Goal: Task Accomplishment & Management: Use online tool/utility

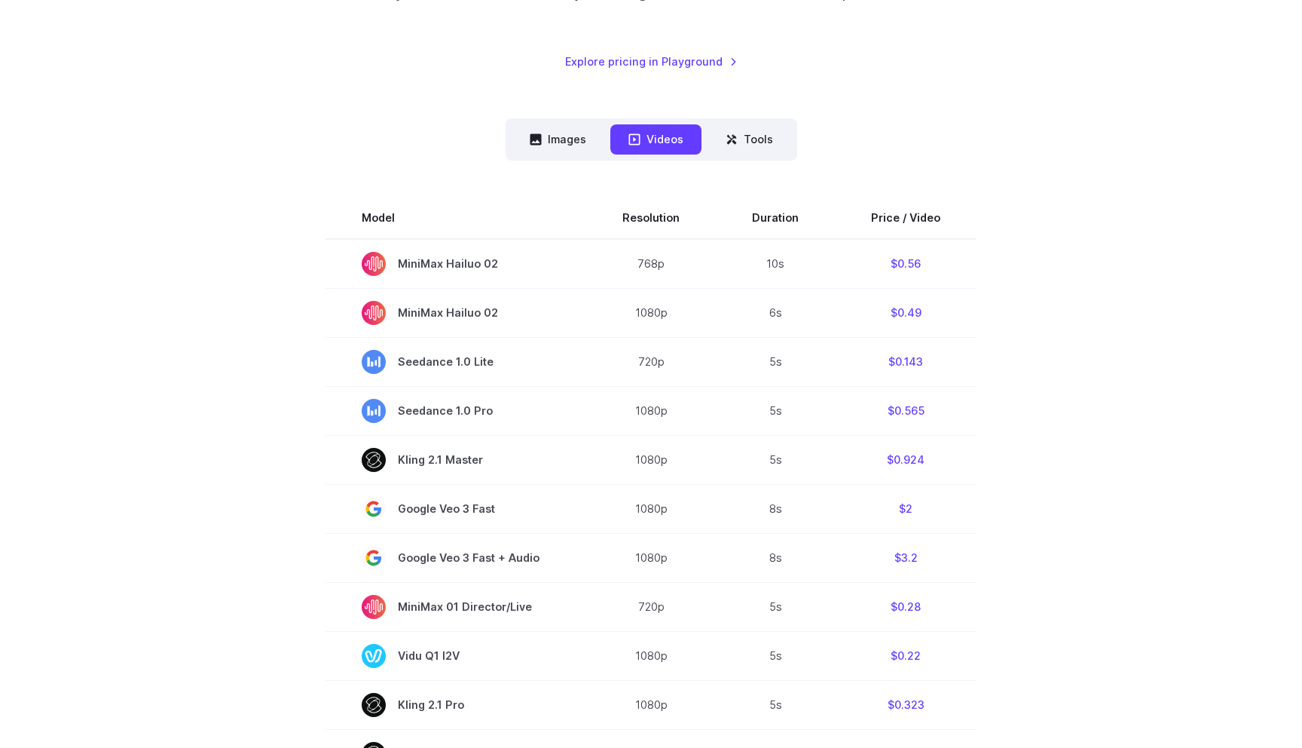
scroll to position [264, 0]
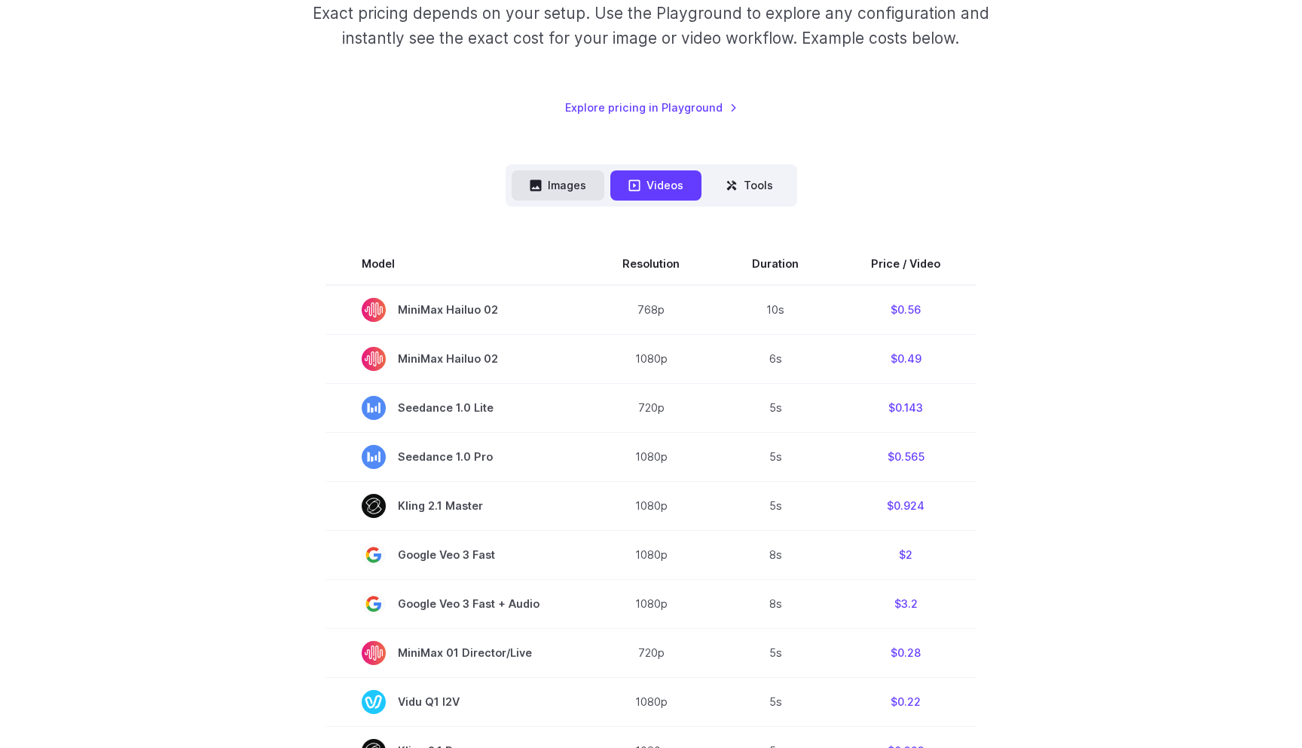
click at [567, 183] on button "Images" at bounding box center [558, 184] width 93 height 29
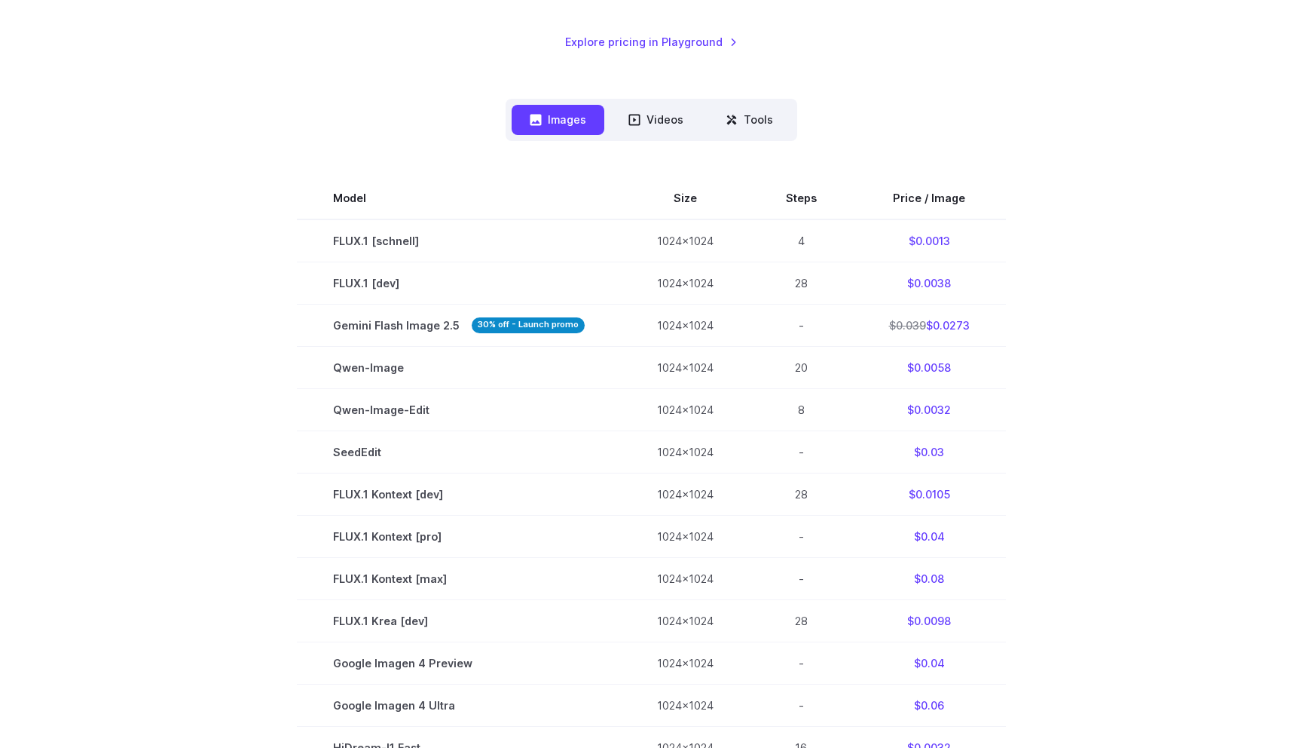
scroll to position [332, 0]
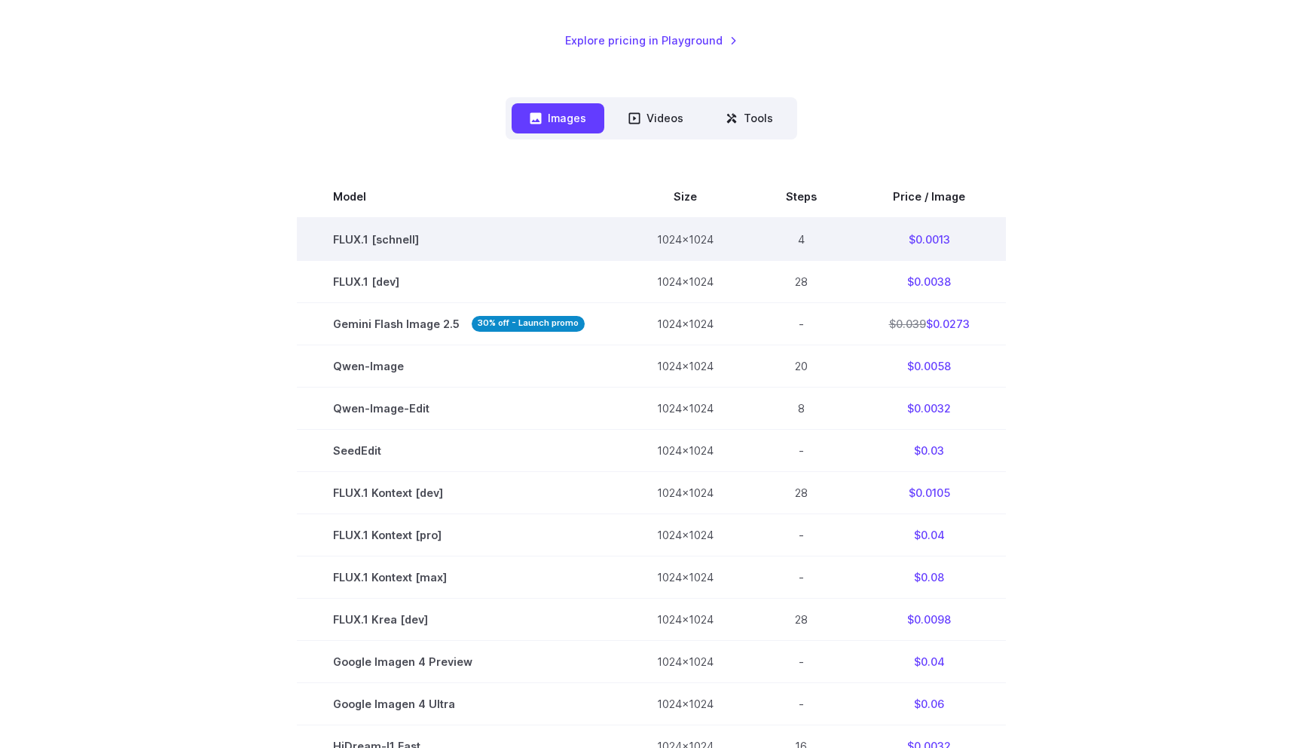
click at [390, 243] on td "FLUX.1 [schnell]" at bounding box center [459, 239] width 324 height 43
copy td "schnell"
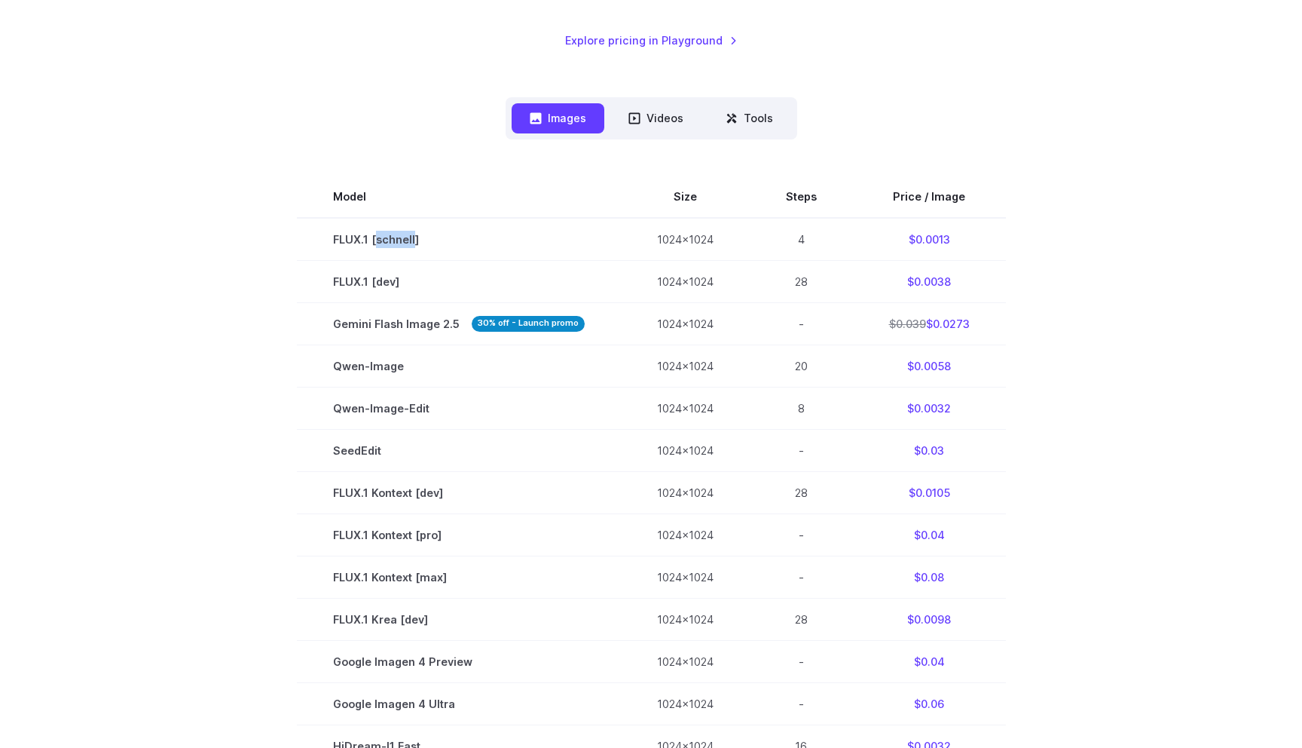
click at [1069, 329] on section "Model Size Steps Price / Image FLUX.1 [schnell] 1024x1024 4 $0.0013 FLUX.1 [dev…" at bounding box center [651, 598] width 1049 height 845
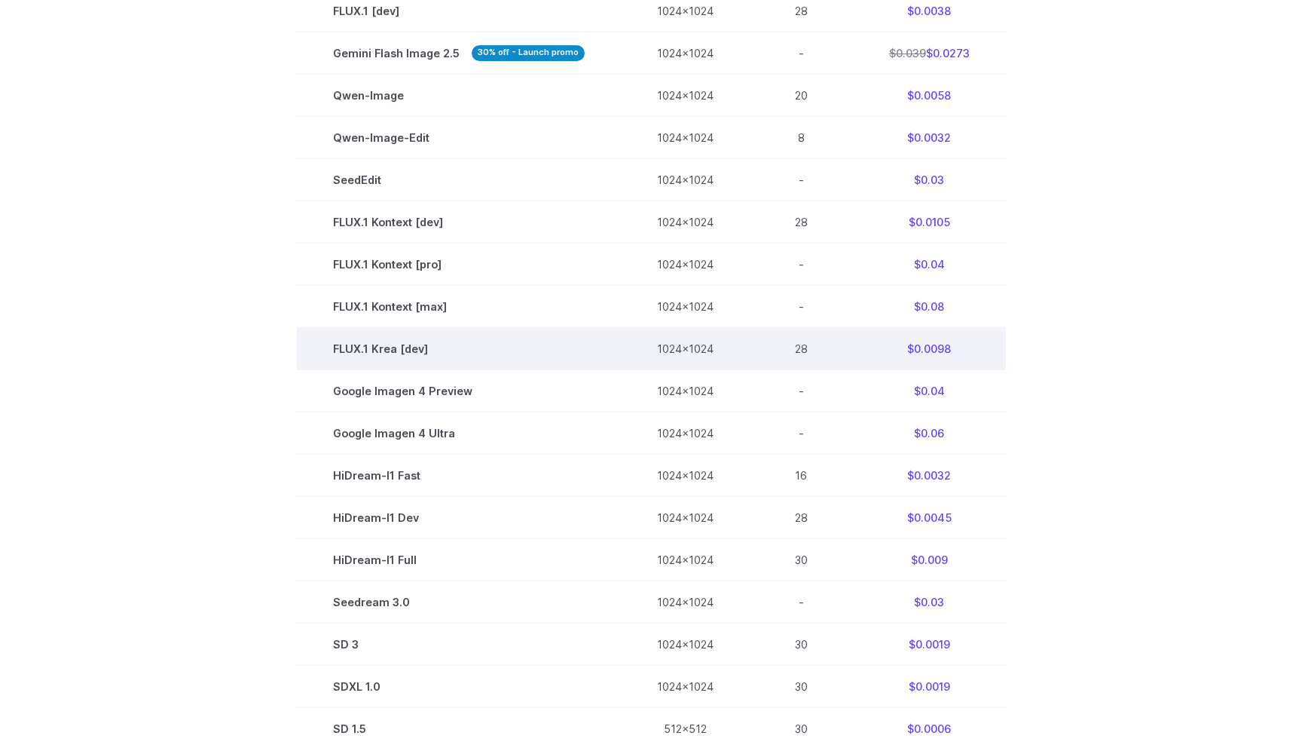
scroll to position [689, 0]
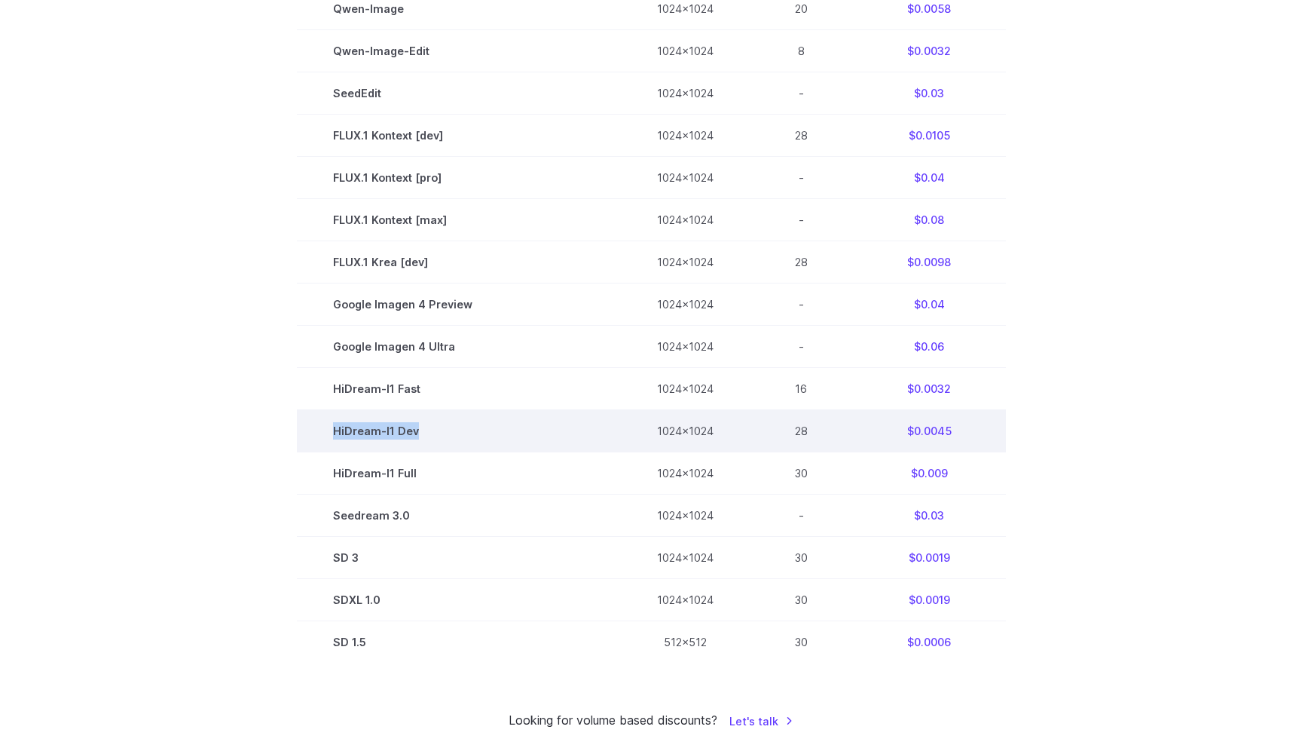
drag, startPoint x: 335, startPoint y: 434, endPoint x: 433, endPoint y: 433, distance: 98.0
click at [433, 433] on td "HiDream-I1 Dev" at bounding box center [459, 431] width 324 height 42
copy td "HiDream-I1 Dev"
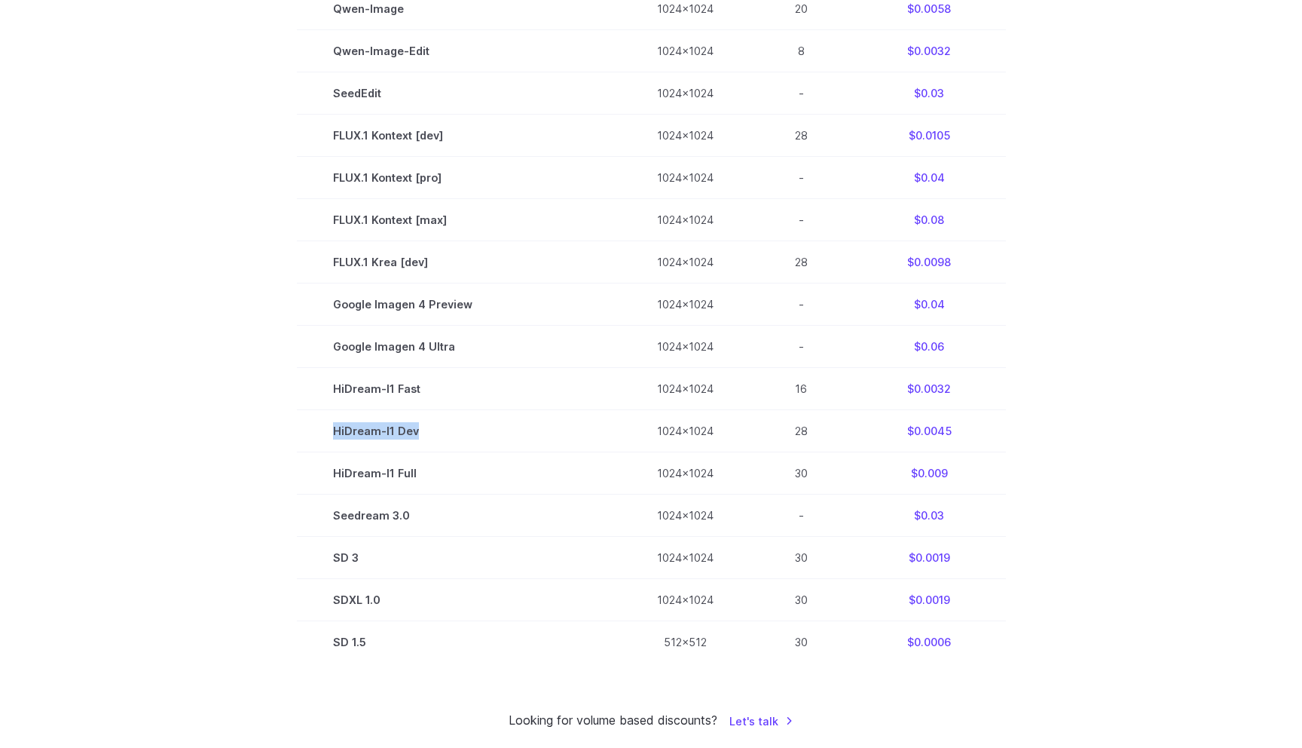
click at [273, 509] on section "Model Size Steps Price / Image FLUX.1 [schnell] 1024x1024 4 $0.0013 FLUX.1 [dev…" at bounding box center [651, 240] width 1049 height 845
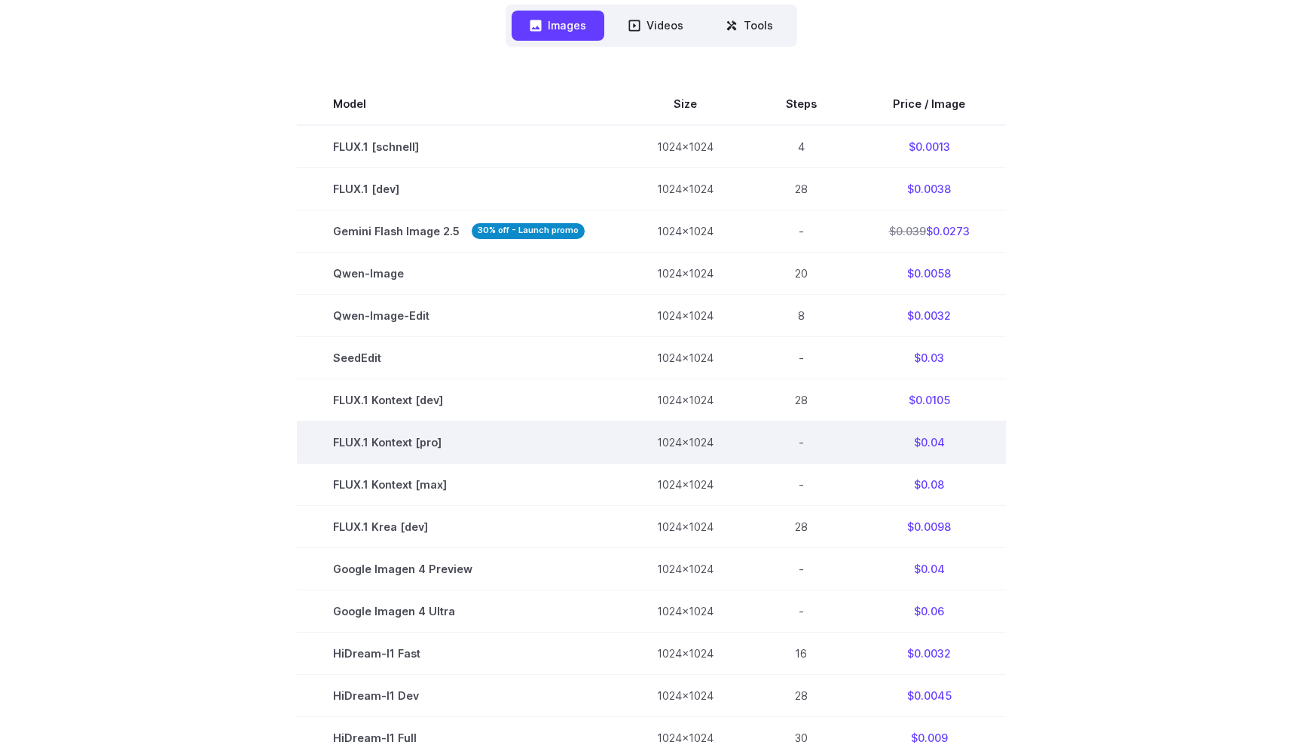
scroll to position [431, 0]
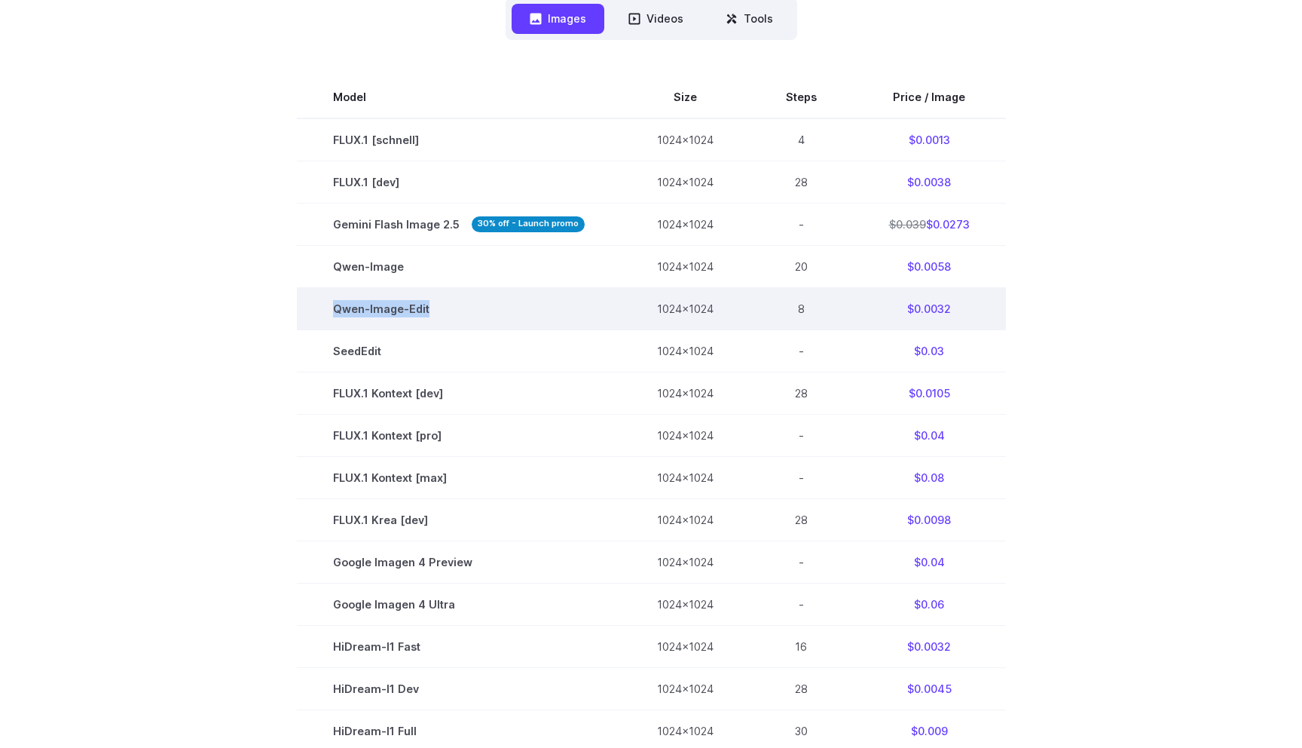
copy td "Qwen-Image-Edit"
drag, startPoint x: 335, startPoint y: 307, endPoint x: 461, endPoint y: 312, distance: 125.9
click at [461, 312] on td "Qwen-Image-Edit" at bounding box center [459, 308] width 324 height 42
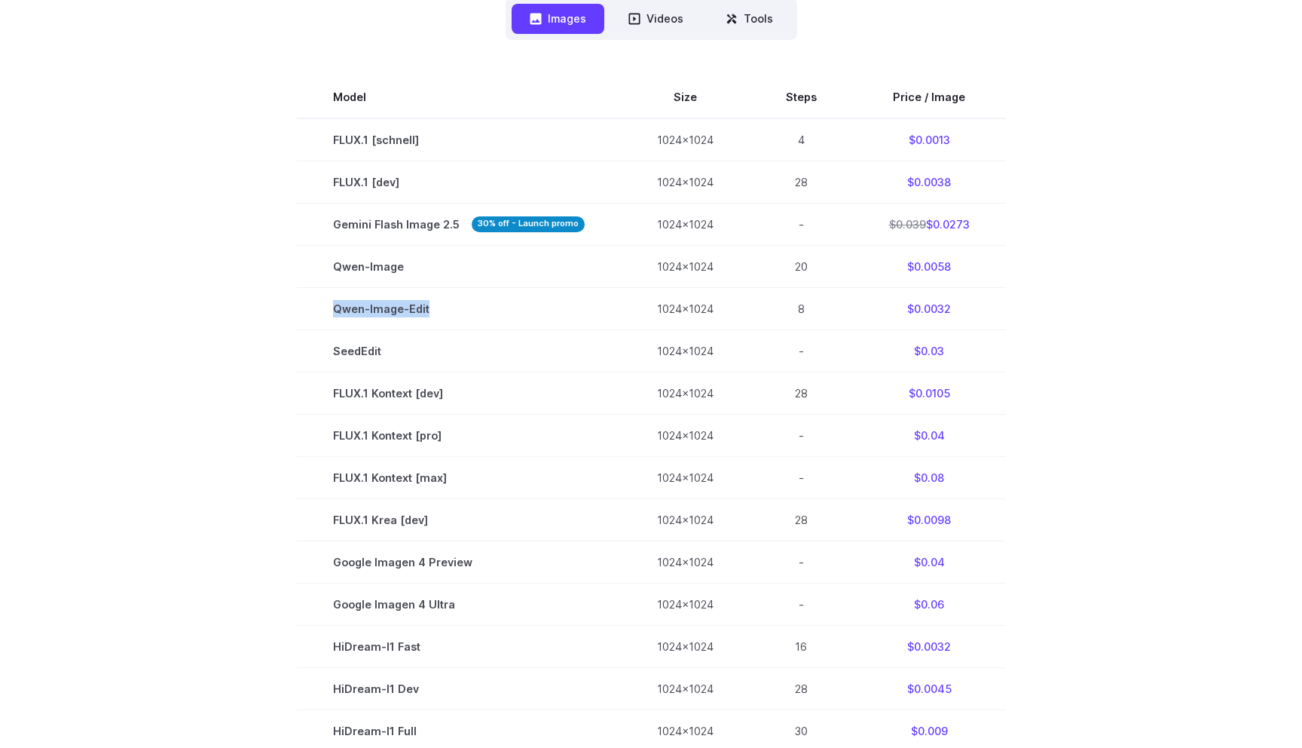
click at [295, 449] on section "Model Size Steps Price / Image FLUX.1 [schnell] 1024x1024 4 $0.0013 FLUX.1 [dev…" at bounding box center [651, 498] width 1049 height 845
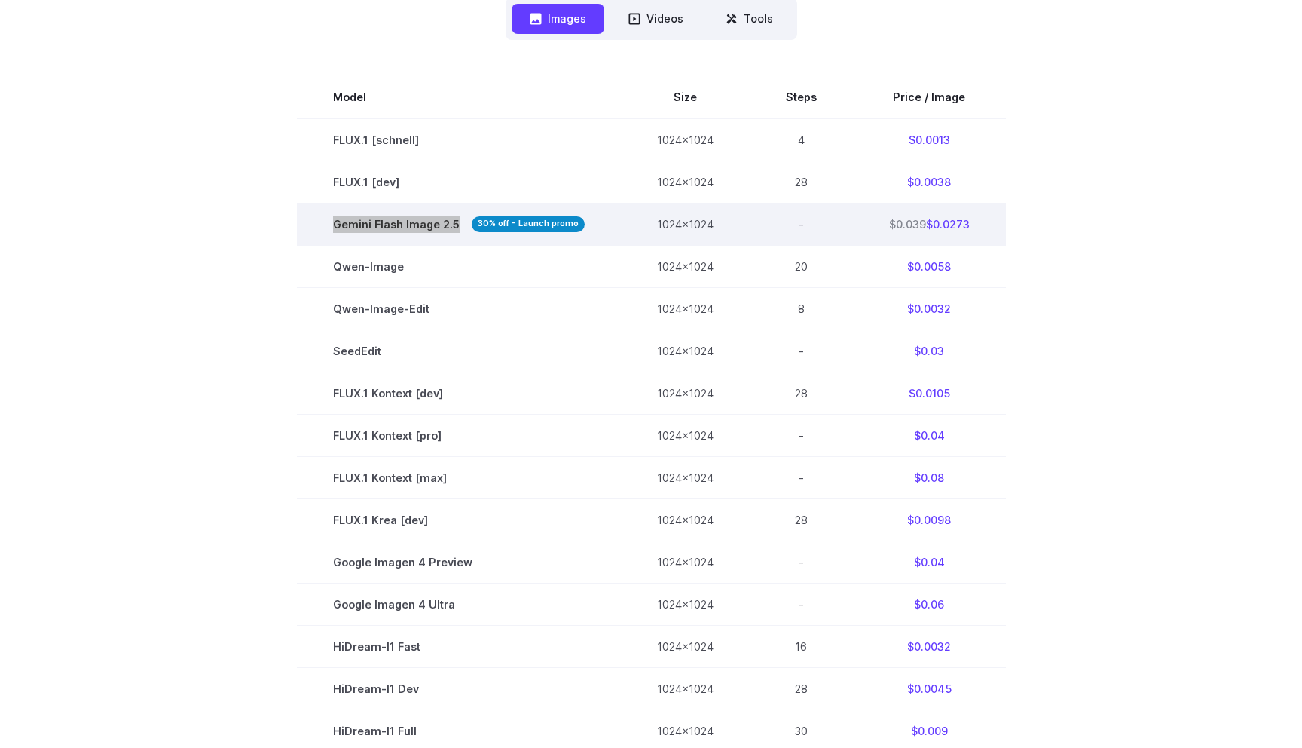
drag, startPoint x: 334, startPoint y: 219, endPoint x: 457, endPoint y: 225, distance: 123.7
click at [457, 225] on td "Gemini Flash Image 2.5 30% off - Launch promo" at bounding box center [459, 224] width 324 height 42
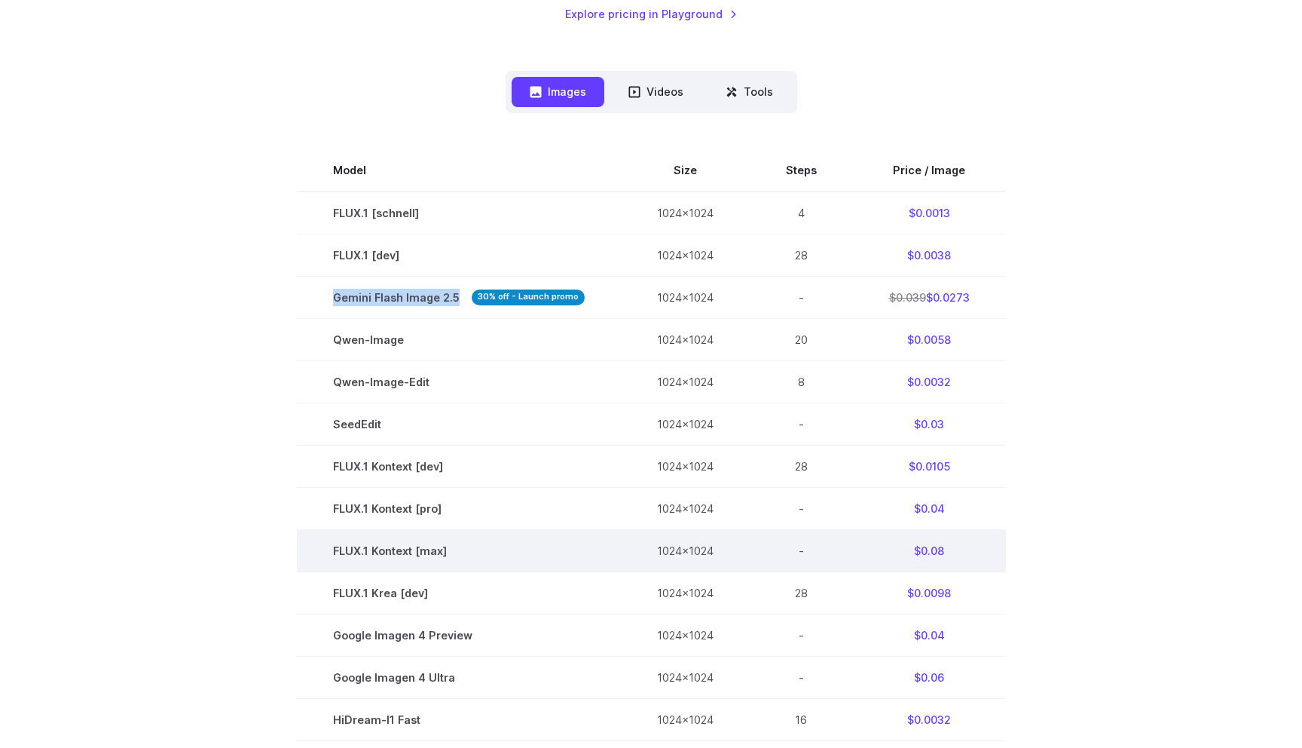
scroll to position [370, 0]
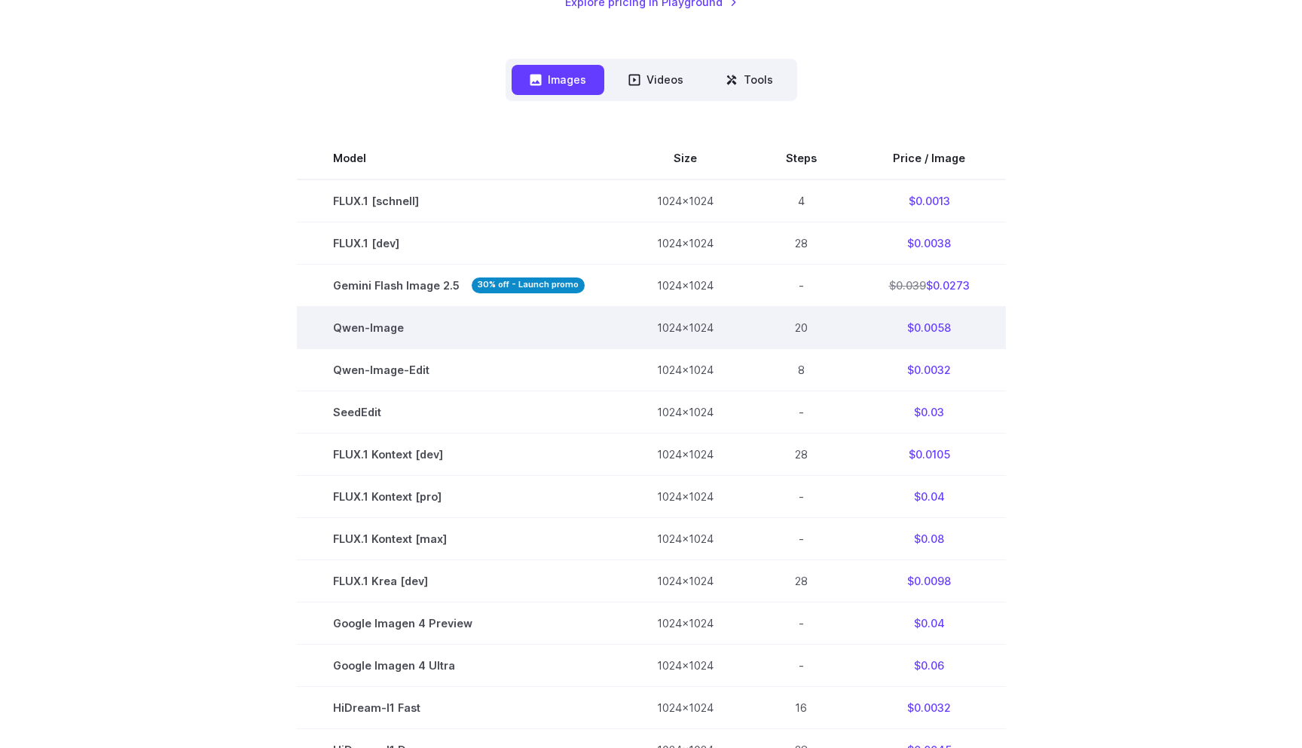
click at [566, 347] on td "Qwen-Image" at bounding box center [459, 327] width 324 height 42
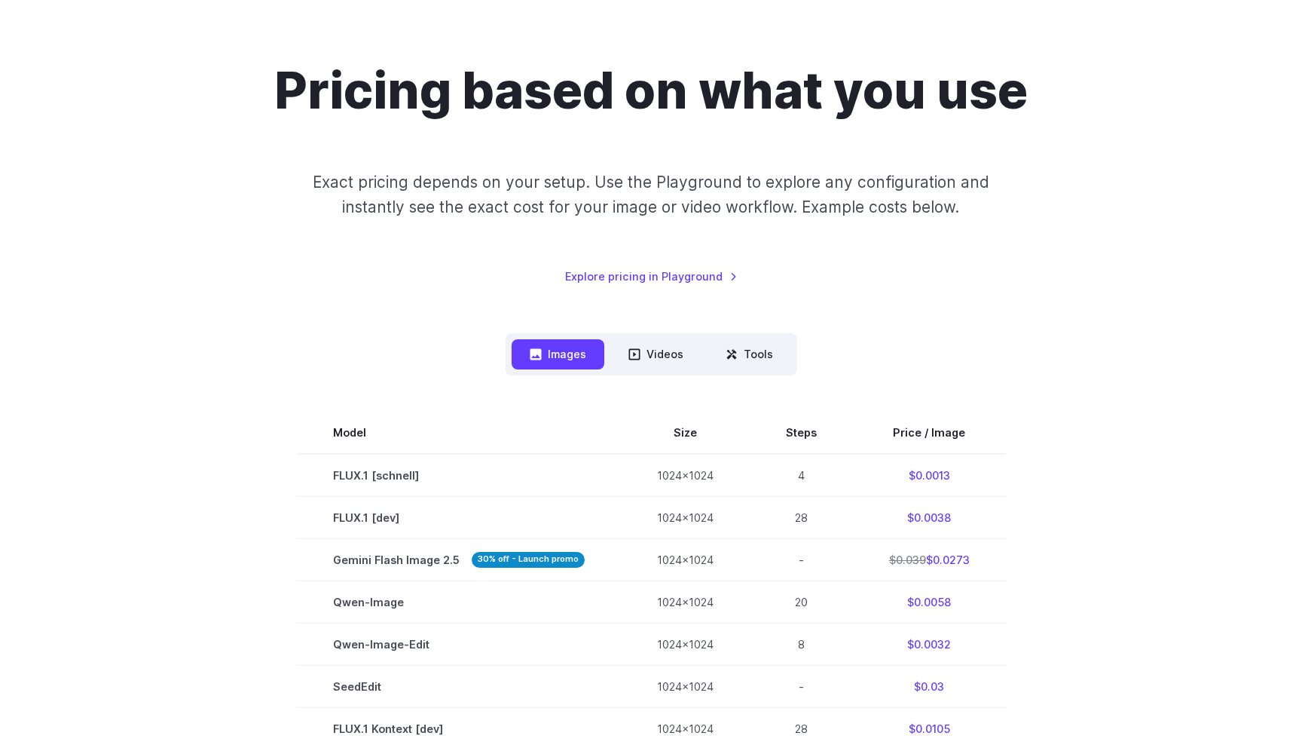
scroll to position [52, 0]
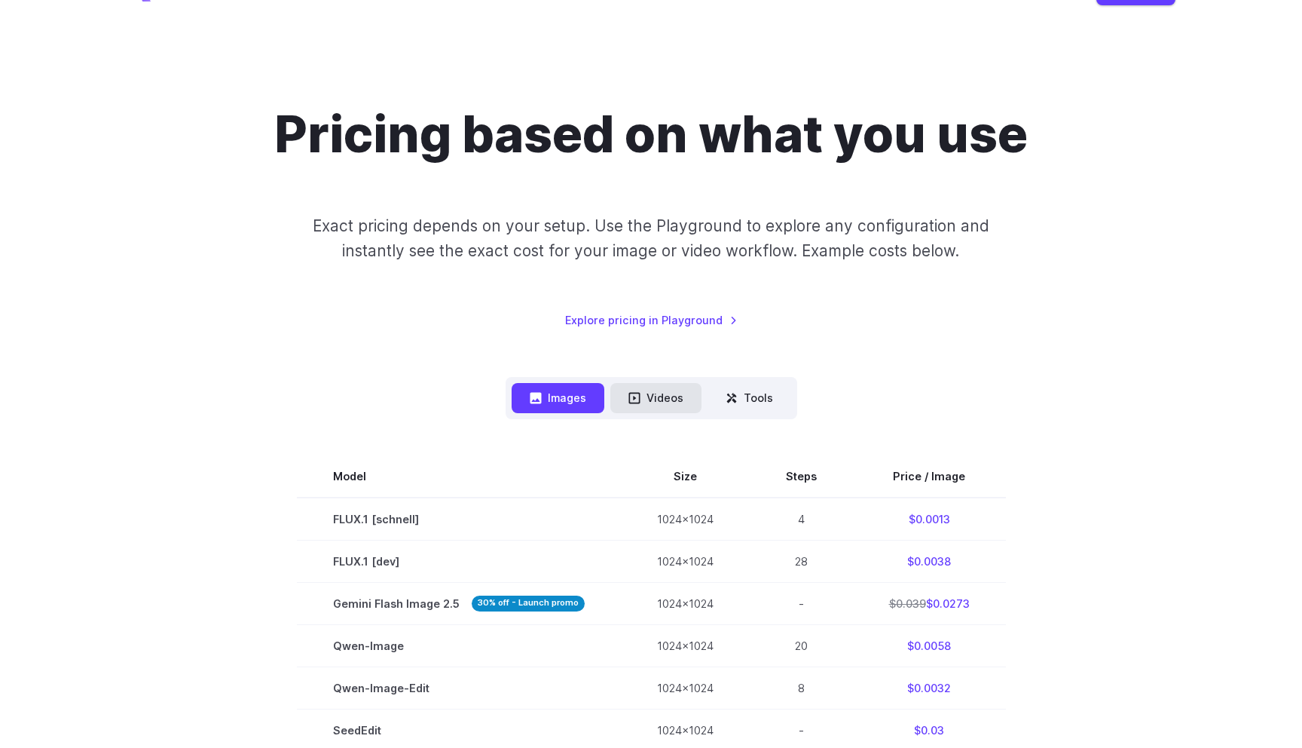
click at [653, 397] on button "Videos" at bounding box center [655, 397] width 91 height 29
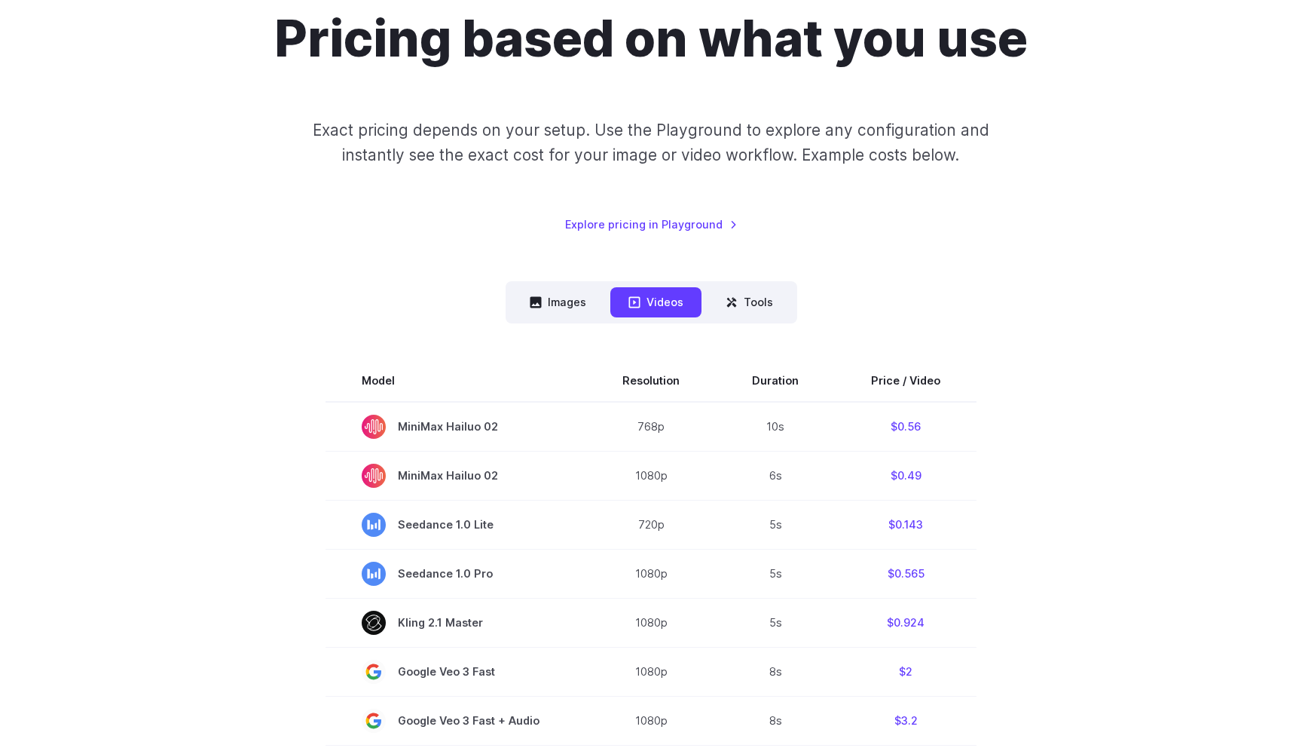
scroll to position [133, 0]
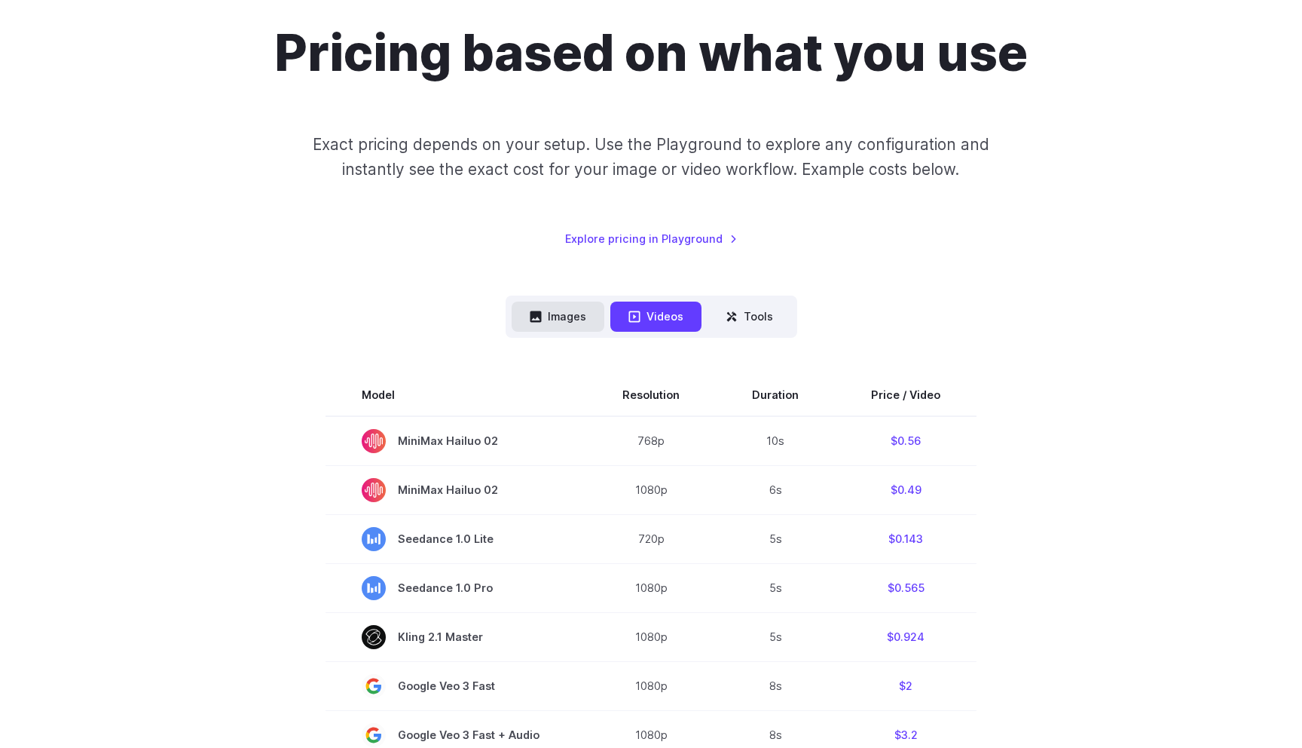
click at [577, 315] on button "Images" at bounding box center [558, 315] width 93 height 29
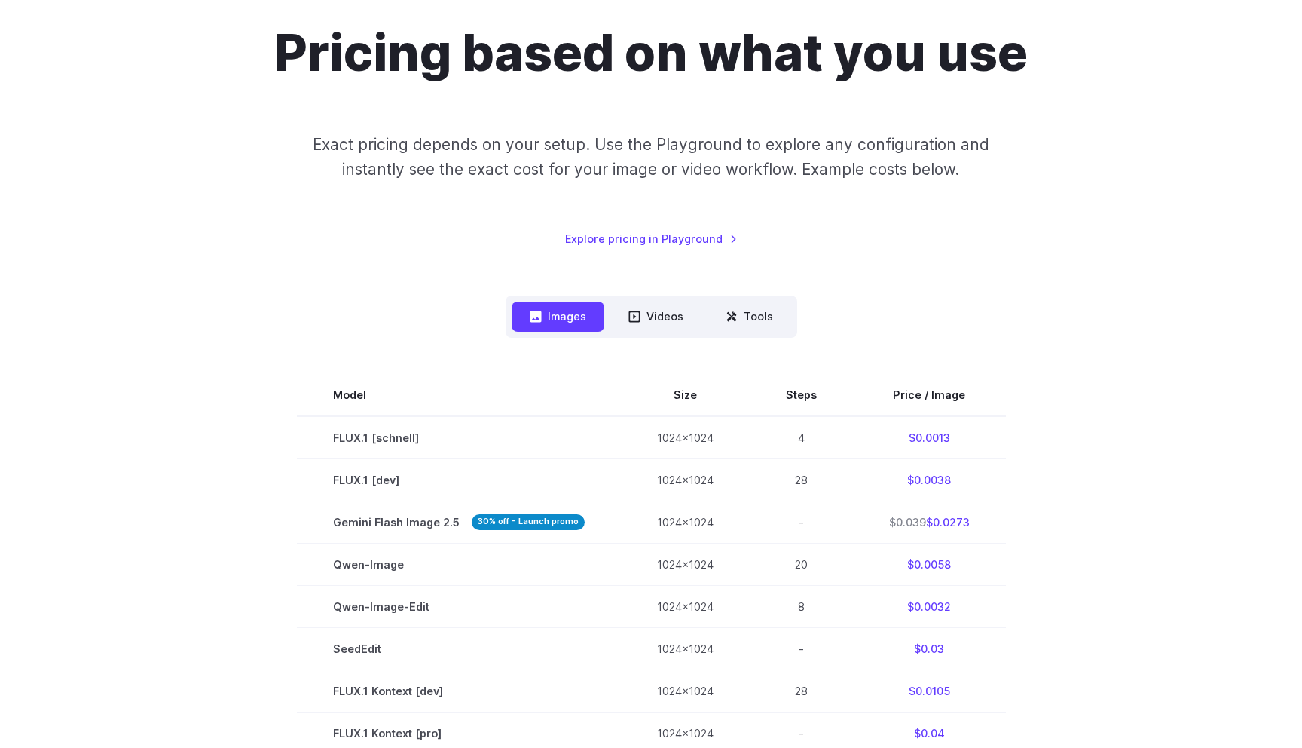
click at [877, 256] on div "Pricing based on what you use Exact pricing depends on your setup. Use the Play…" at bounding box center [651, 654] width 1049 height 1262
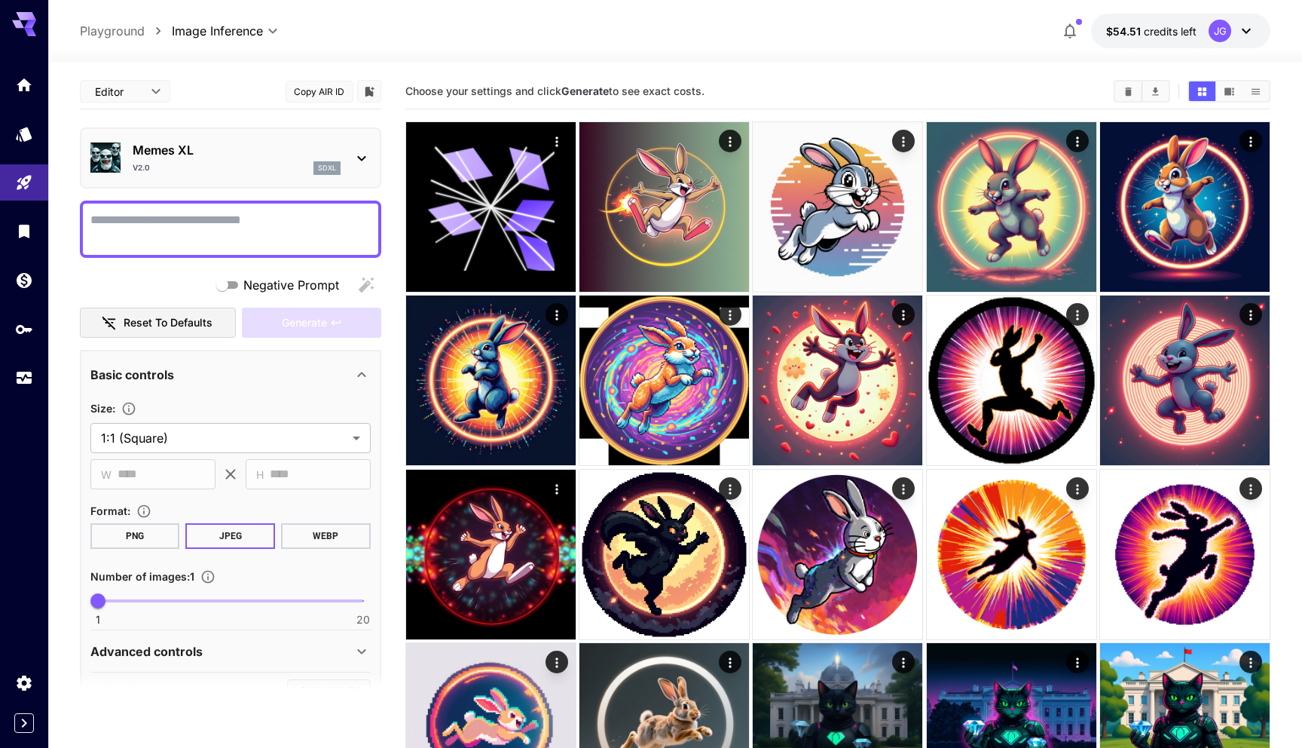
click at [390, 305] on main "**********" at bounding box center [675, 536] width 1191 height 925
click at [262, 150] on p "Memes XL" at bounding box center [237, 150] width 208 height 18
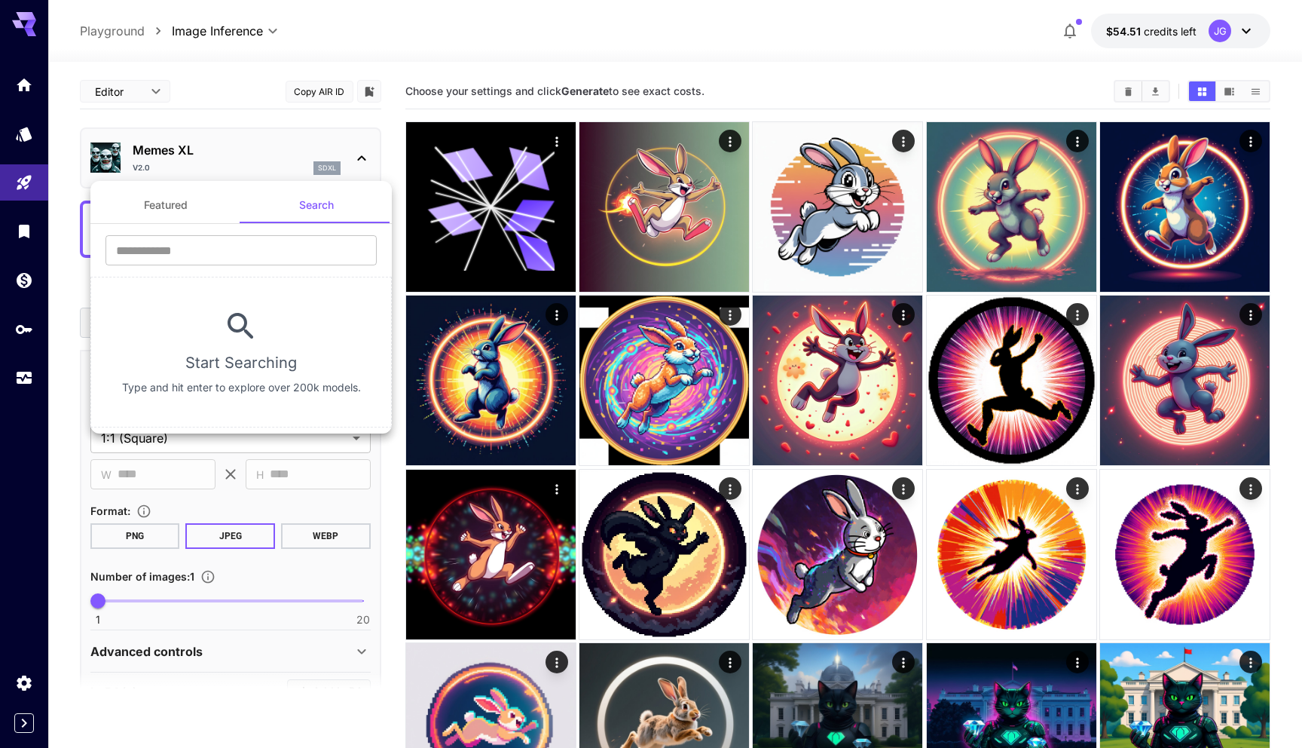
click at [262, 150] on div at bounding box center [651, 374] width 1302 height 748
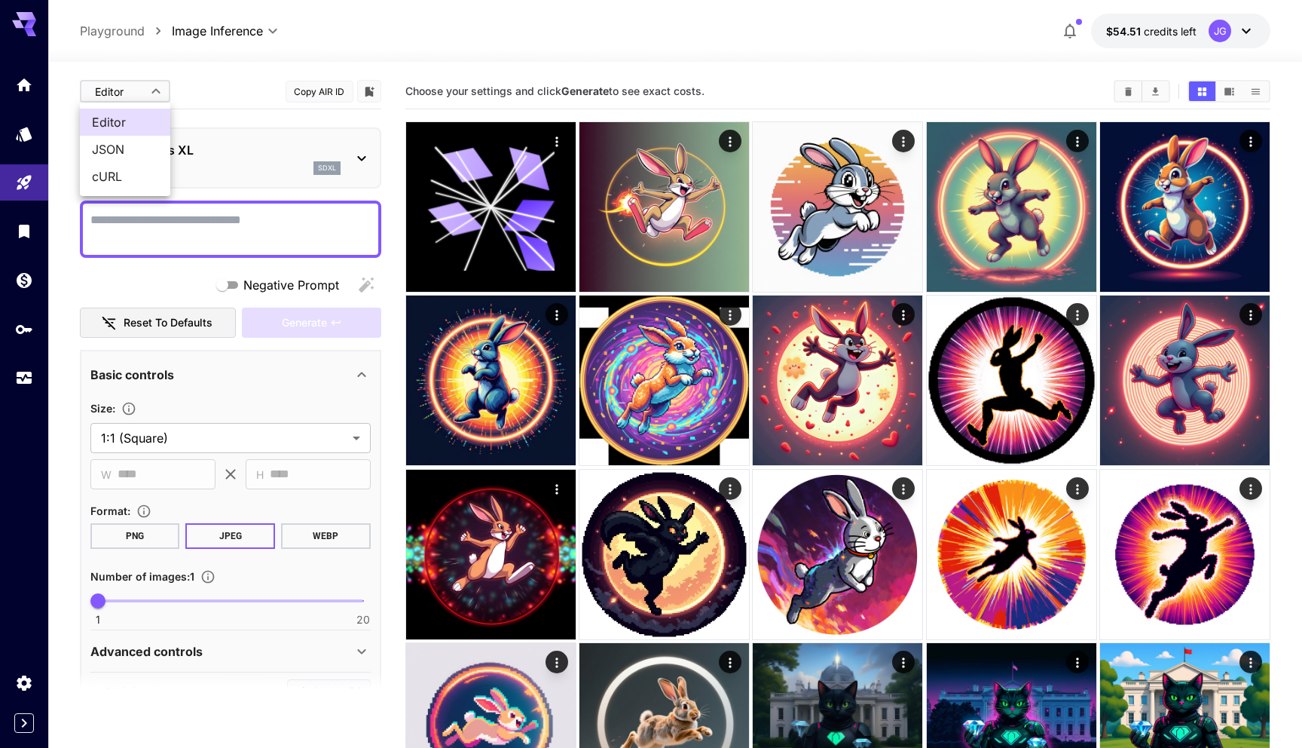
click at [147, 88] on body "**********" at bounding box center [651, 516] width 1302 height 1032
click at [147, 88] on div at bounding box center [651, 374] width 1302 height 748
click at [147, 88] on body "**********" at bounding box center [651, 516] width 1302 height 1032
click at [136, 157] on span "JSON" at bounding box center [125, 149] width 66 height 18
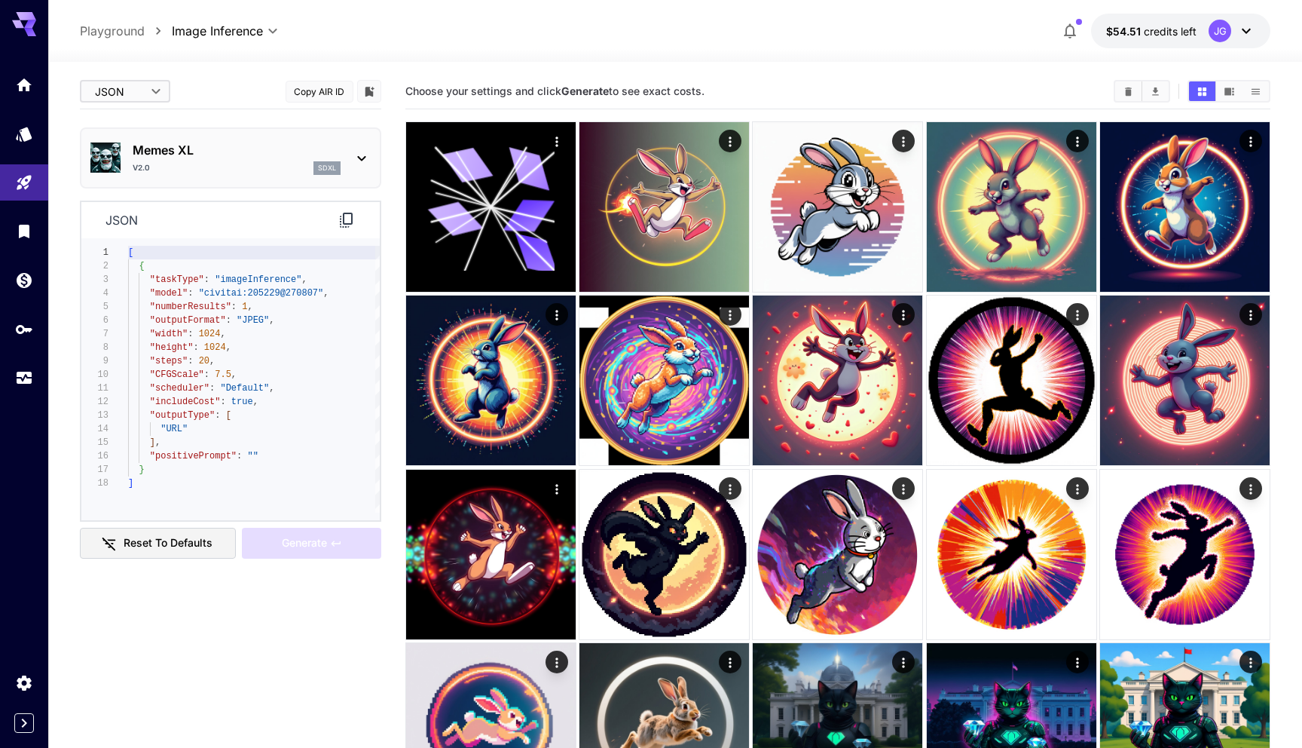
click at [142, 94] on body "**********" at bounding box center [651, 516] width 1302 height 1032
click at [134, 176] on span "cURL" at bounding box center [125, 176] width 66 height 18
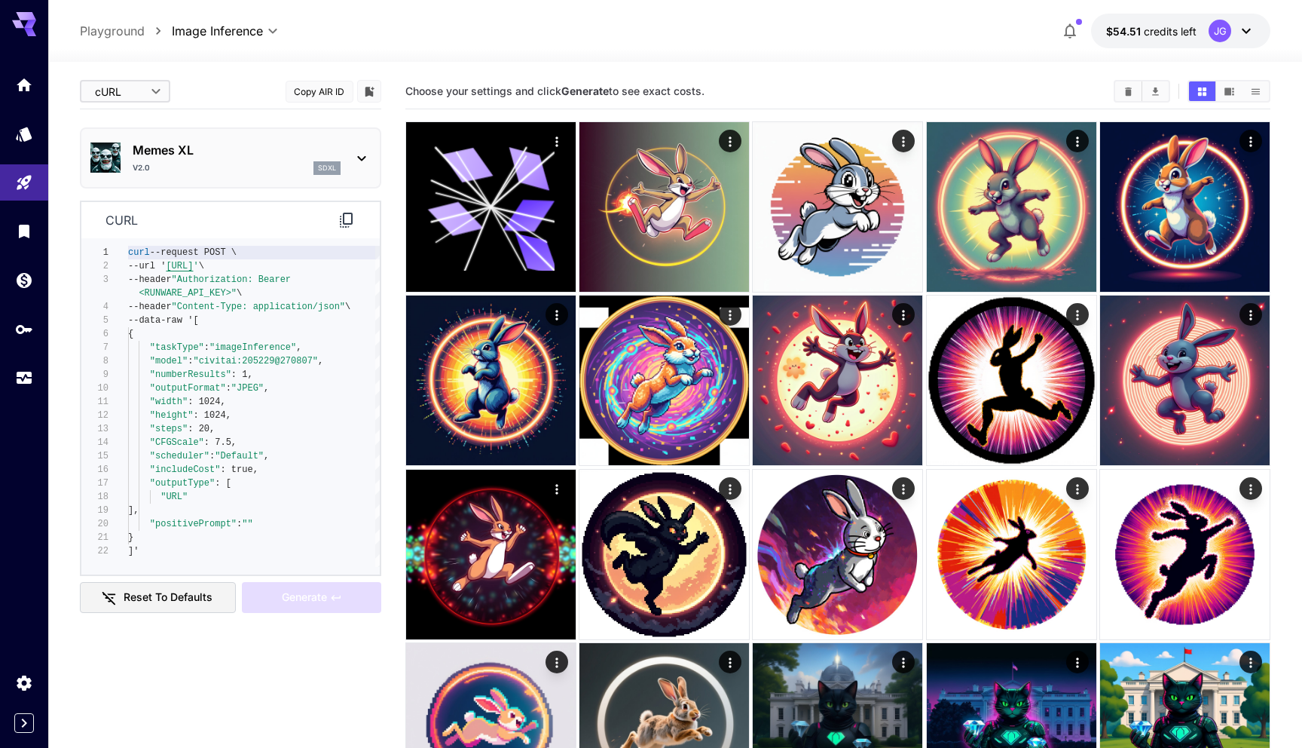
click at [134, 90] on body "**********" at bounding box center [651, 516] width 1302 height 1032
click at [129, 123] on span "Editor" at bounding box center [125, 122] width 66 height 18
type input "****"
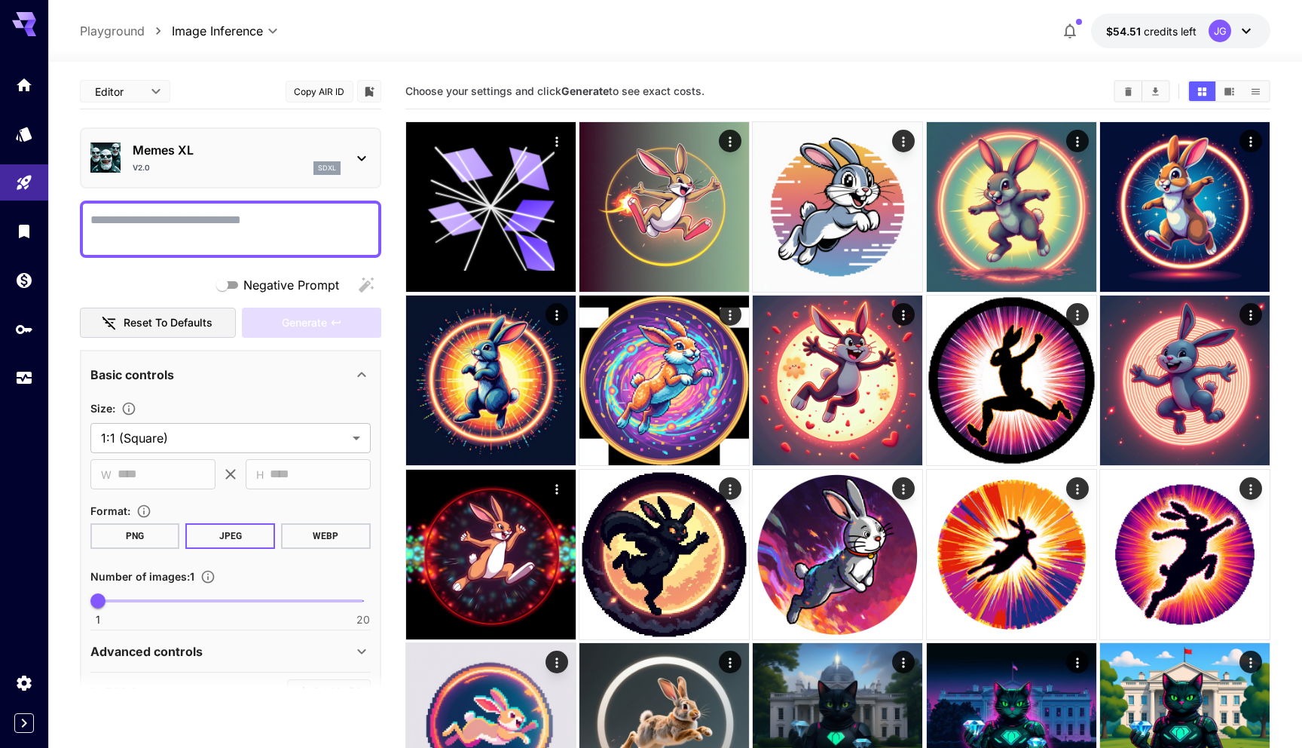
click at [397, 203] on main "**********" at bounding box center [675, 536] width 1191 height 925
click at [222, 165] on div "v2.0 sdxl" at bounding box center [237, 168] width 208 height 14
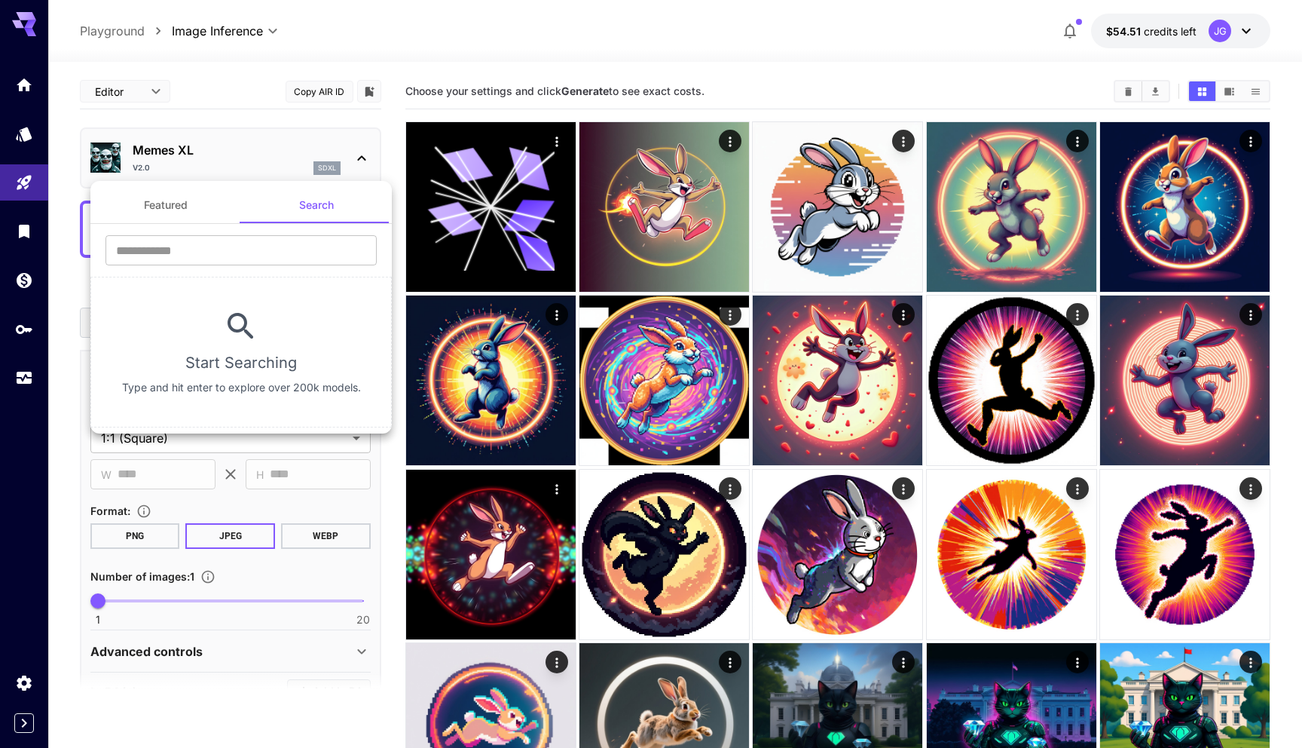
click at [174, 204] on button "Featured" at bounding box center [165, 205] width 151 height 36
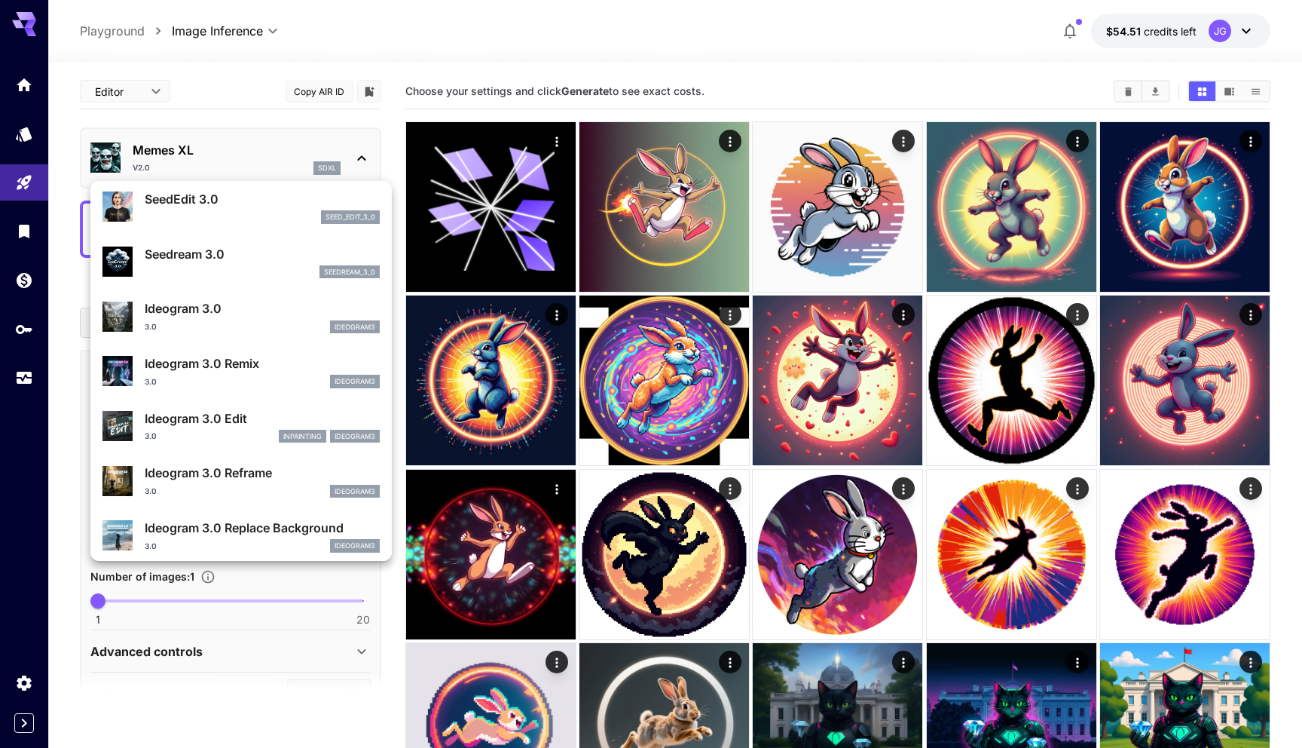
scroll to position [332, 0]
click at [199, 263] on div "Seedream 3.0 seedream_3_0" at bounding box center [262, 261] width 235 height 34
type input "***"
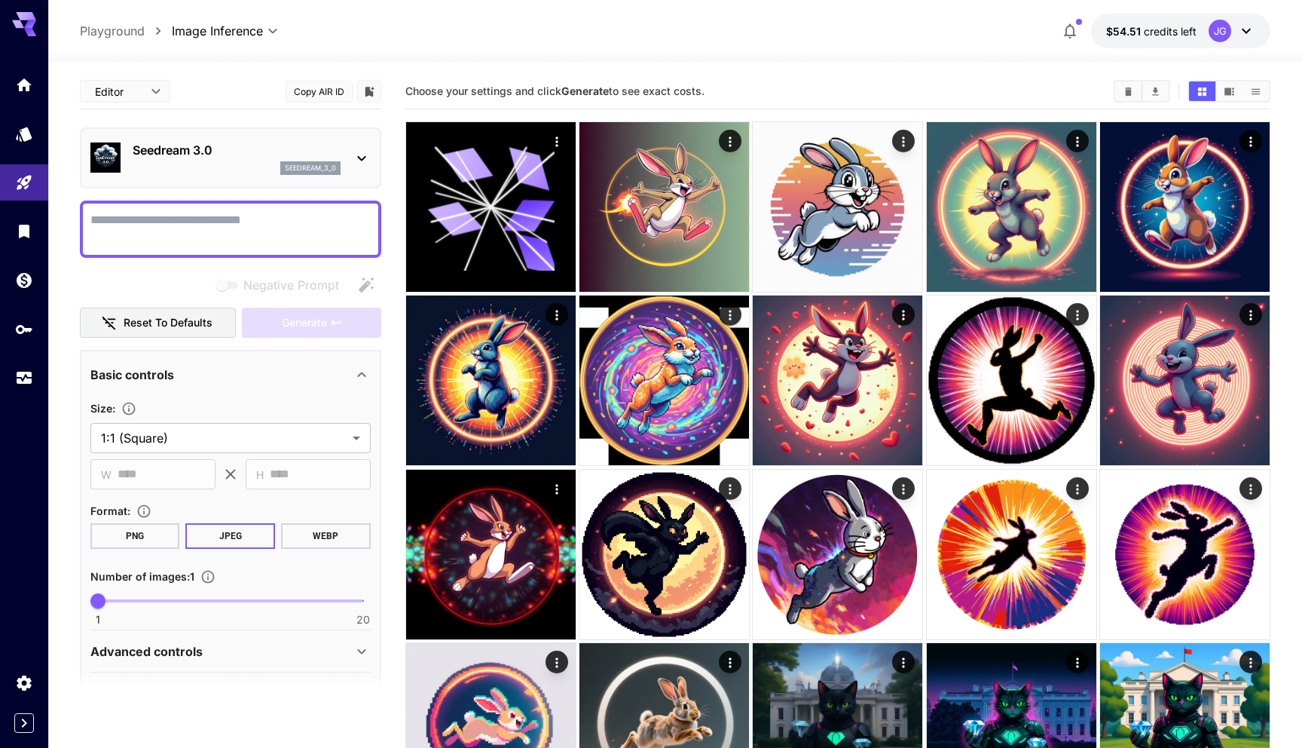
click at [393, 418] on main "**********" at bounding box center [675, 536] width 1191 height 925
click at [382, 284] on main "**********" at bounding box center [675, 536] width 1191 height 925
click at [390, 294] on main "**********" at bounding box center [675, 536] width 1191 height 925
click at [216, 223] on textarea "Negative Prompt" at bounding box center [230, 229] width 280 height 36
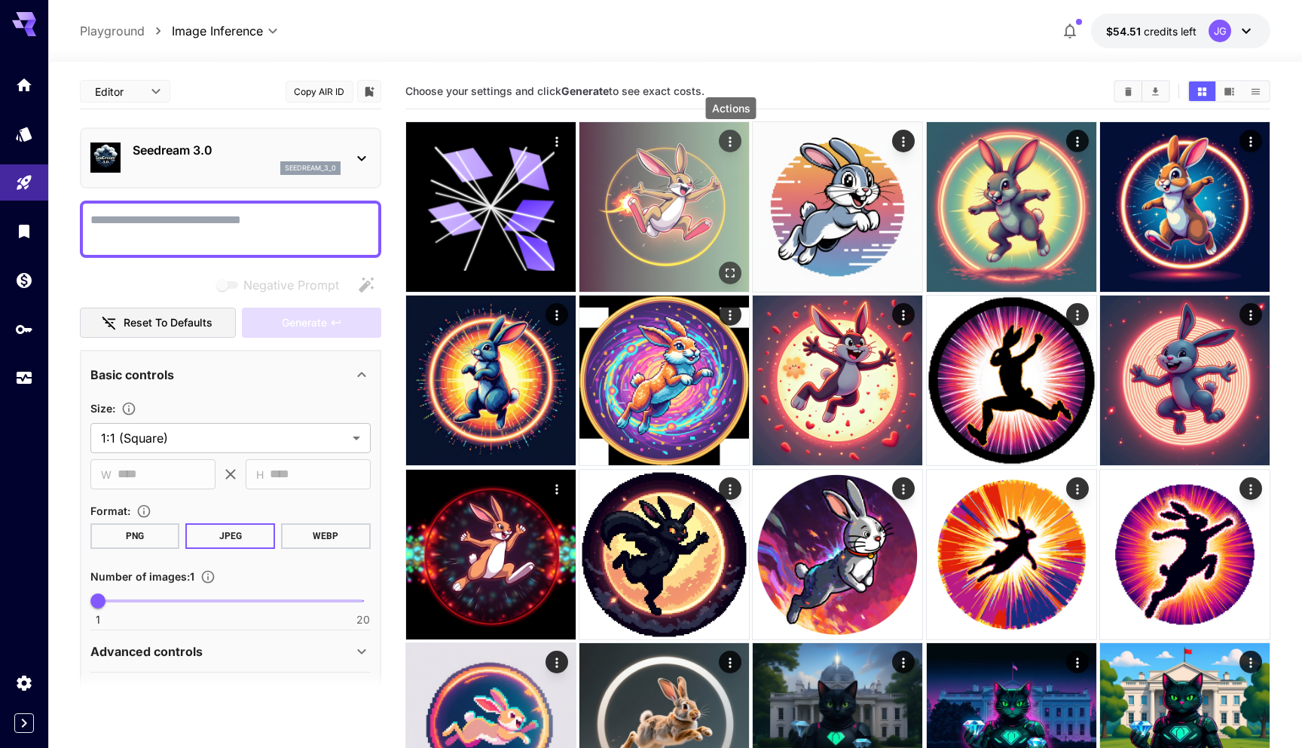
click at [729, 140] on icon "Actions" at bounding box center [730, 141] width 15 height 15
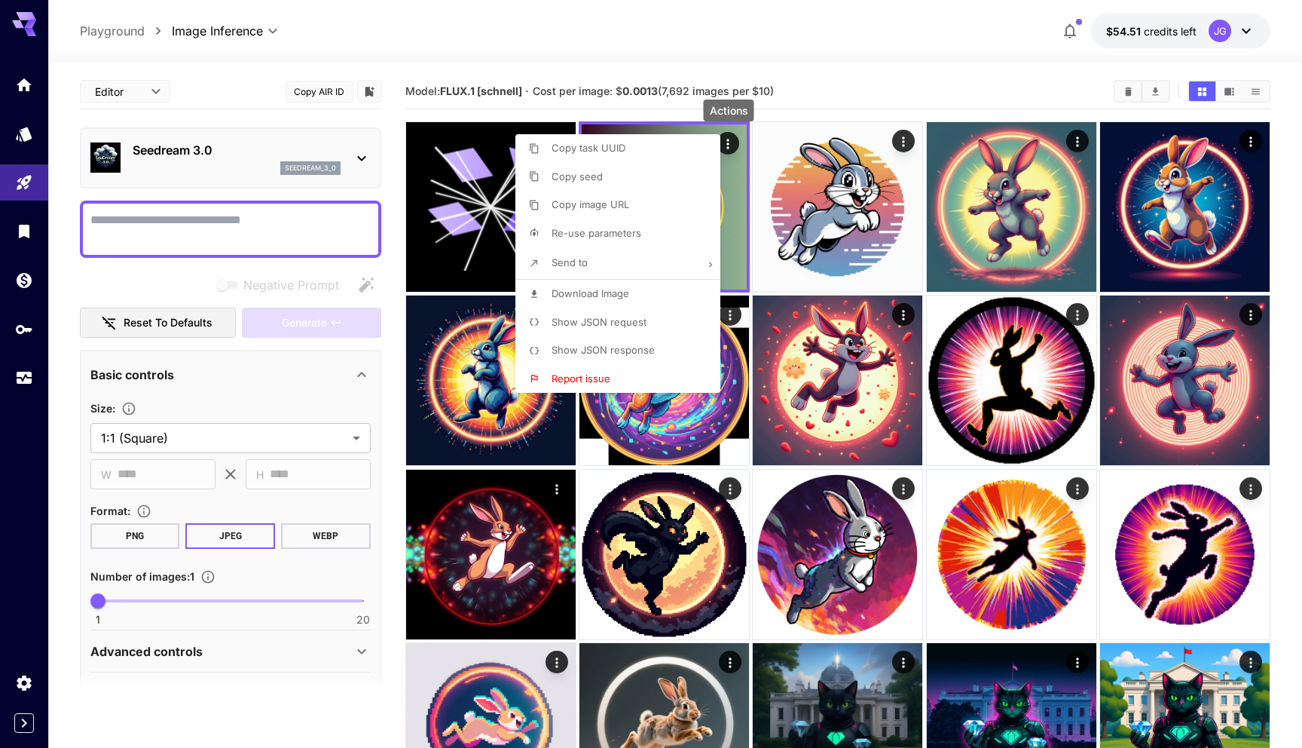
click at [595, 324] on span "Show JSON request" at bounding box center [599, 322] width 95 height 12
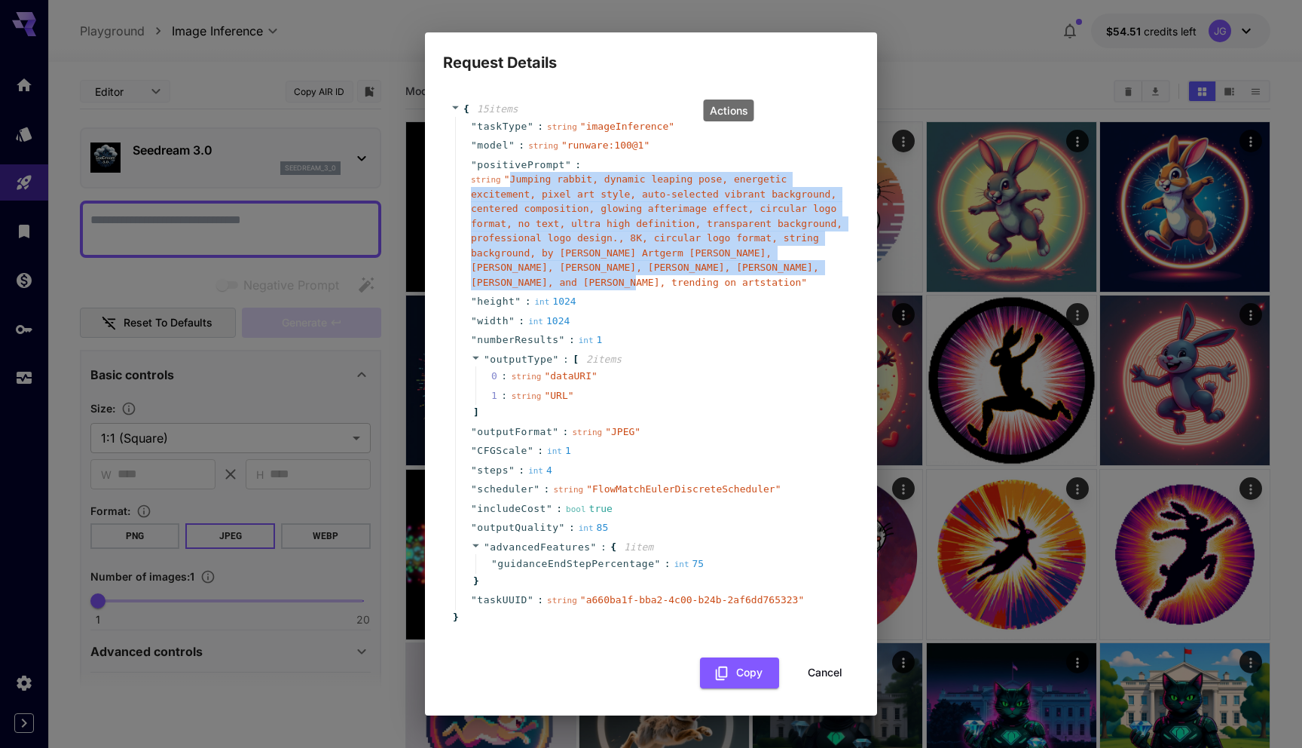
drag, startPoint x: 509, startPoint y: 179, endPoint x: 602, endPoint y: 284, distance: 140.4
click at [602, 284] on span "" Jumping rabbit, dynamic leaping pose, energetic excitement, pixel art style, …" at bounding box center [656, 230] width 371 height 115
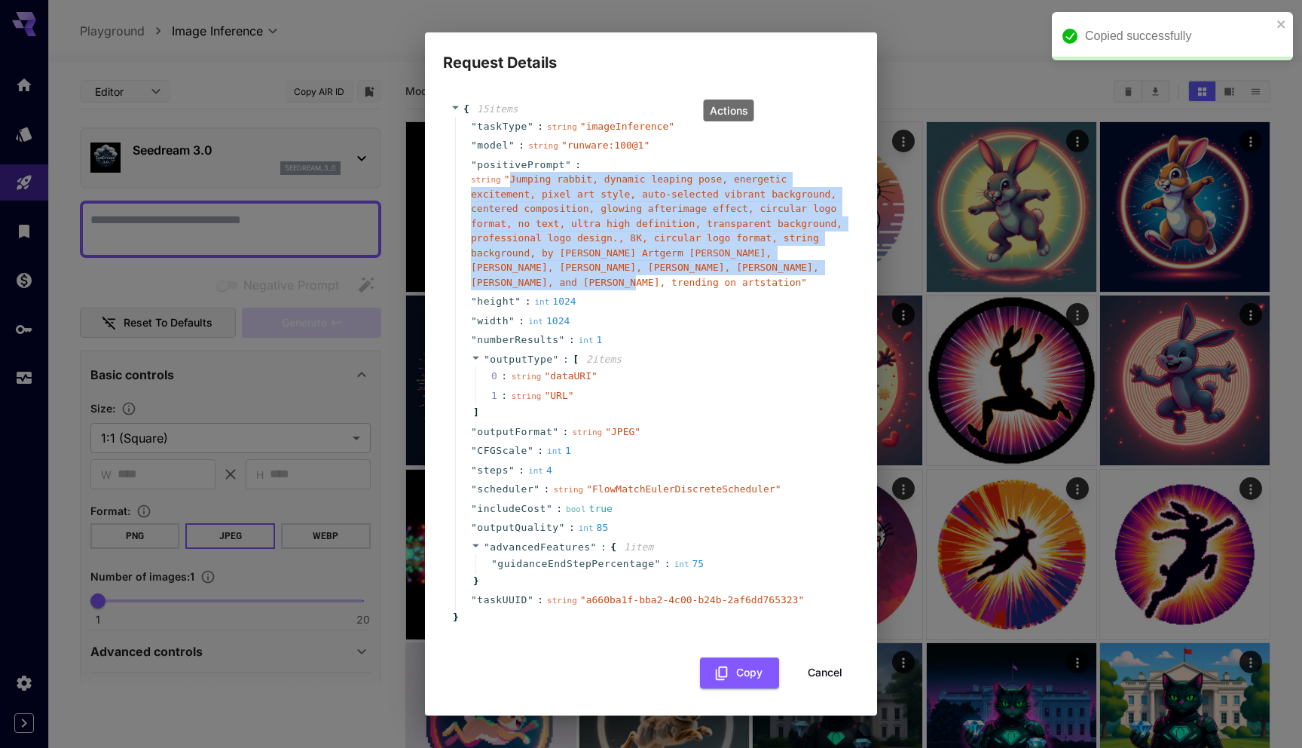
copy span "Jumping rabbit, dynamic leaping pose, energetic excitement, pixel art style, au…"
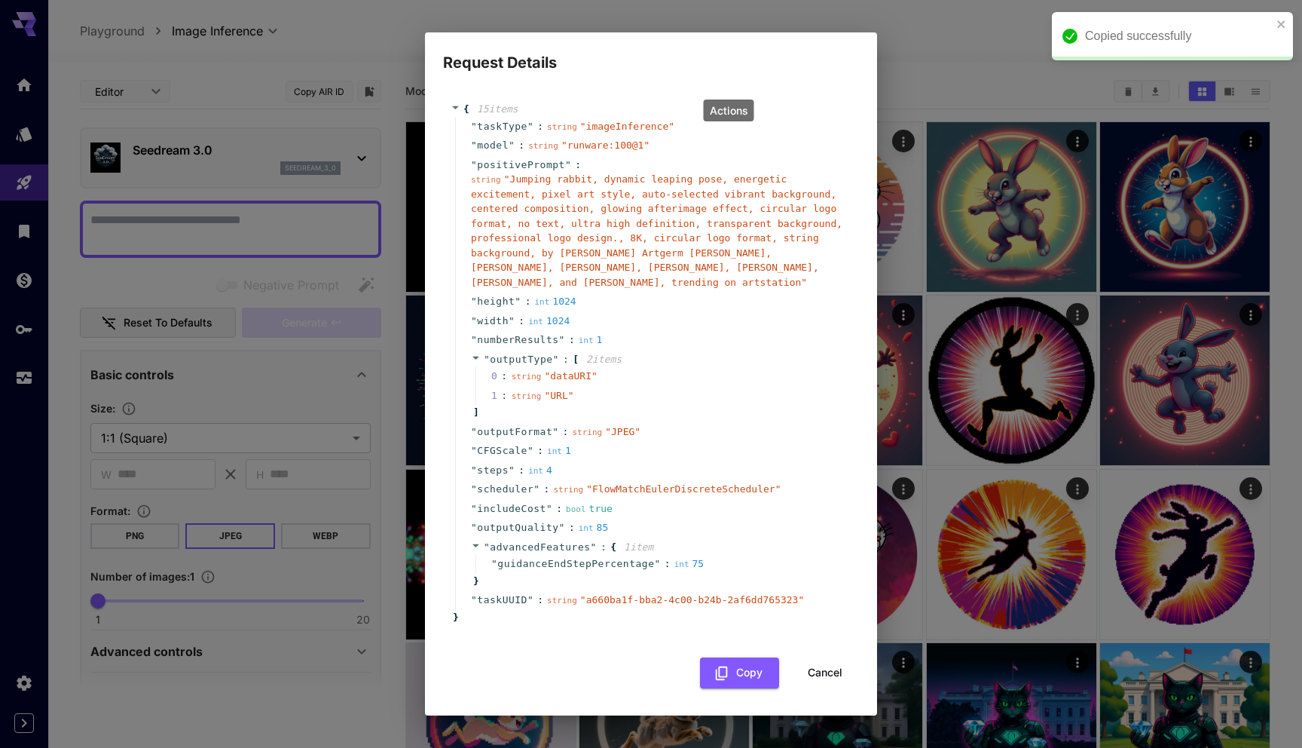
click at [395, 338] on div "Request Details { 15 item s " taskType " : string " imageInference " " model " …" at bounding box center [651, 374] width 1302 height 748
click at [830, 677] on button "Cancel" at bounding box center [825, 672] width 68 height 31
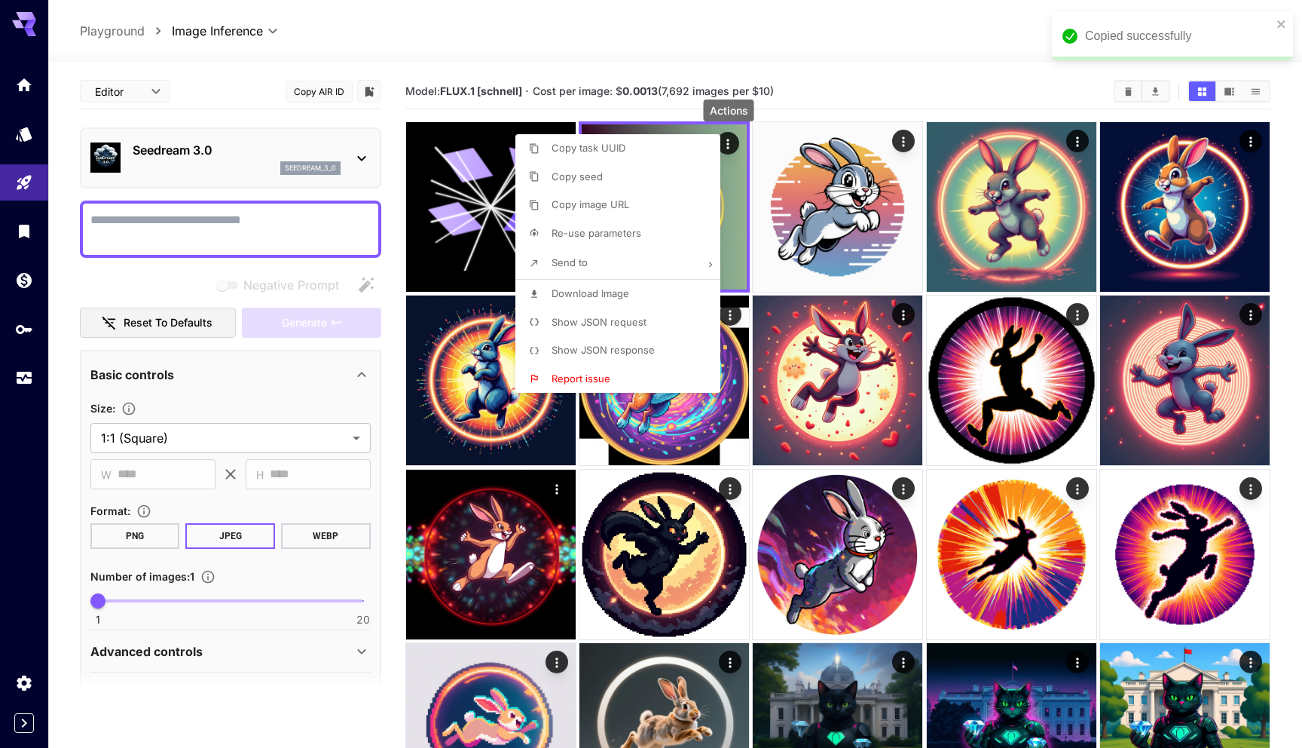
click at [240, 220] on div at bounding box center [651, 374] width 1302 height 748
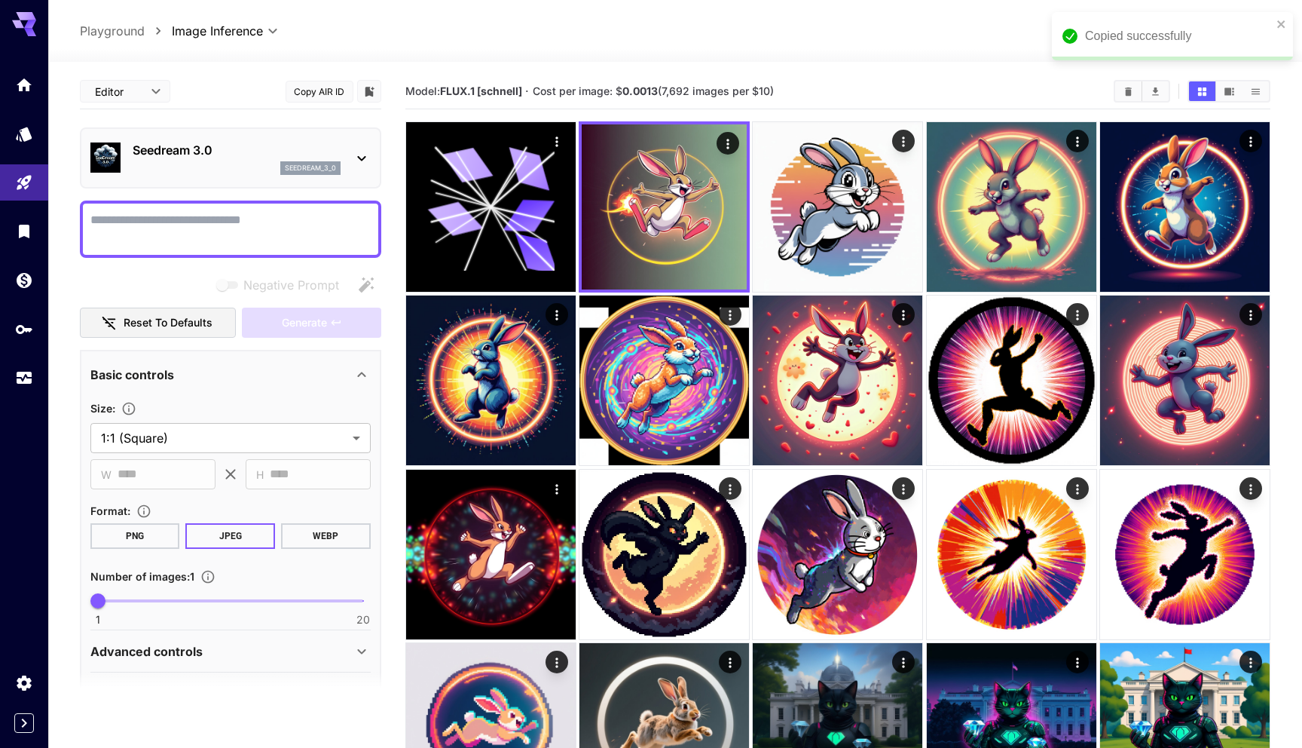
click at [240, 220] on textarea "Negative Prompt" at bounding box center [230, 229] width 280 height 36
paste textarea "**********"
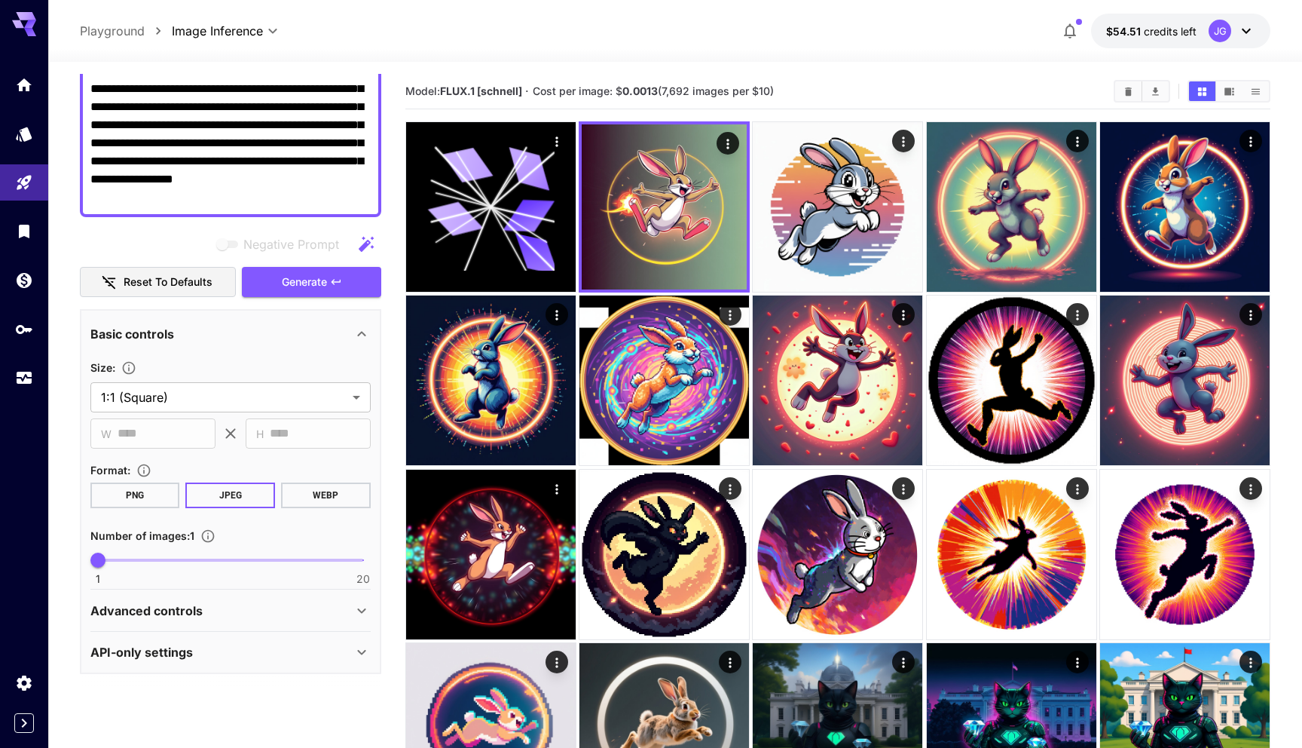
scroll to position [168, 0]
type textarea "**********"
click at [360, 341] on icon at bounding box center [362, 333] width 18 height 18
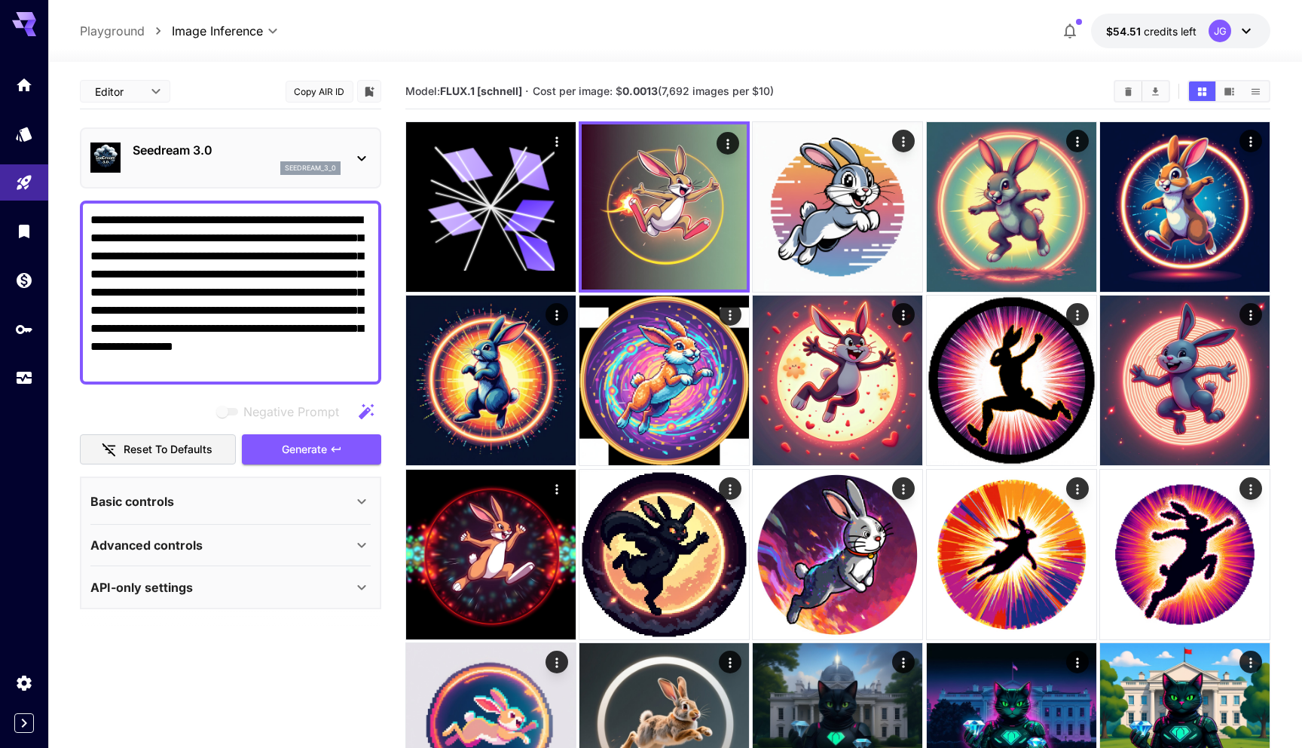
scroll to position [0, 0]
click at [316, 549] on div "Advanced controls" at bounding box center [221, 545] width 262 height 18
click at [303, 446] on span "Generate" at bounding box center [304, 449] width 45 height 19
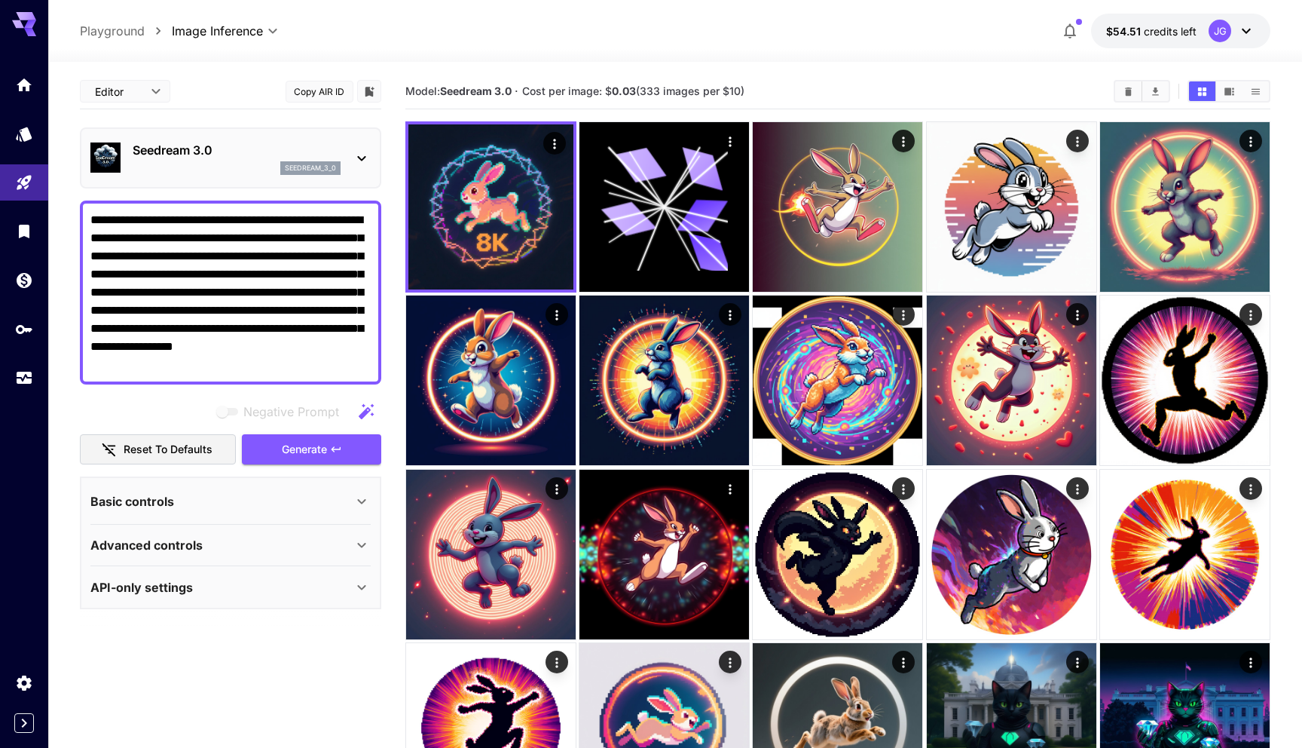
click at [391, 385] on main "**********" at bounding box center [675, 623] width 1191 height 1099
click at [774, 56] on div at bounding box center [675, 53] width 1254 height 18
click at [197, 150] on p "Seedream 3.0" at bounding box center [237, 150] width 208 height 18
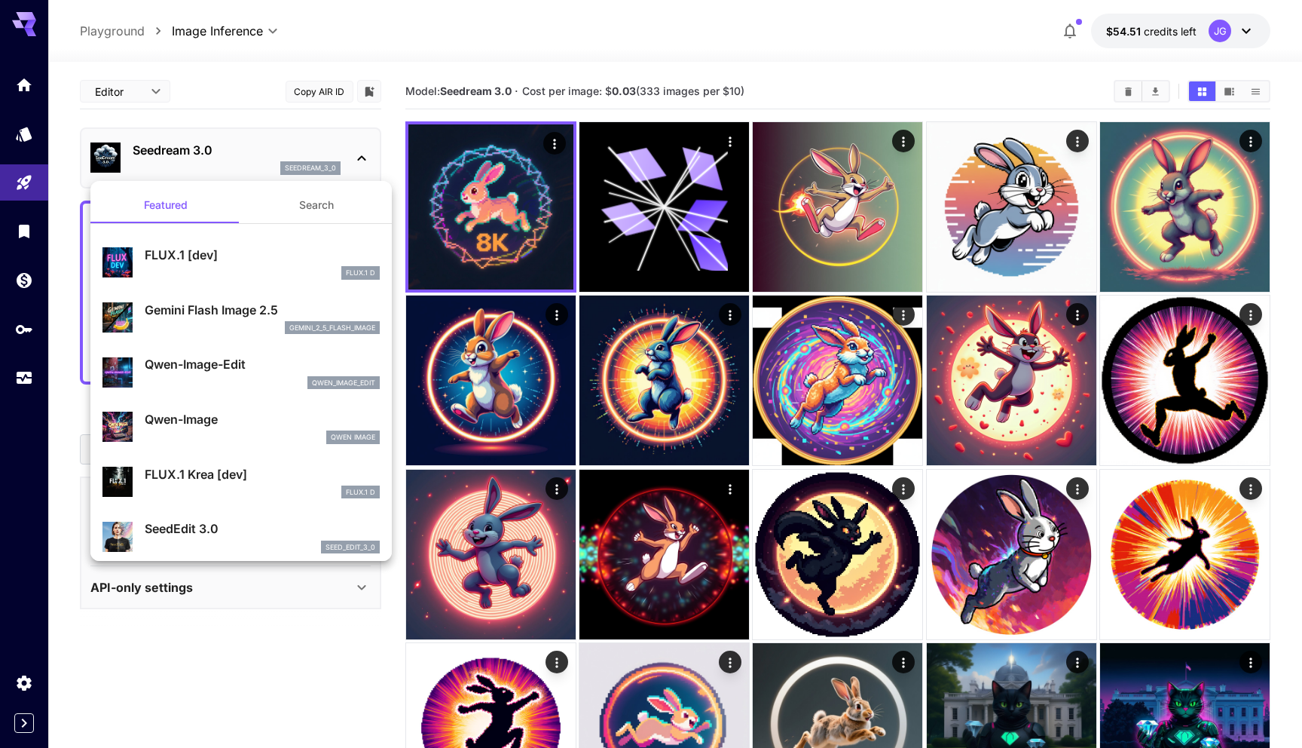
click at [197, 313] on p "Gemini Flash Image 2.5" at bounding box center [262, 310] width 235 height 18
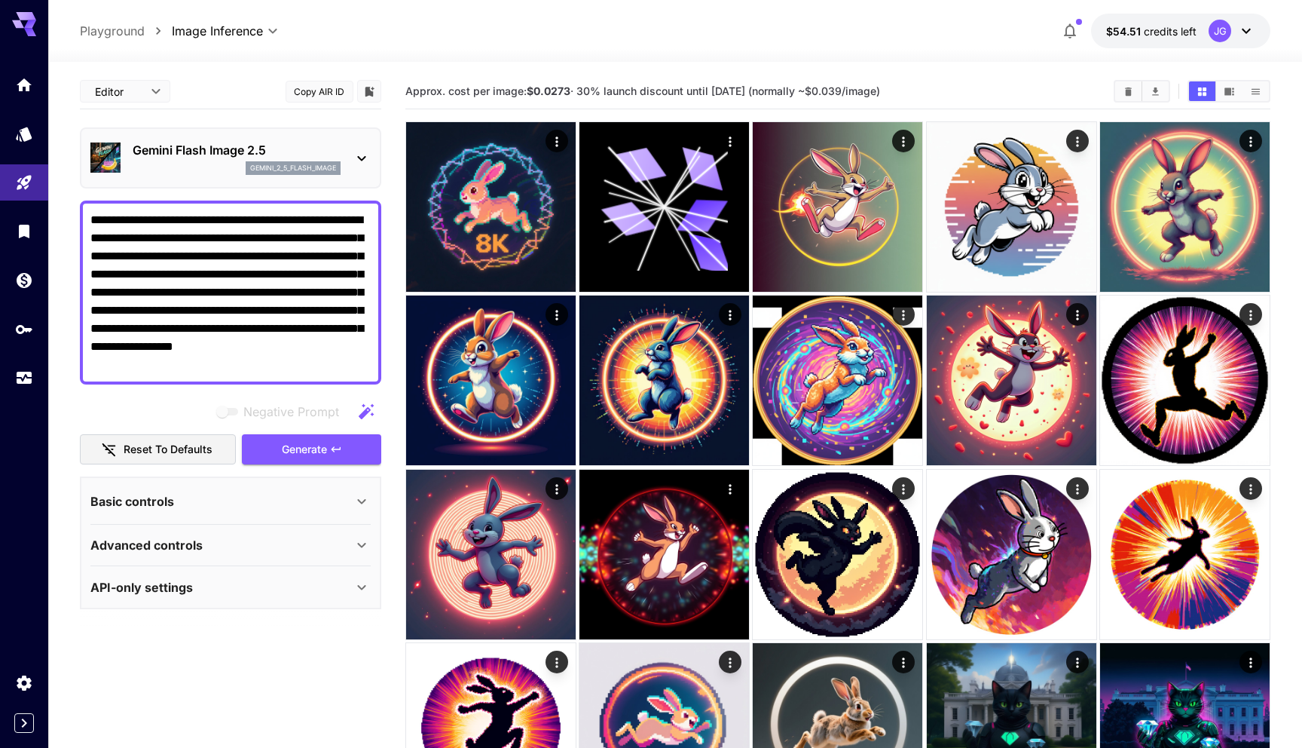
click at [225, 549] on div "Advanced controls" at bounding box center [221, 545] width 262 height 18
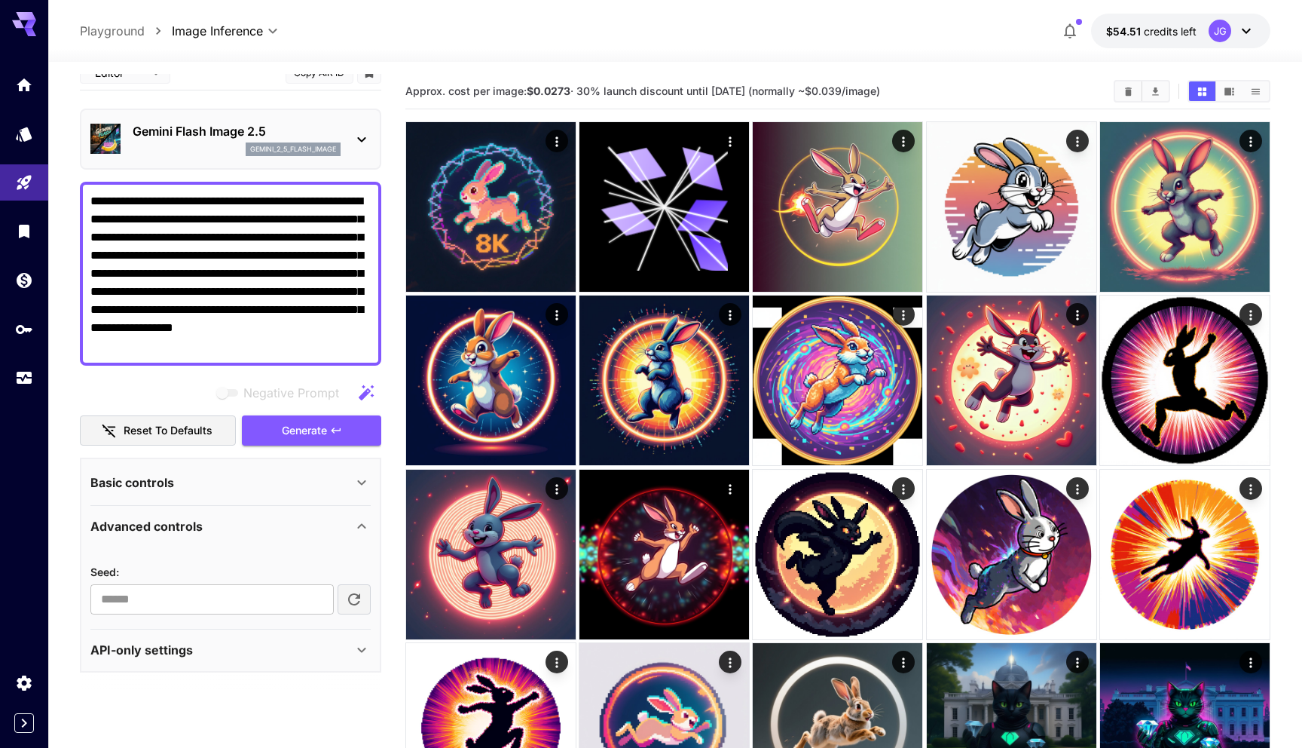
click at [224, 527] on div "Advanced controls" at bounding box center [221, 526] width 262 height 18
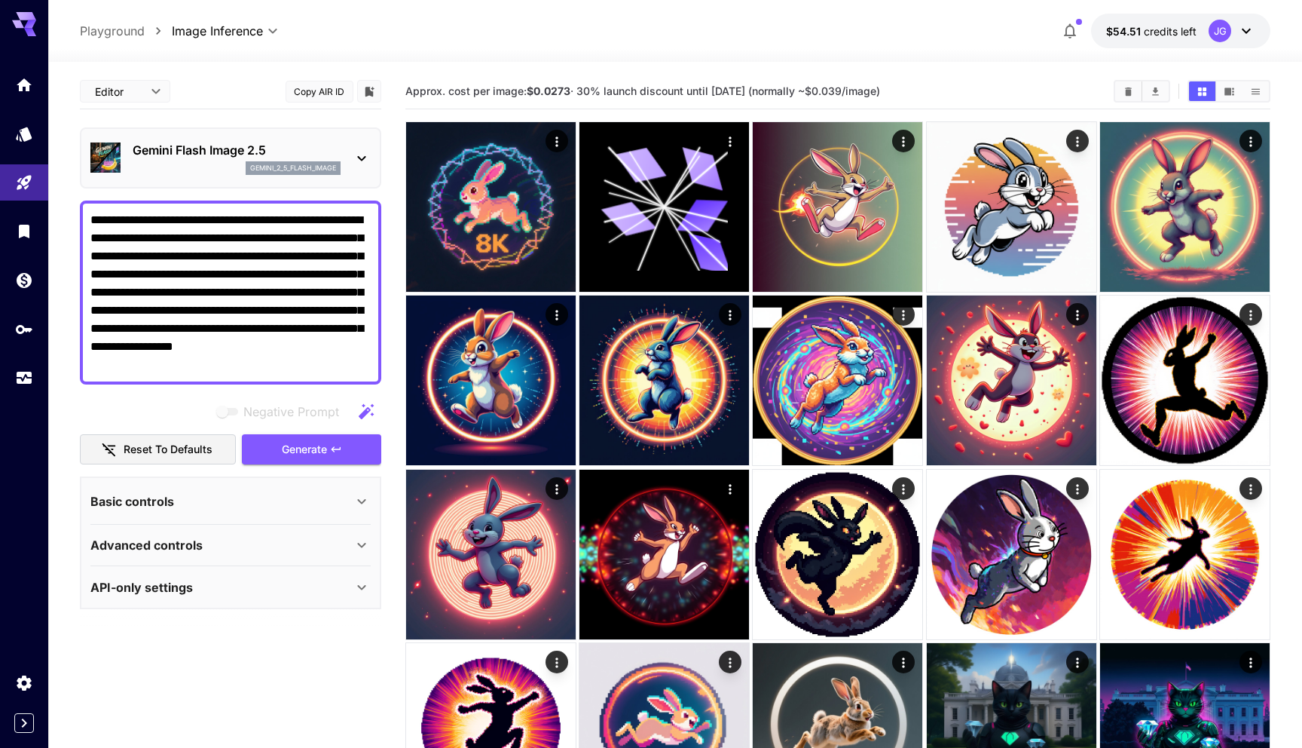
click at [212, 500] on div "Basic controls" at bounding box center [221, 501] width 262 height 18
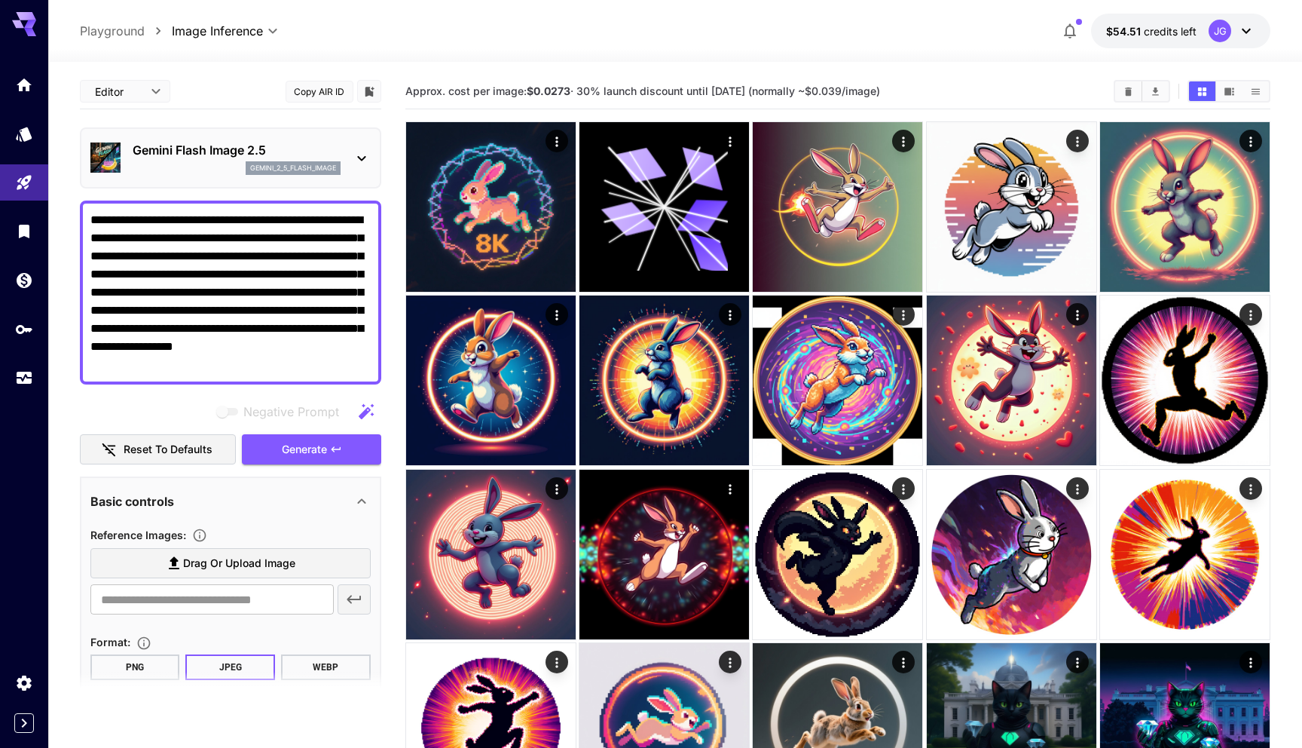
click at [196, 155] on p "Gemini Flash Image 2.5" at bounding box center [237, 150] width 208 height 18
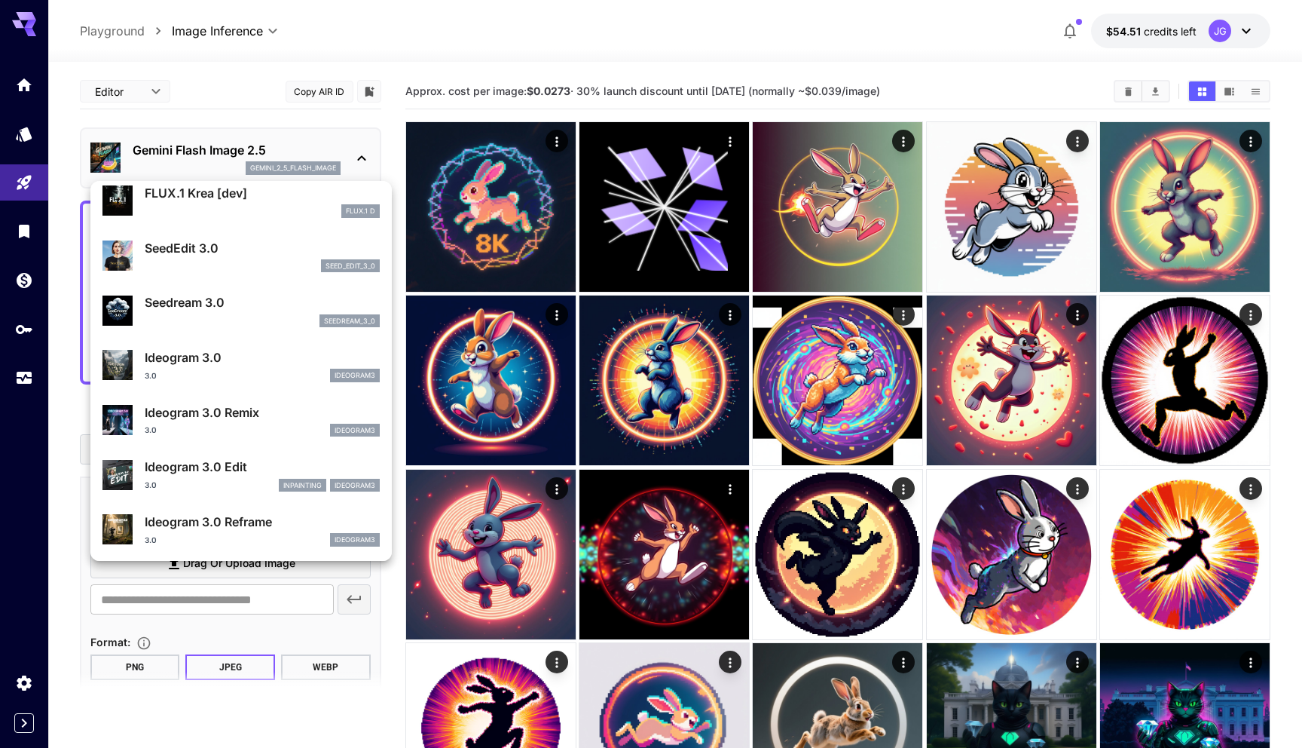
scroll to position [285, 0]
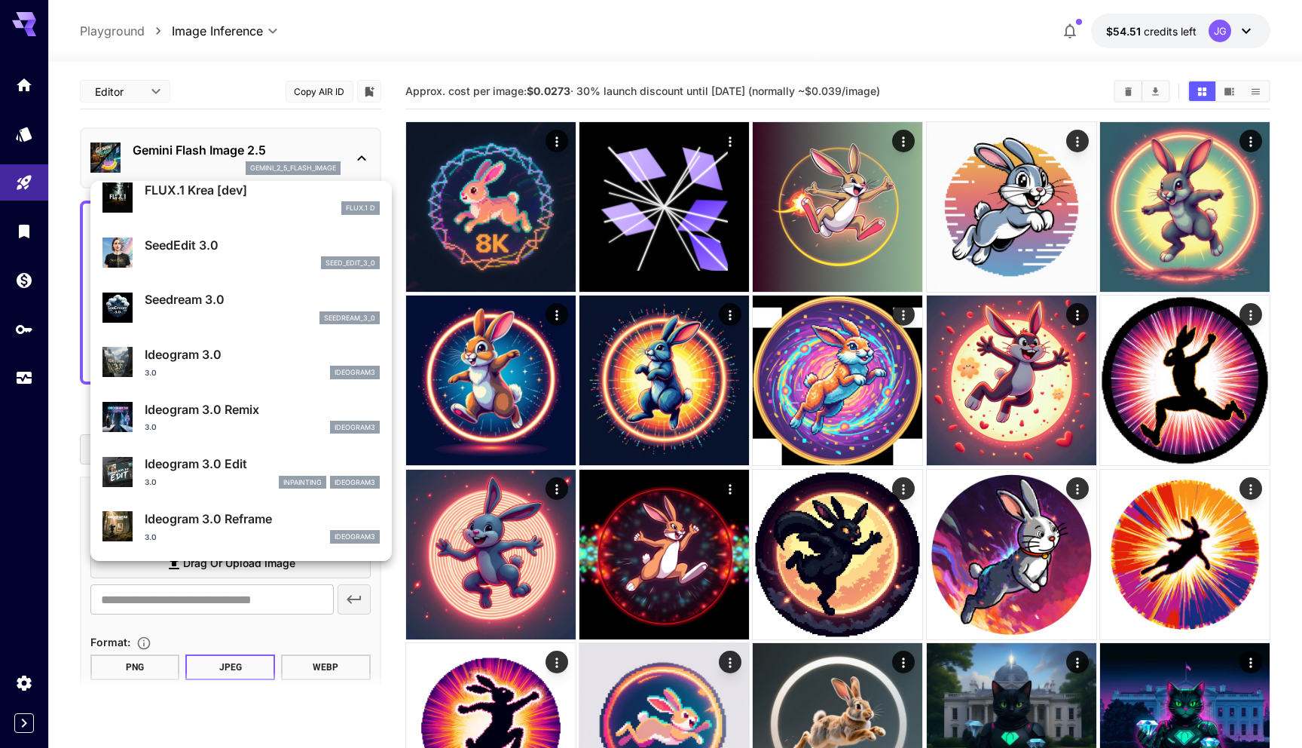
click at [188, 629] on div at bounding box center [651, 374] width 1302 height 748
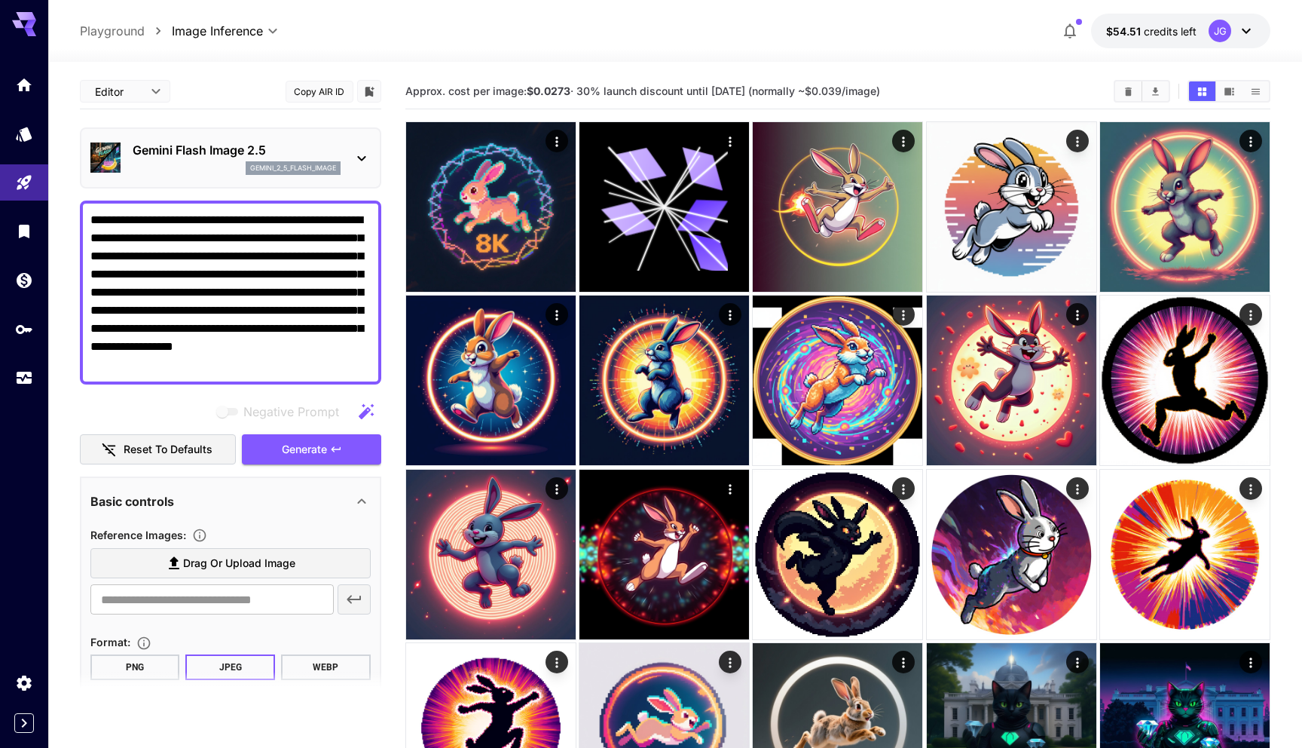
click at [219, 148] on p "Gemini Flash Image 2.5" at bounding box center [237, 150] width 208 height 18
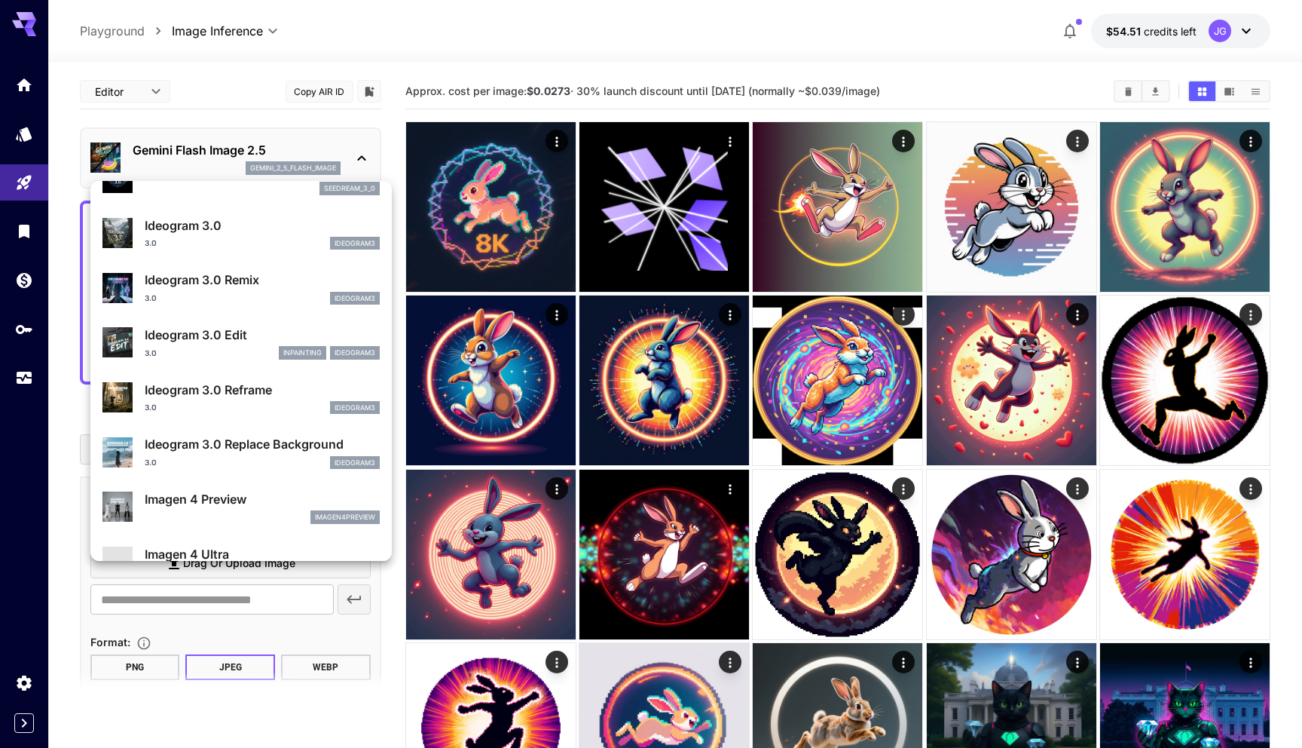
scroll to position [424, 0]
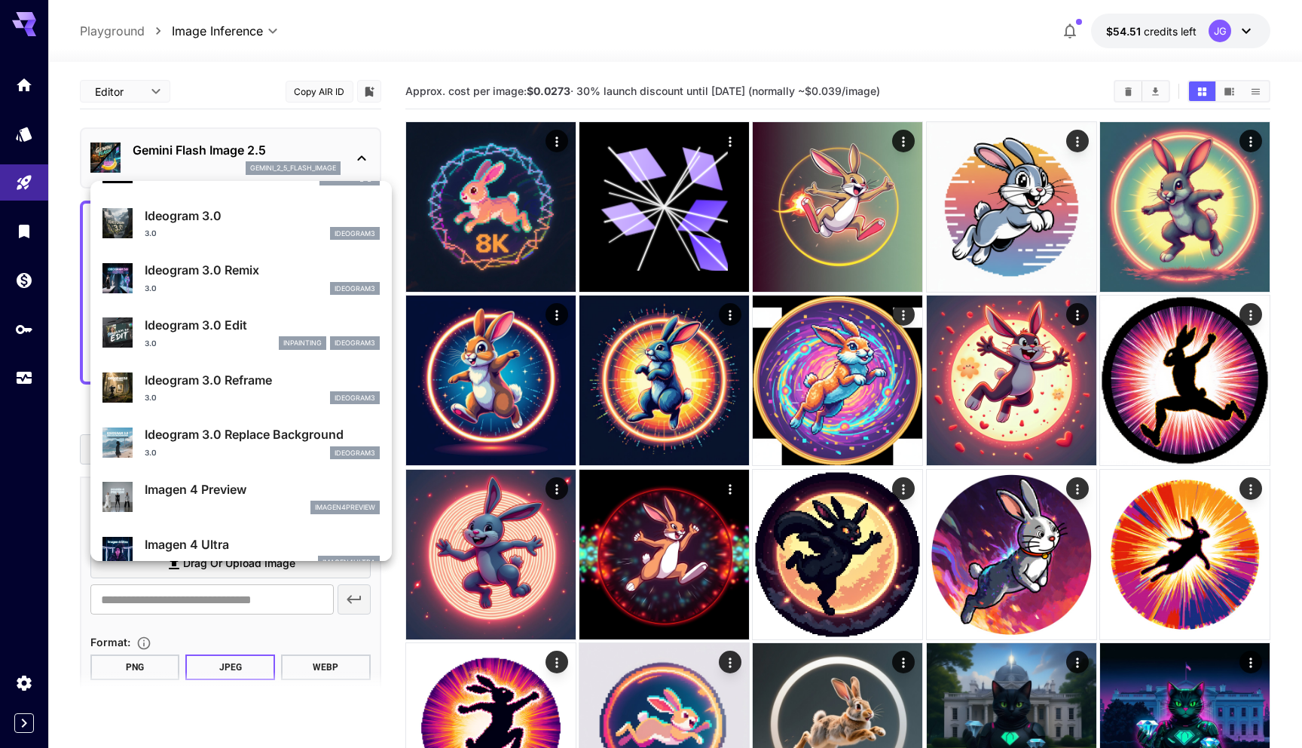
click at [190, 332] on p "Ideogram 3.0 Edit" at bounding box center [262, 325] width 235 height 18
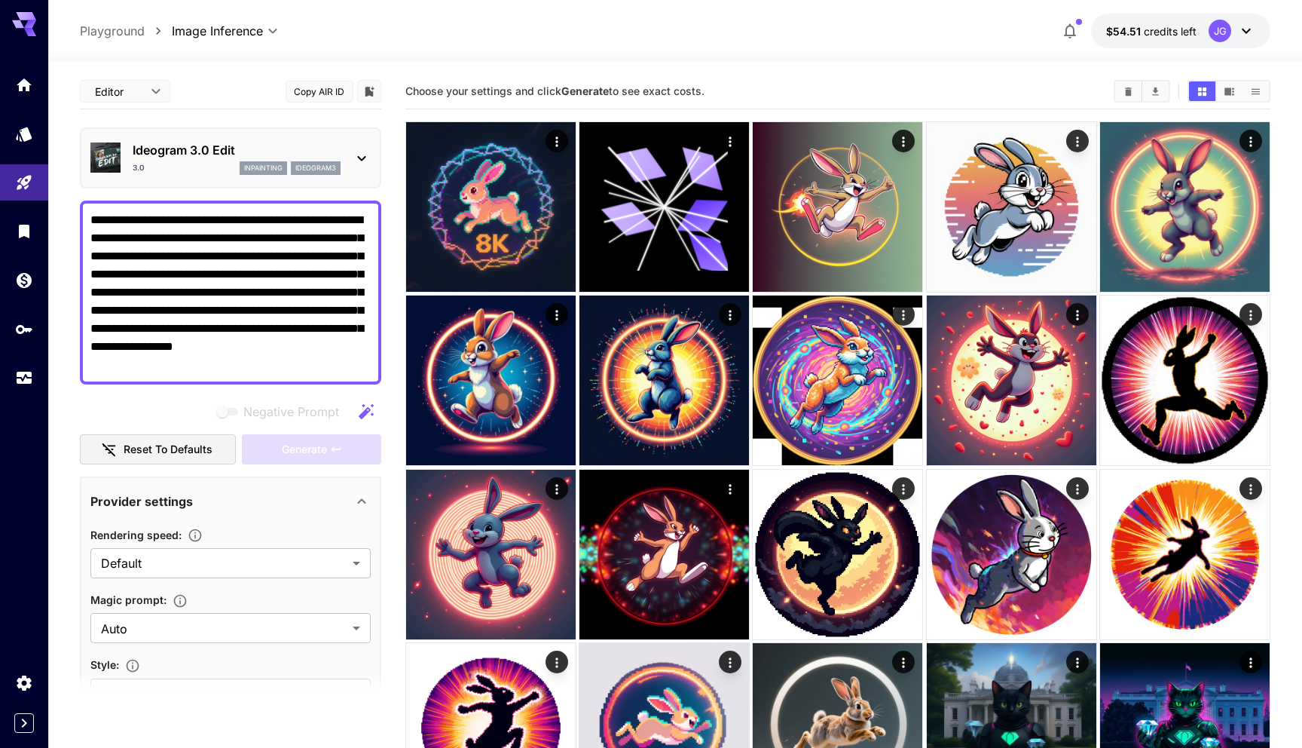
click at [388, 398] on main "**********" at bounding box center [675, 623] width 1191 height 1099
click at [395, 338] on main "**********" at bounding box center [675, 623] width 1191 height 1099
click at [760, 68] on div "**********" at bounding box center [675, 634] width 1191 height 1144
click at [793, 75] on div "Choose your settings and click Generate to see exact costs." at bounding box center [838, 91] width 866 height 35
click at [1233, 88] on icon "Show images in video view" at bounding box center [1230, 91] width 10 height 8
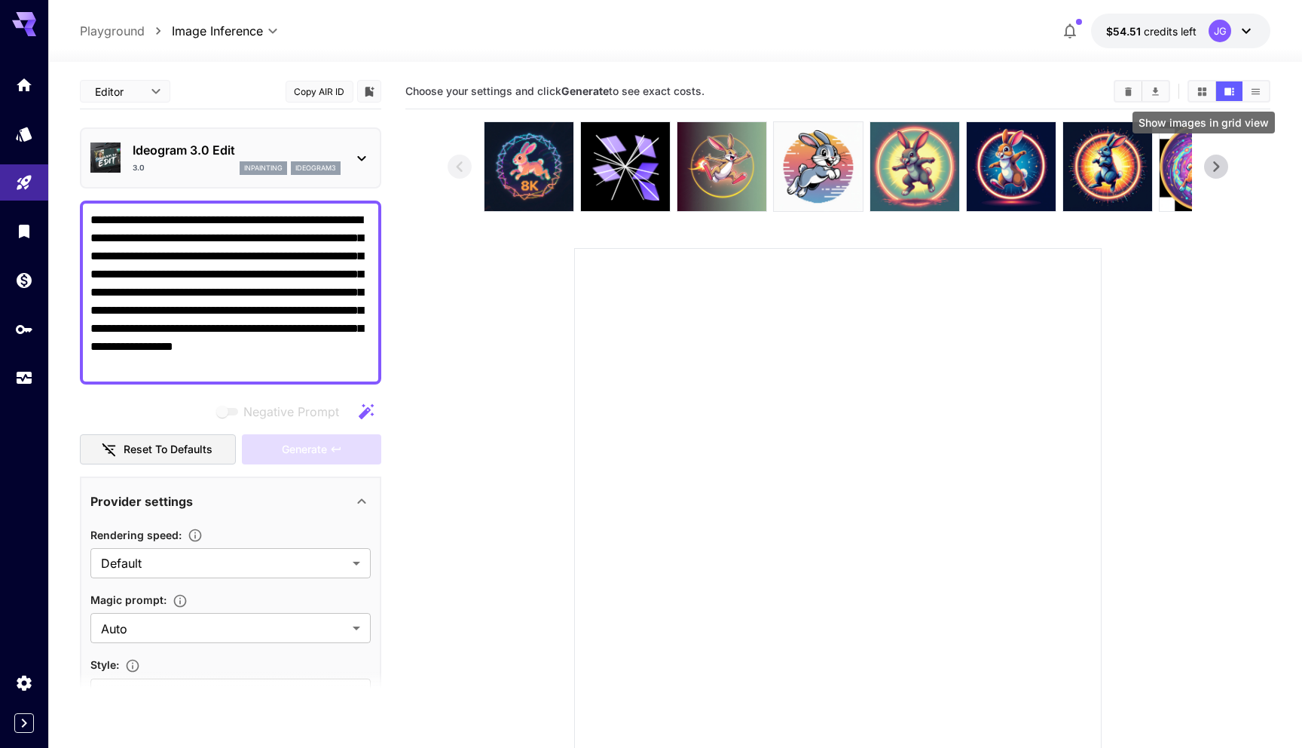
click at [1204, 90] on icon "Show images in grid view" at bounding box center [1202, 91] width 11 height 11
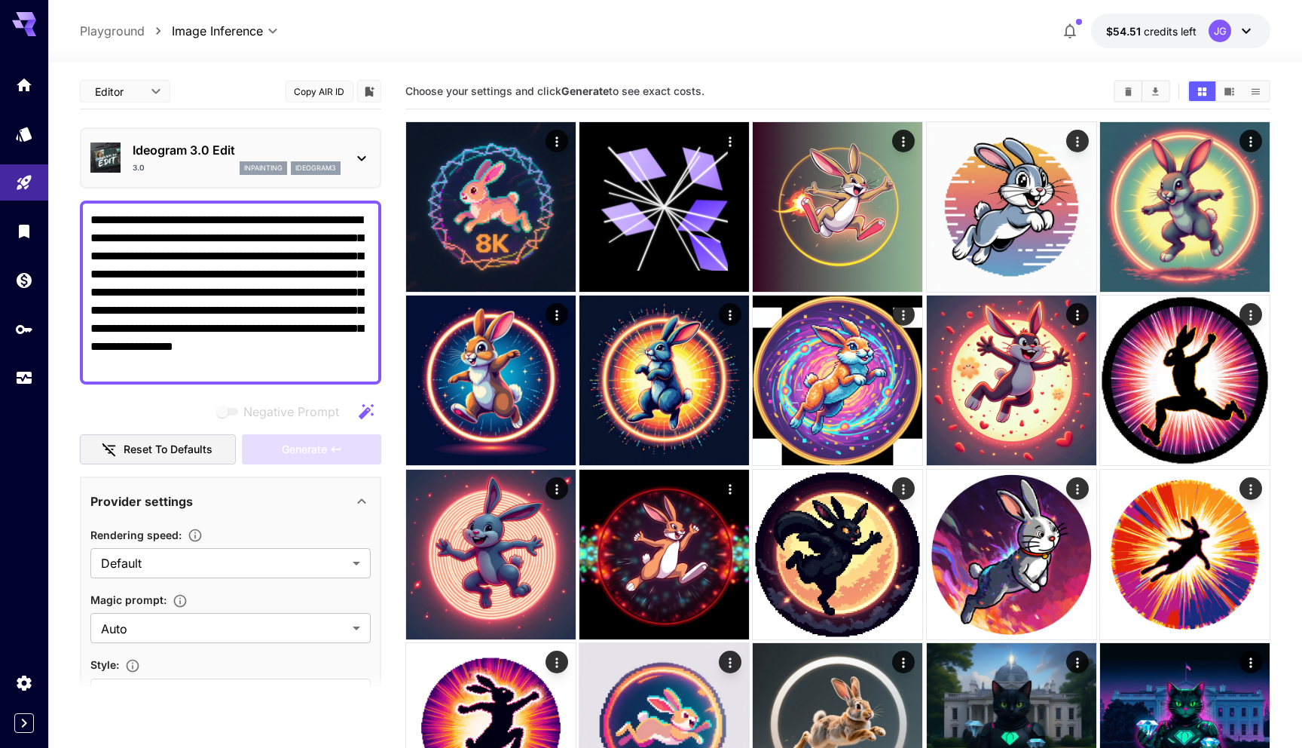
click at [1062, 89] on section "Choose your settings and click Generate to see exact costs." at bounding box center [753, 91] width 696 height 14
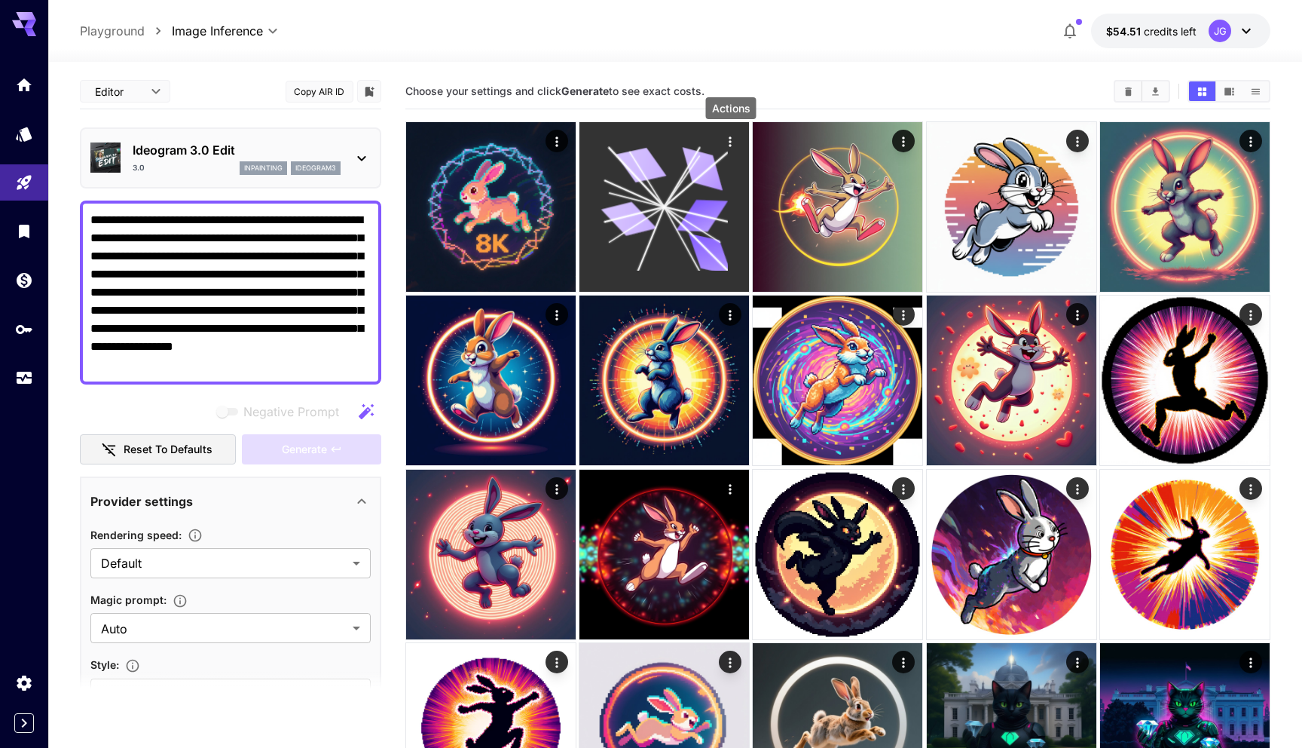
click at [729, 142] on icon "Actions" at bounding box center [730, 141] width 15 height 15
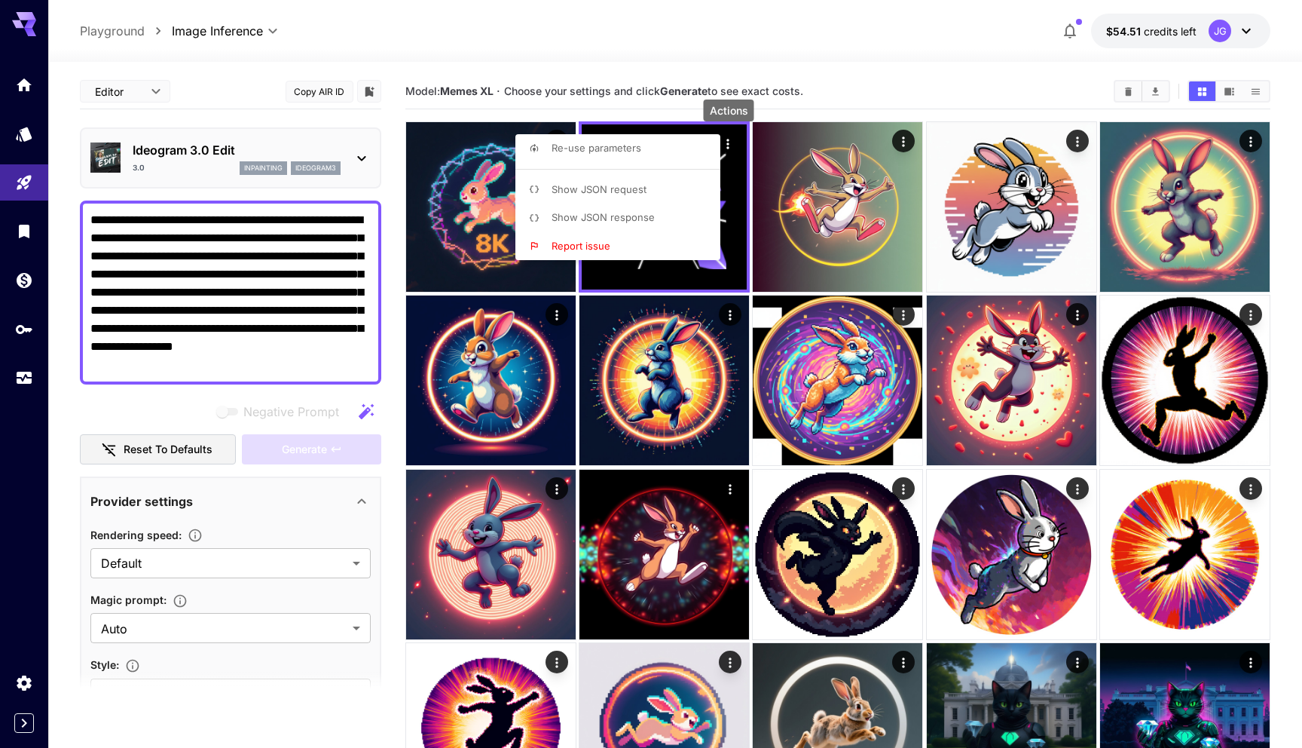
click at [625, 191] on span "Show JSON request" at bounding box center [599, 189] width 95 height 12
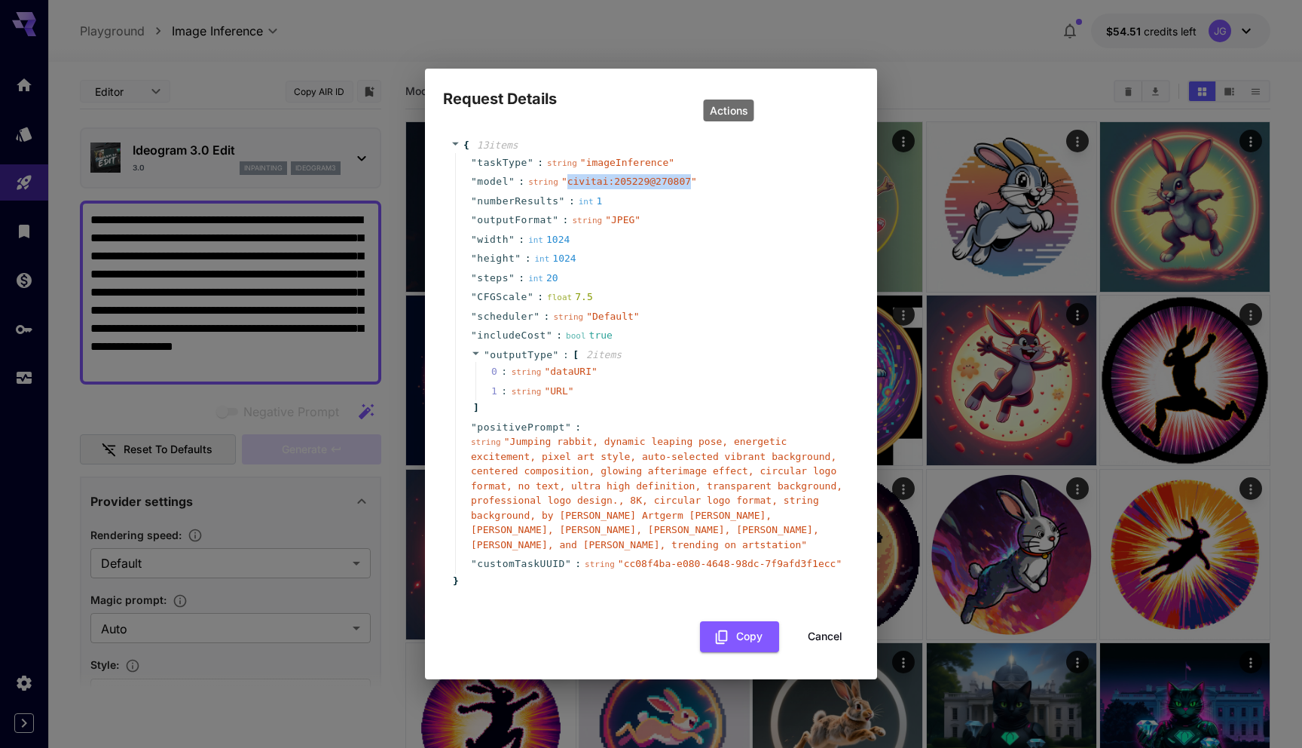
drag, startPoint x: 567, startPoint y: 182, endPoint x: 688, endPoint y: 183, distance: 120.6
click at [688, 183] on span "" civitai:205229@270807 "" at bounding box center [629, 181] width 136 height 11
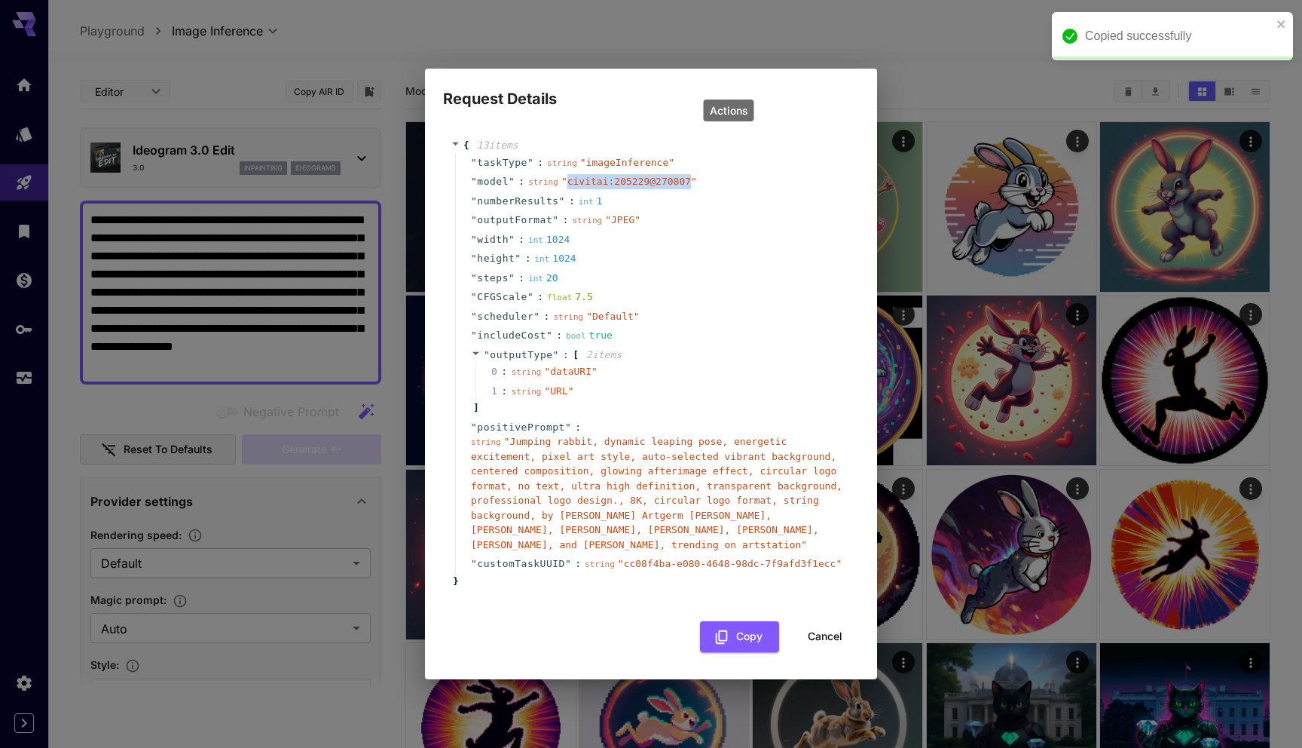
copy span "civitai:205229@270807"
click at [903, 81] on div "Request Details { 13 item s " taskType " : string " imageInference " " model " …" at bounding box center [651, 374] width 1302 height 748
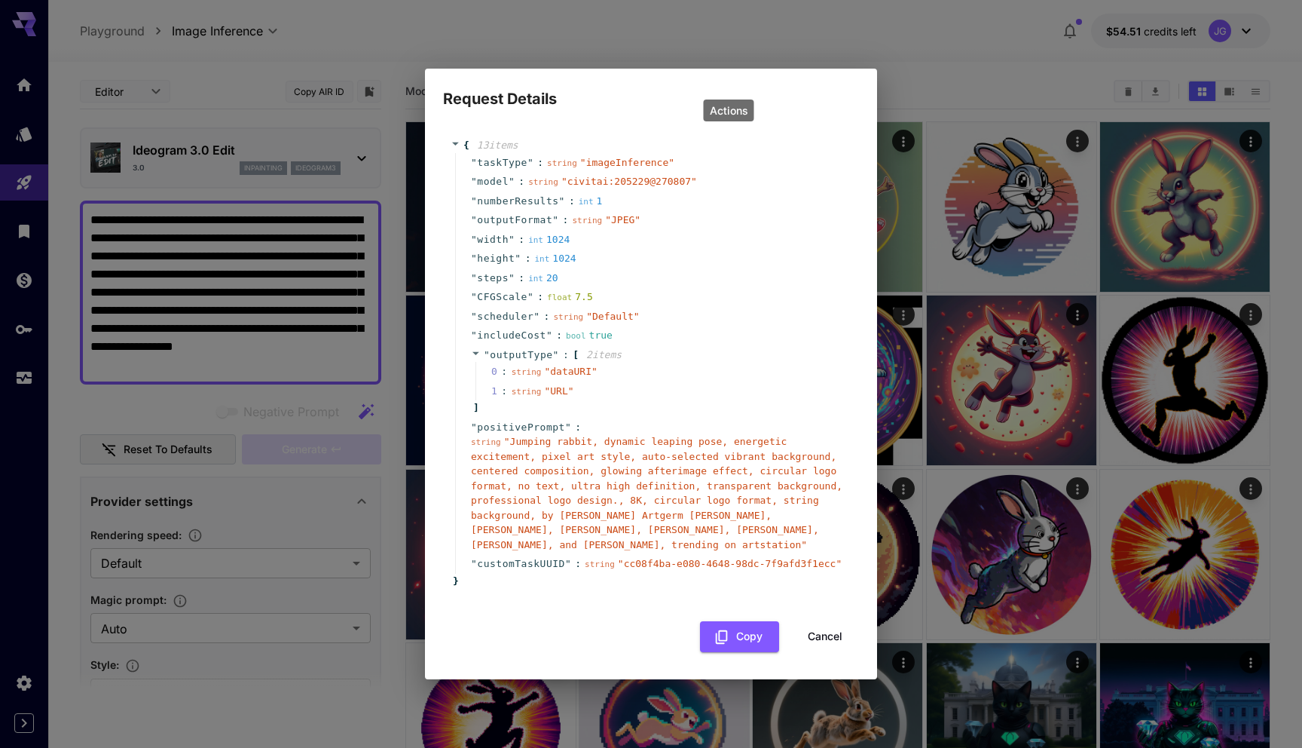
click at [815, 643] on button "Cancel" at bounding box center [825, 636] width 68 height 31
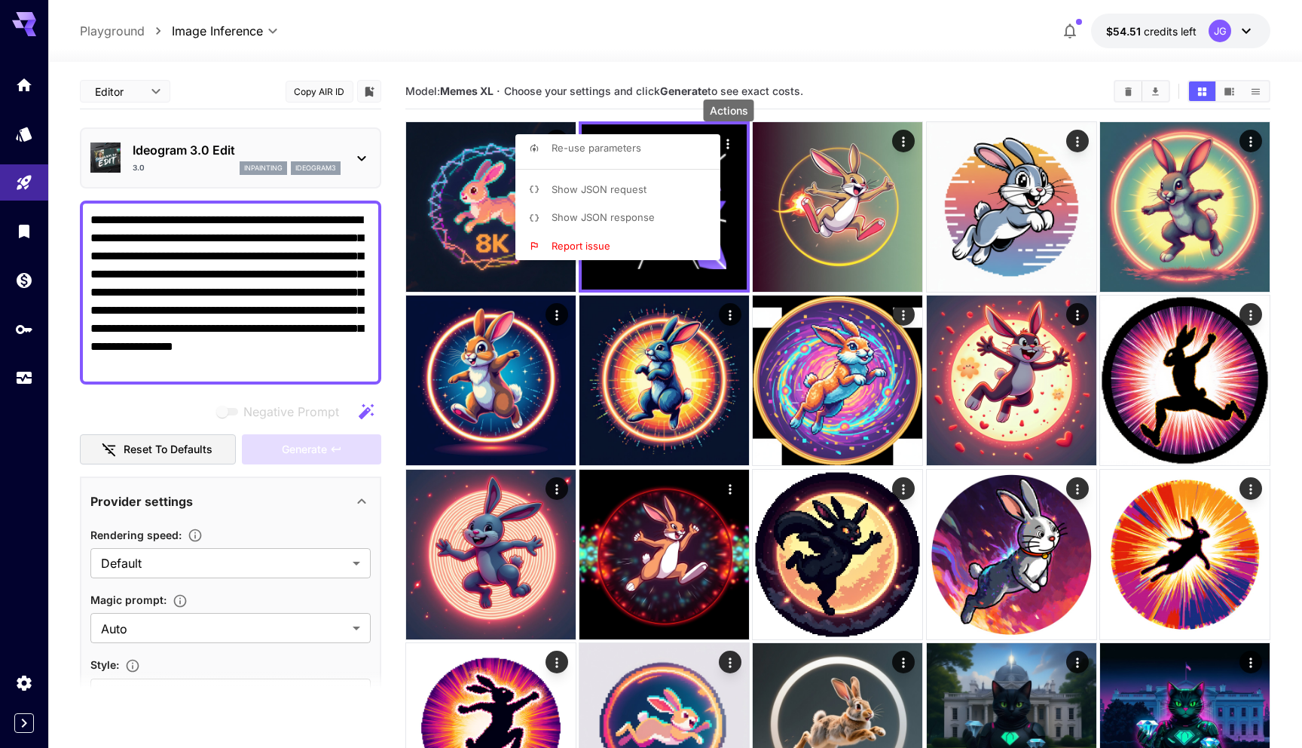
click at [888, 62] on div at bounding box center [651, 374] width 1302 height 748
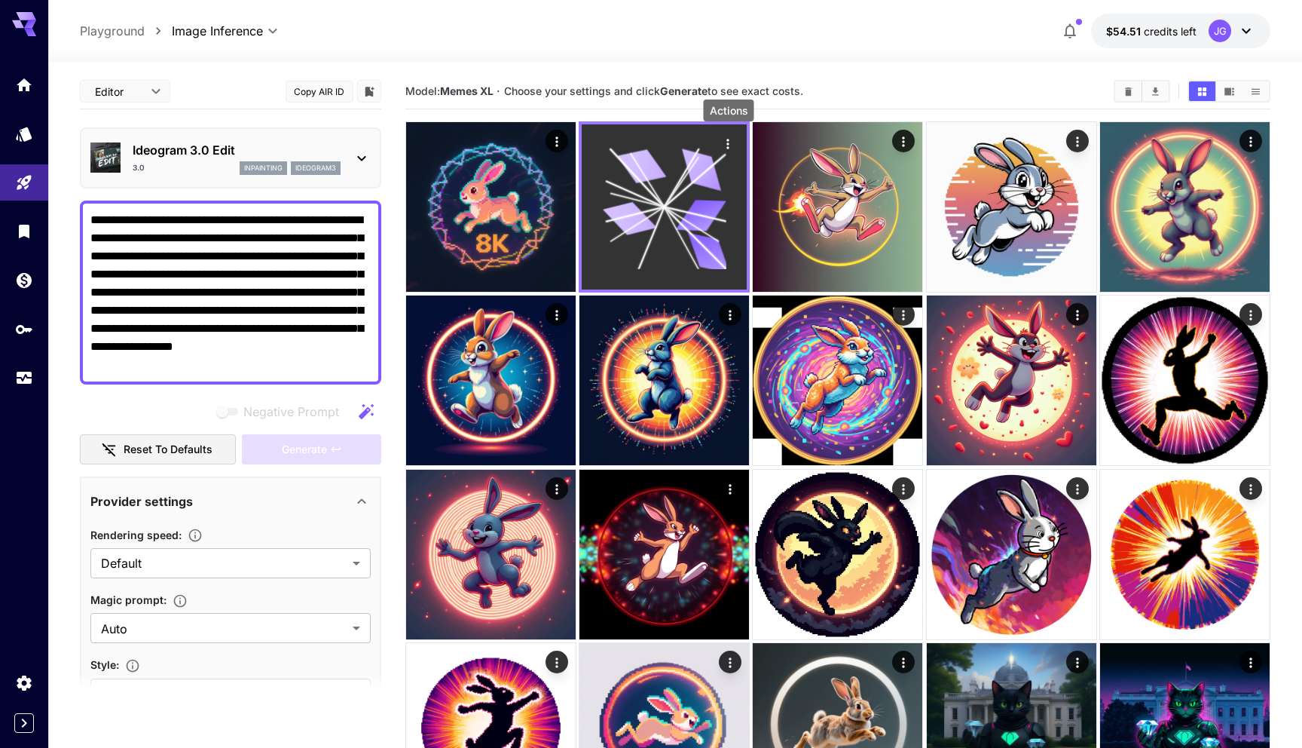
click at [726, 147] on icon "Actions" at bounding box center [727, 143] width 15 height 15
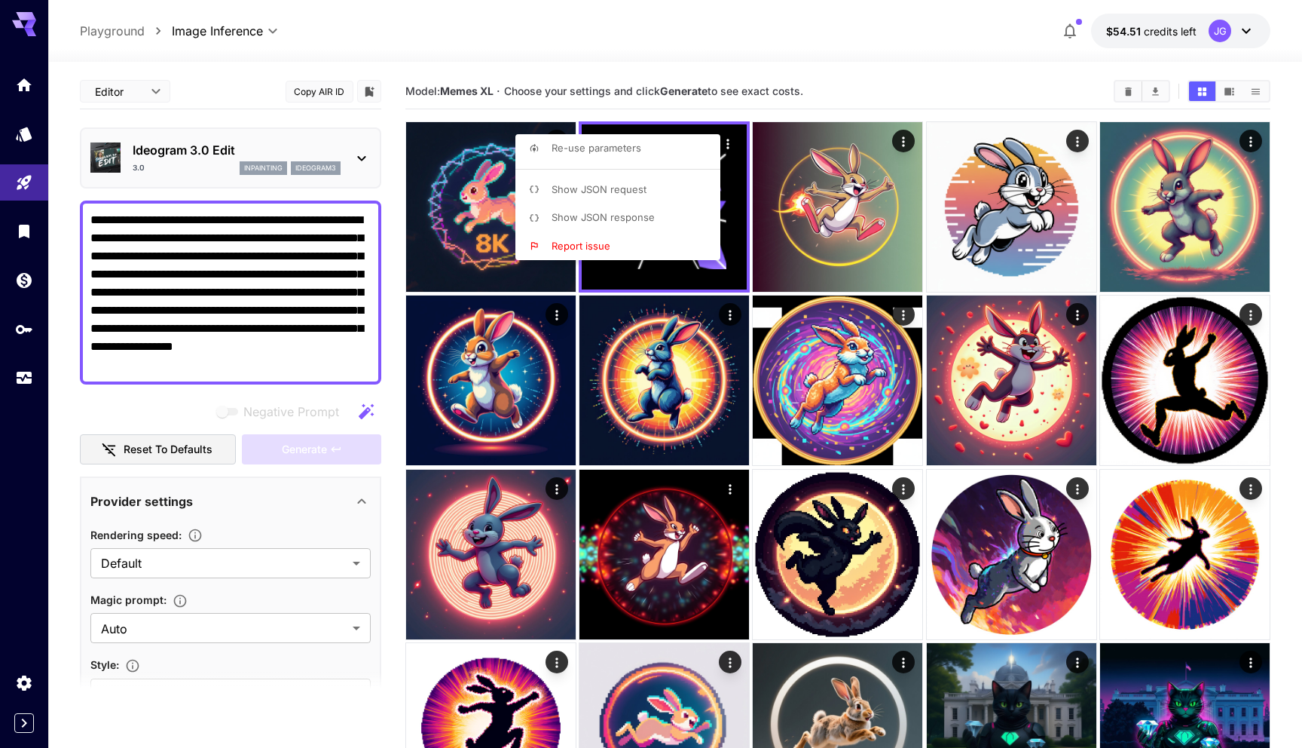
click at [183, 151] on div at bounding box center [651, 374] width 1302 height 748
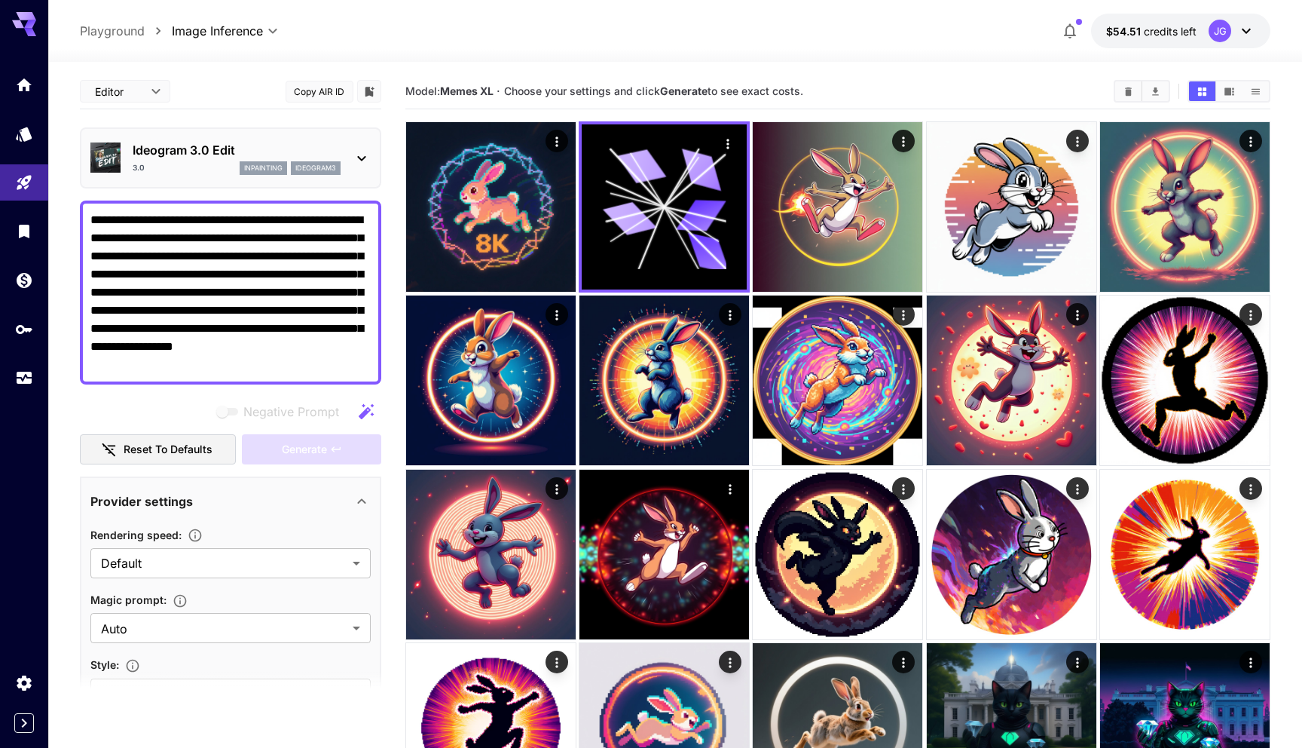
click at [199, 151] on p "Ideogram 3.0 Edit" at bounding box center [237, 150] width 208 height 18
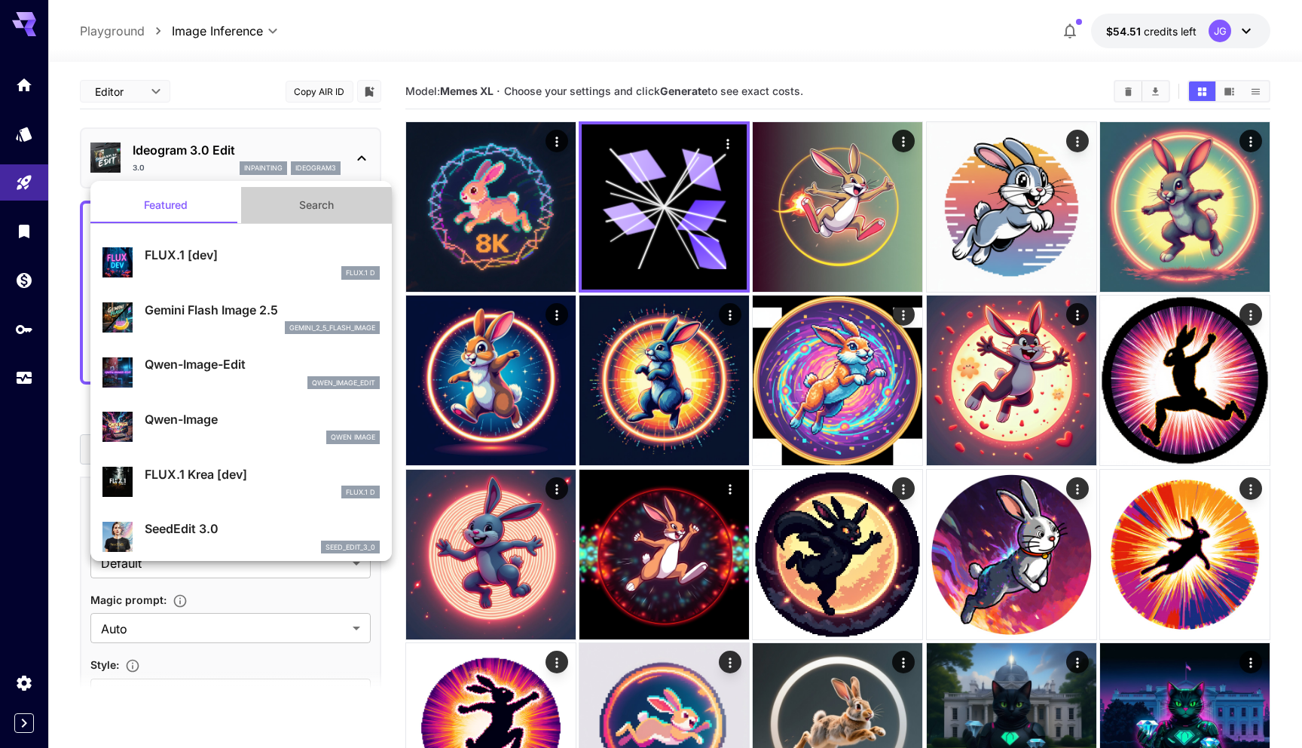
click at [317, 201] on button "Search" at bounding box center [316, 205] width 151 height 36
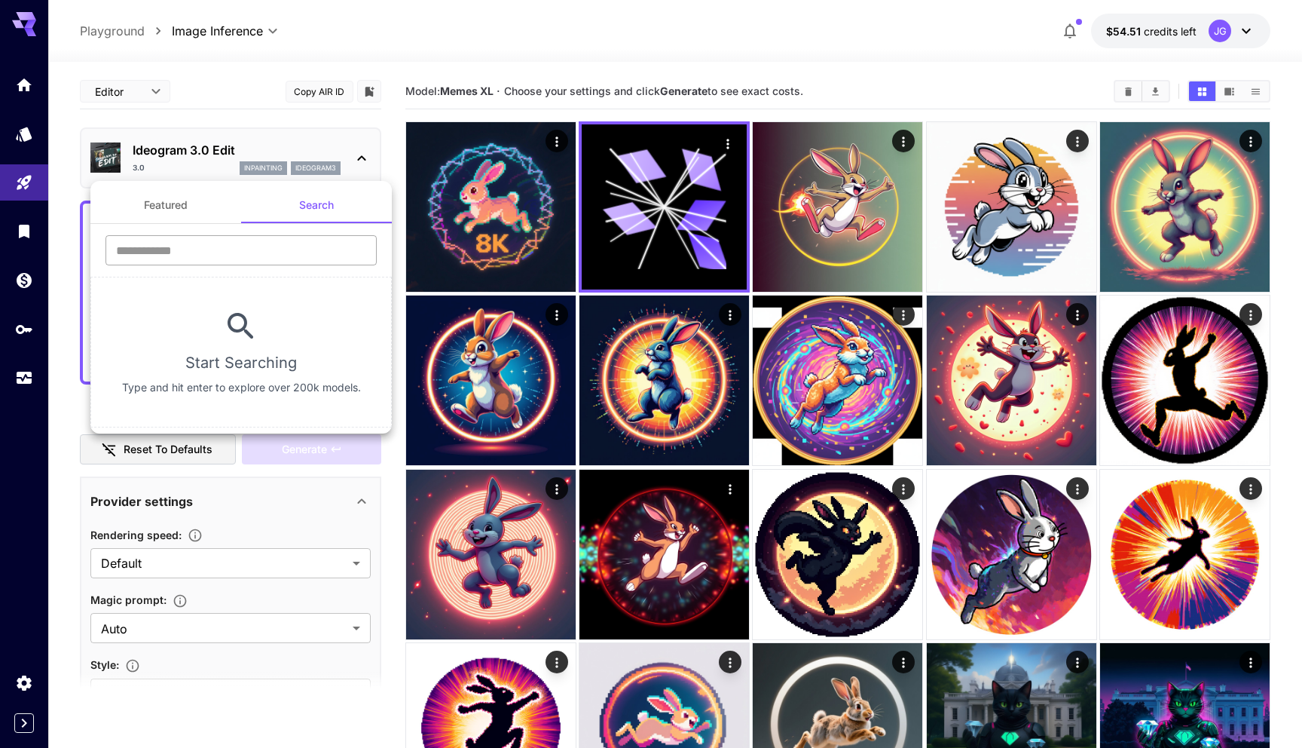
click at [235, 255] on input "text" at bounding box center [240, 250] width 271 height 30
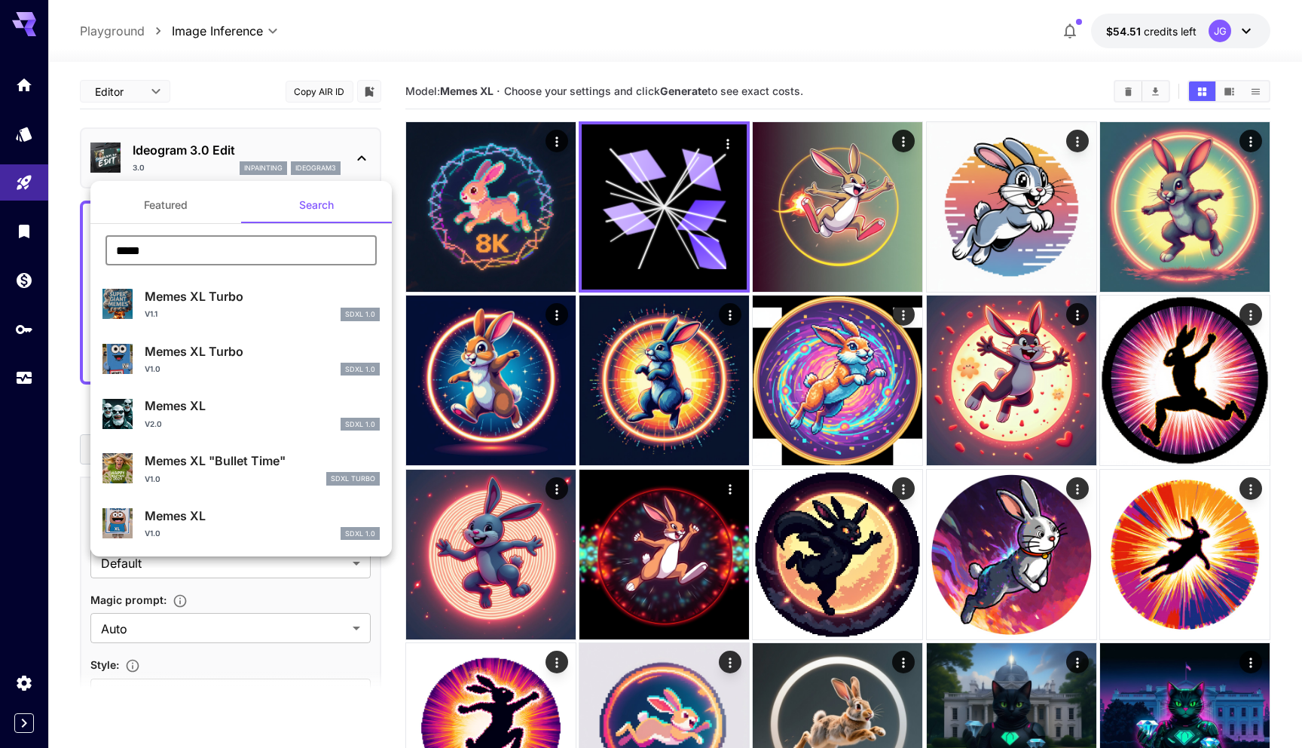
type input "*****"
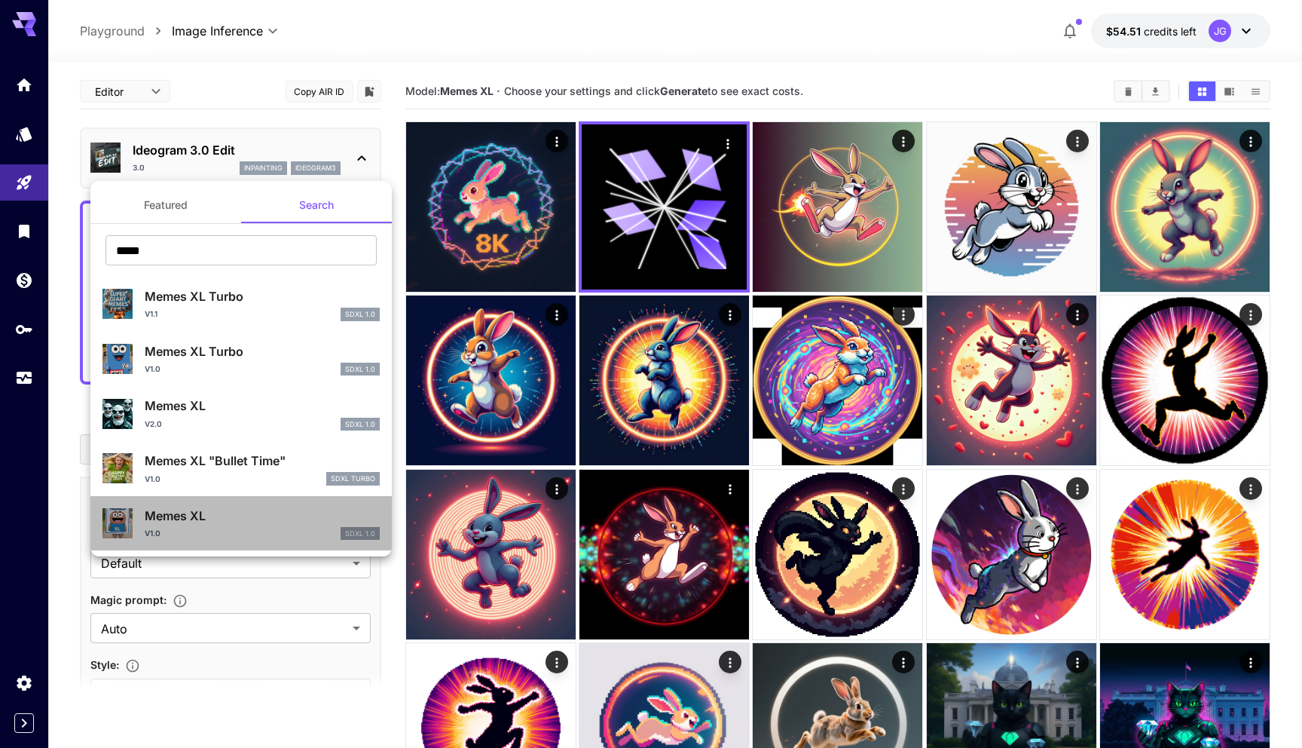
click at [191, 523] on p "Memes XL" at bounding box center [262, 515] width 235 height 18
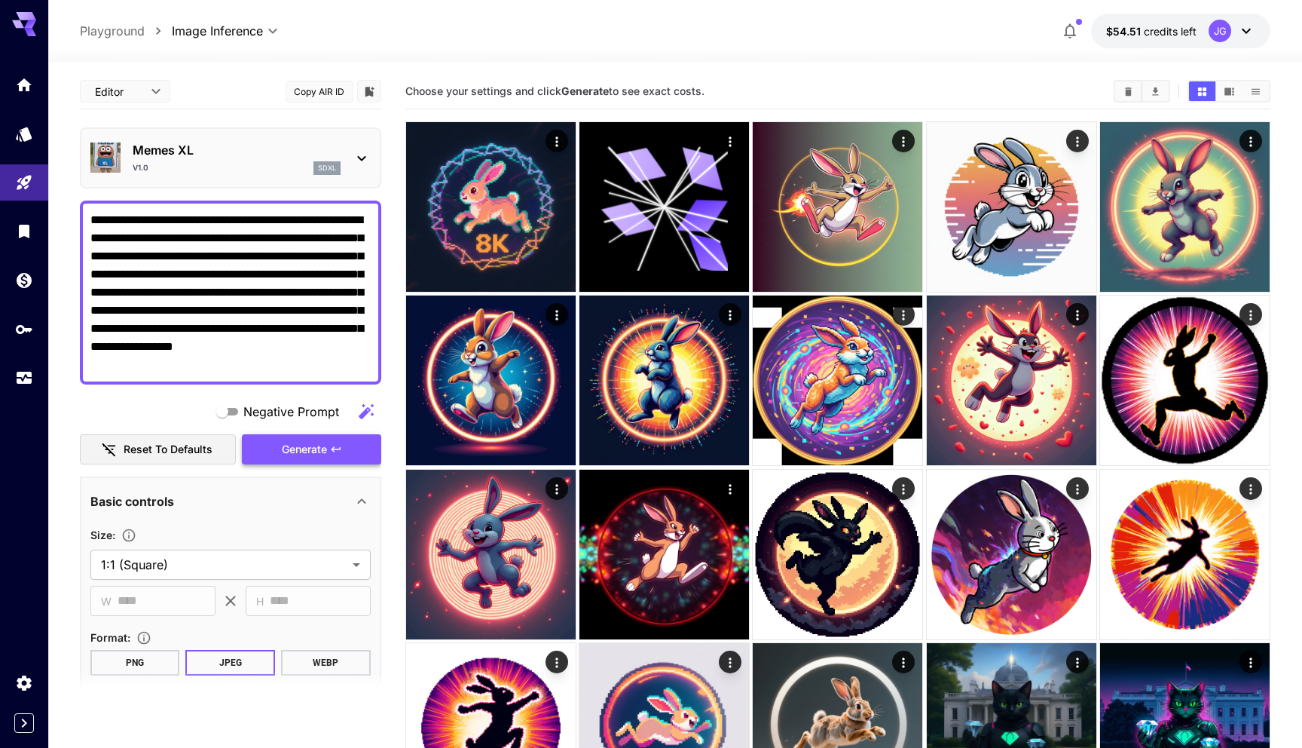
click at [290, 447] on span "Generate" at bounding box center [304, 449] width 45 height 19
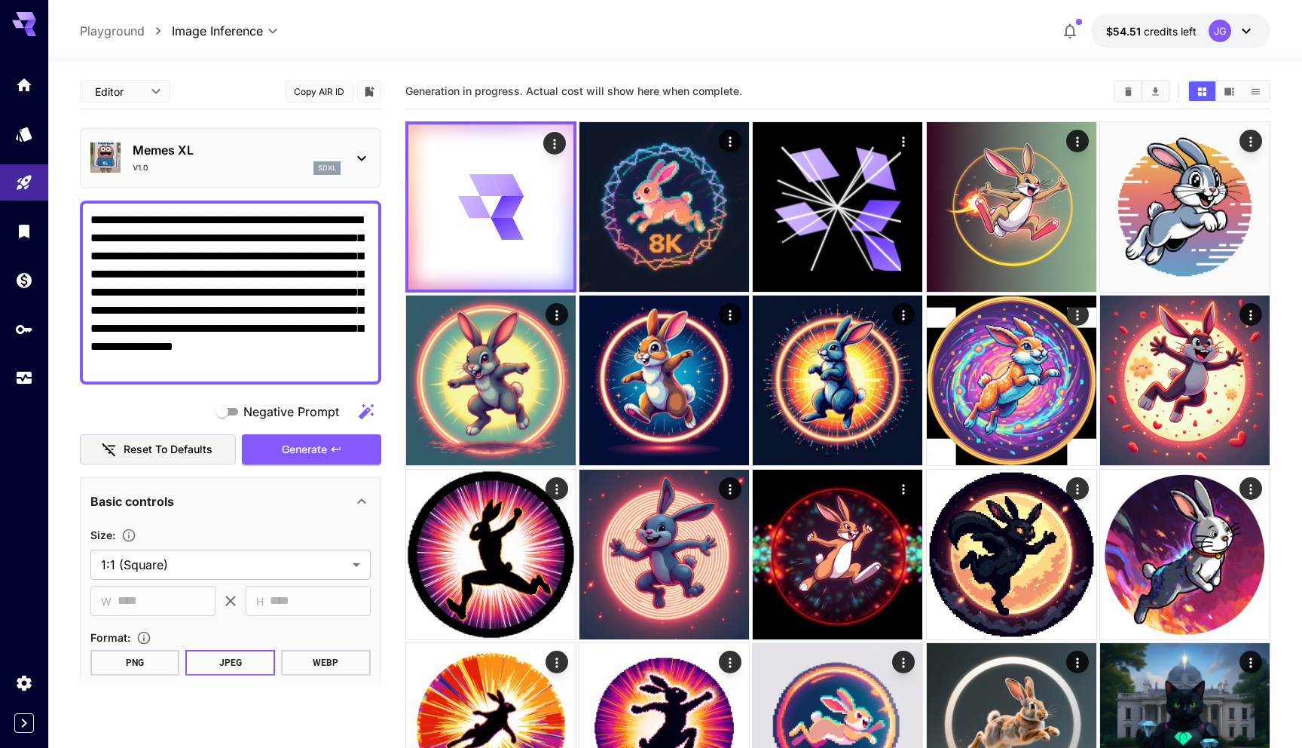
click at [824, 86] on section "Generation in progress. Actual cost will show here when complete." at bounding box center [753, 91] width 696 height 14
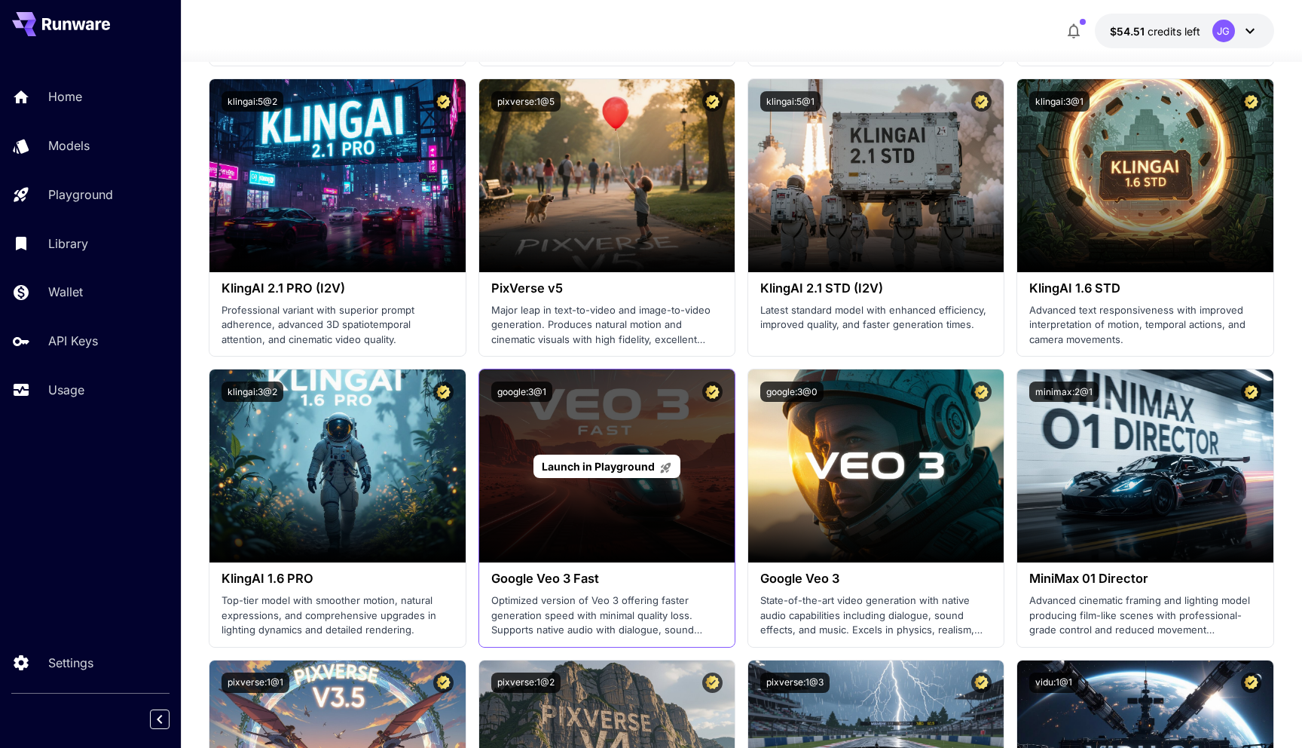
scroll to position [714, 0]
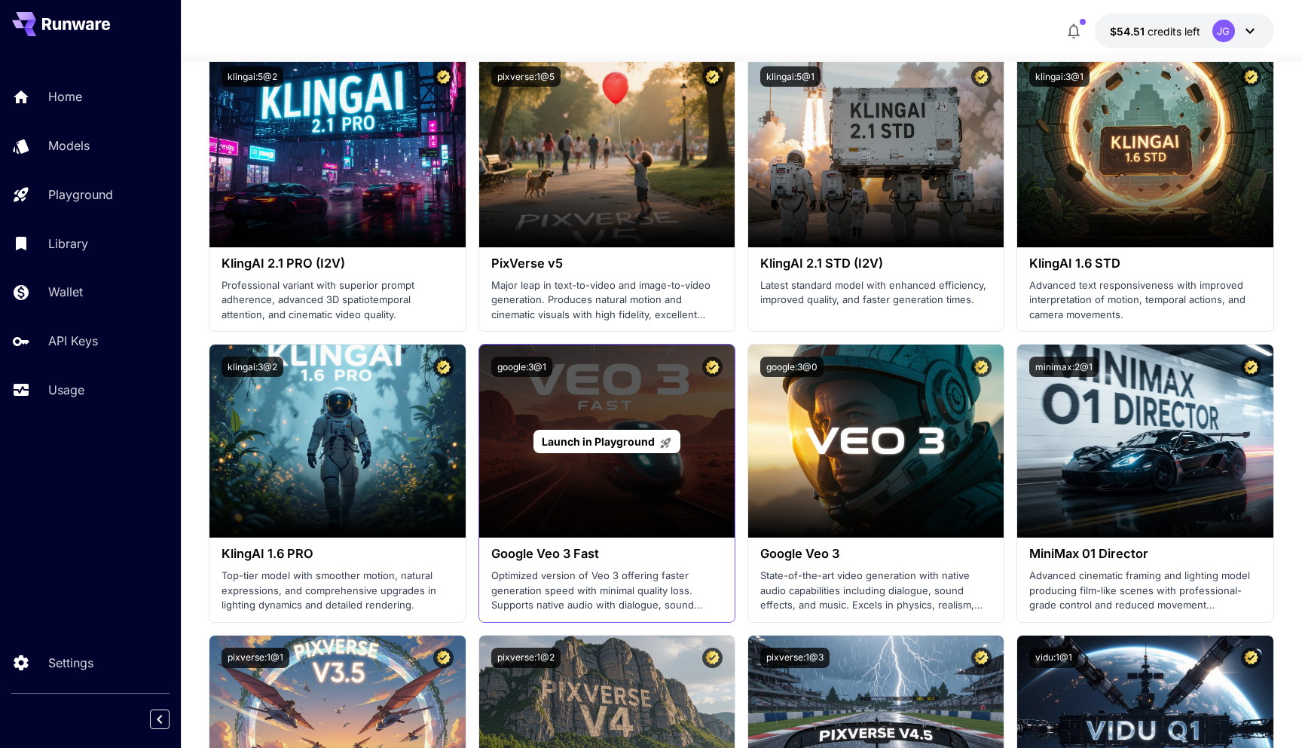
click at [592, 447] on span "Launch in Playground" at bounding box center [598, 441] width 113 height 13
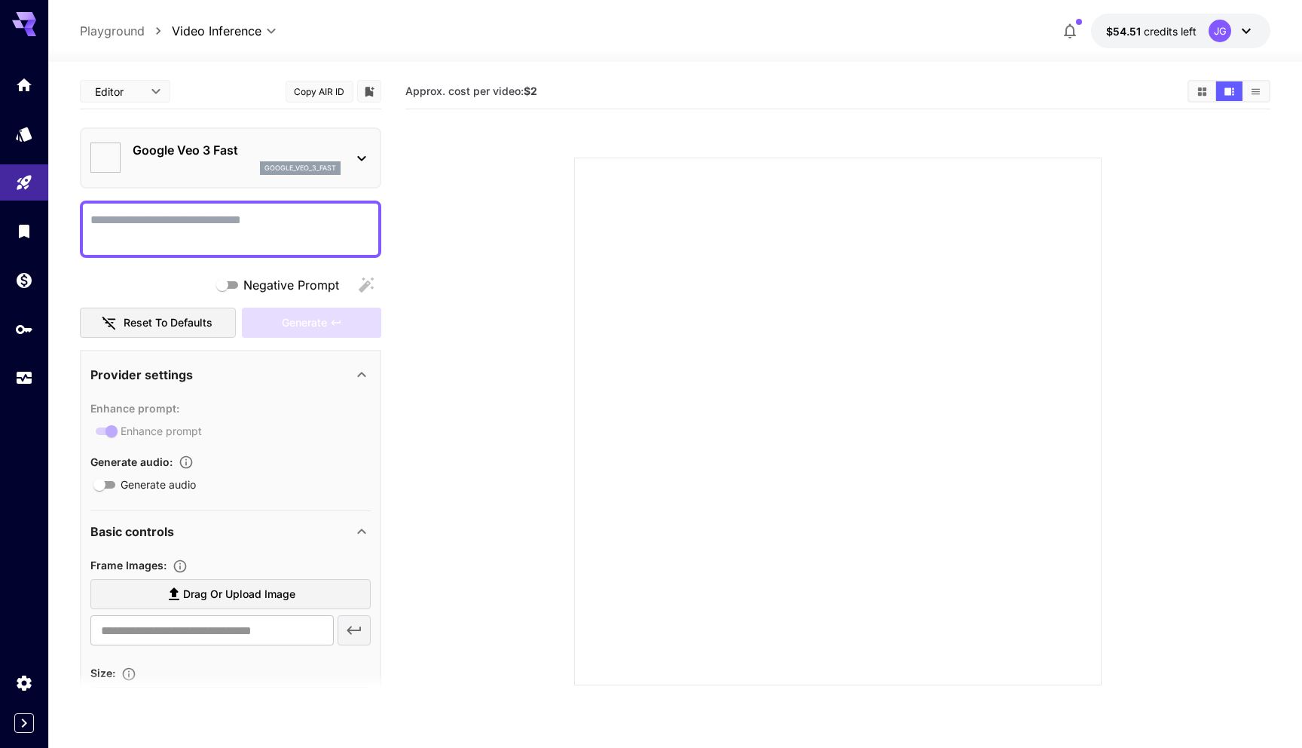
type input "*"
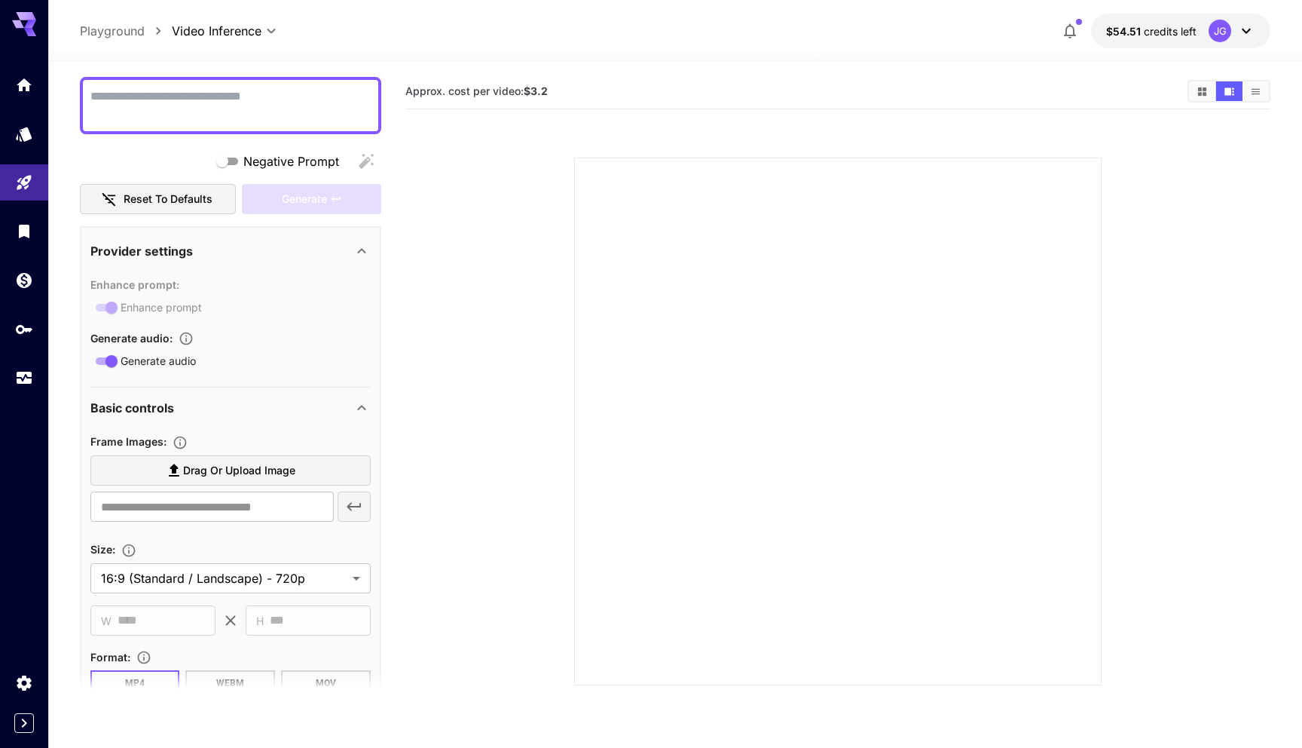
scroll to position [38, 0]
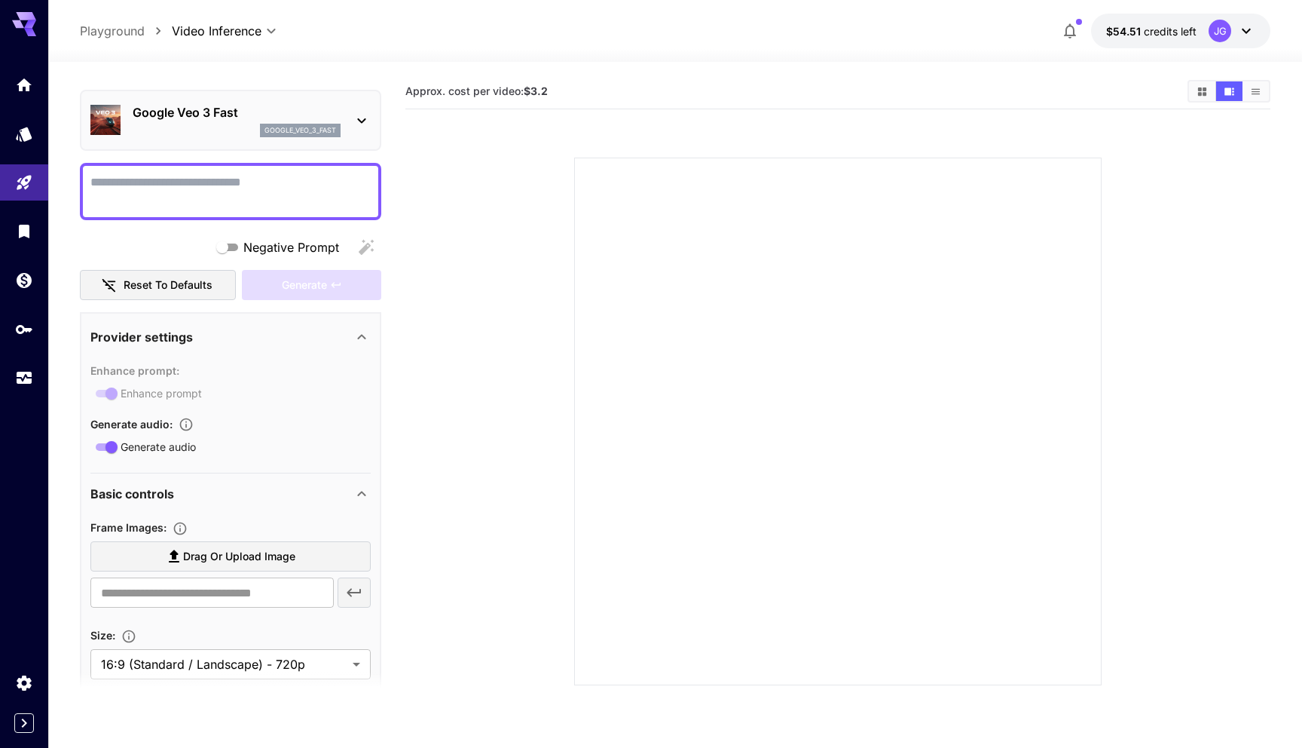
click at [715, 347] on div at bounding box center [837, 420] width 527 height 527
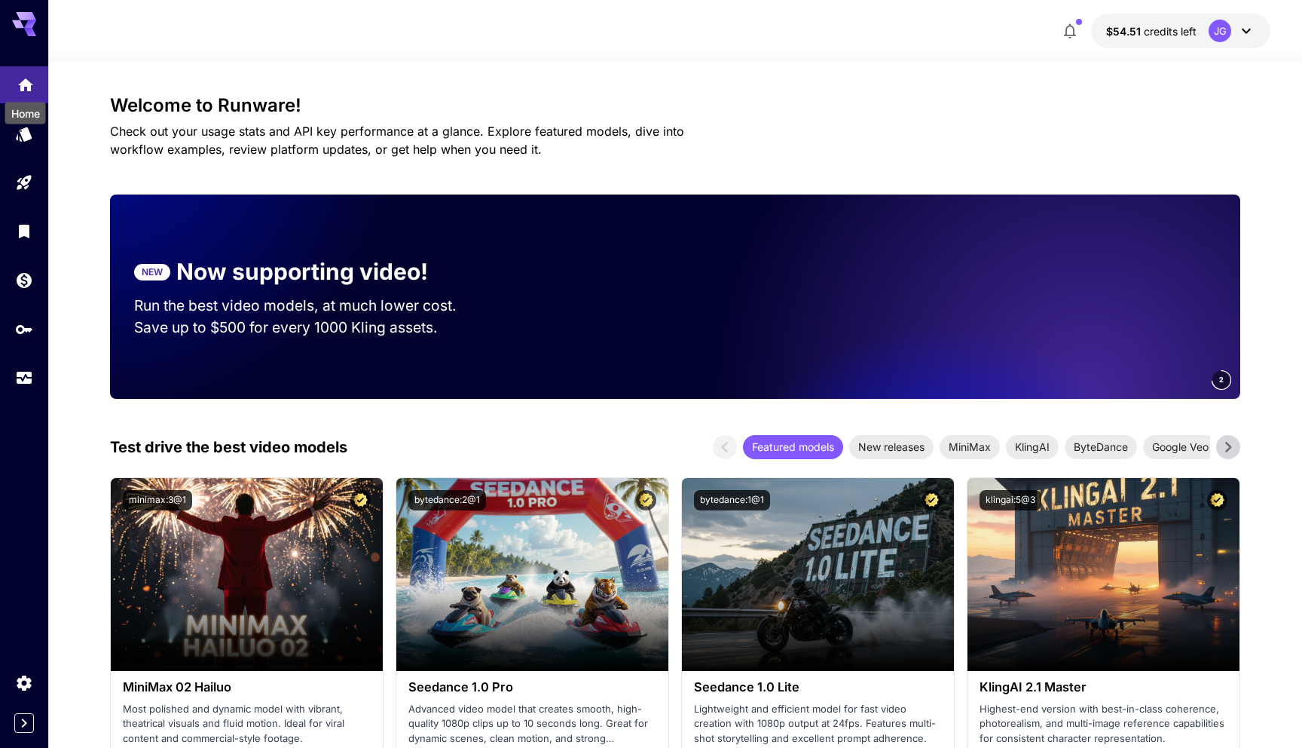
click at [20, 87] on icon "Home" at bounding box center [26, 81] width 18 height 18
click at [23, 143] on div "Models" at bounding box center [26, 156] width 53 height 34
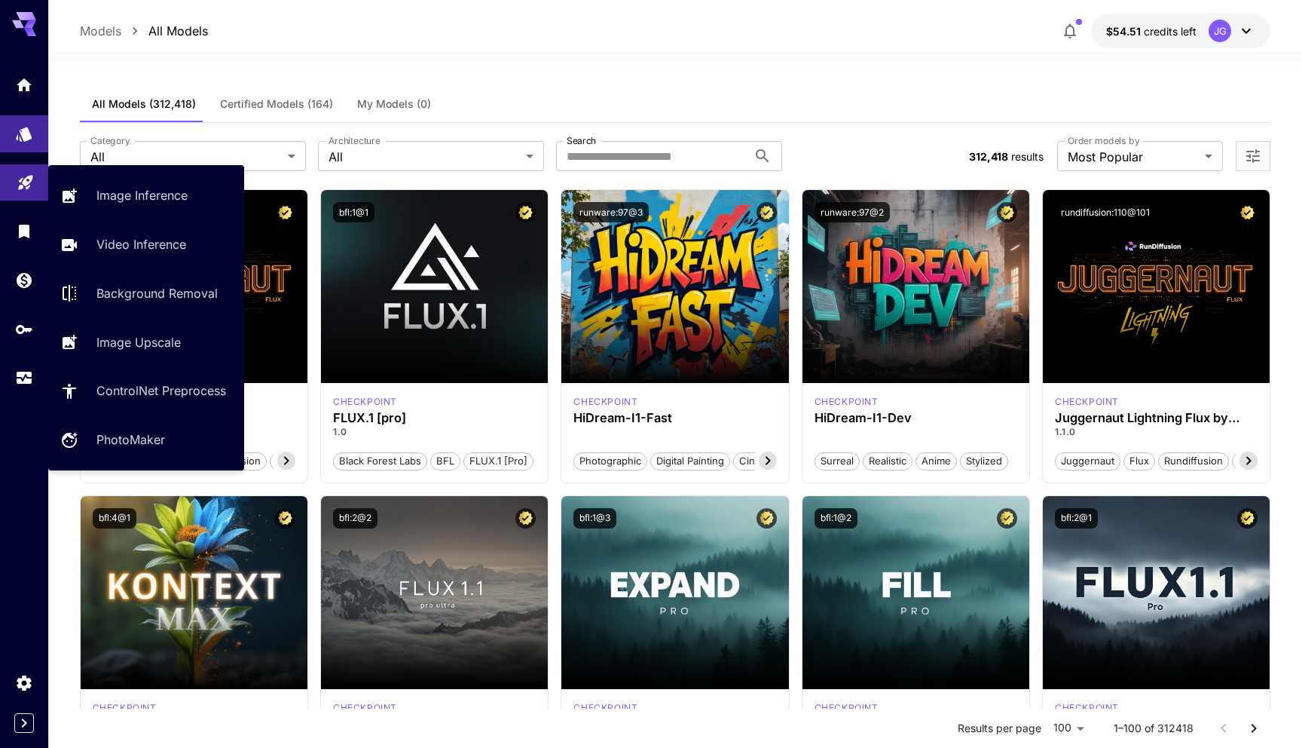
click at [25, 188] on link at bounding box center [24, 182] width 48 height 37
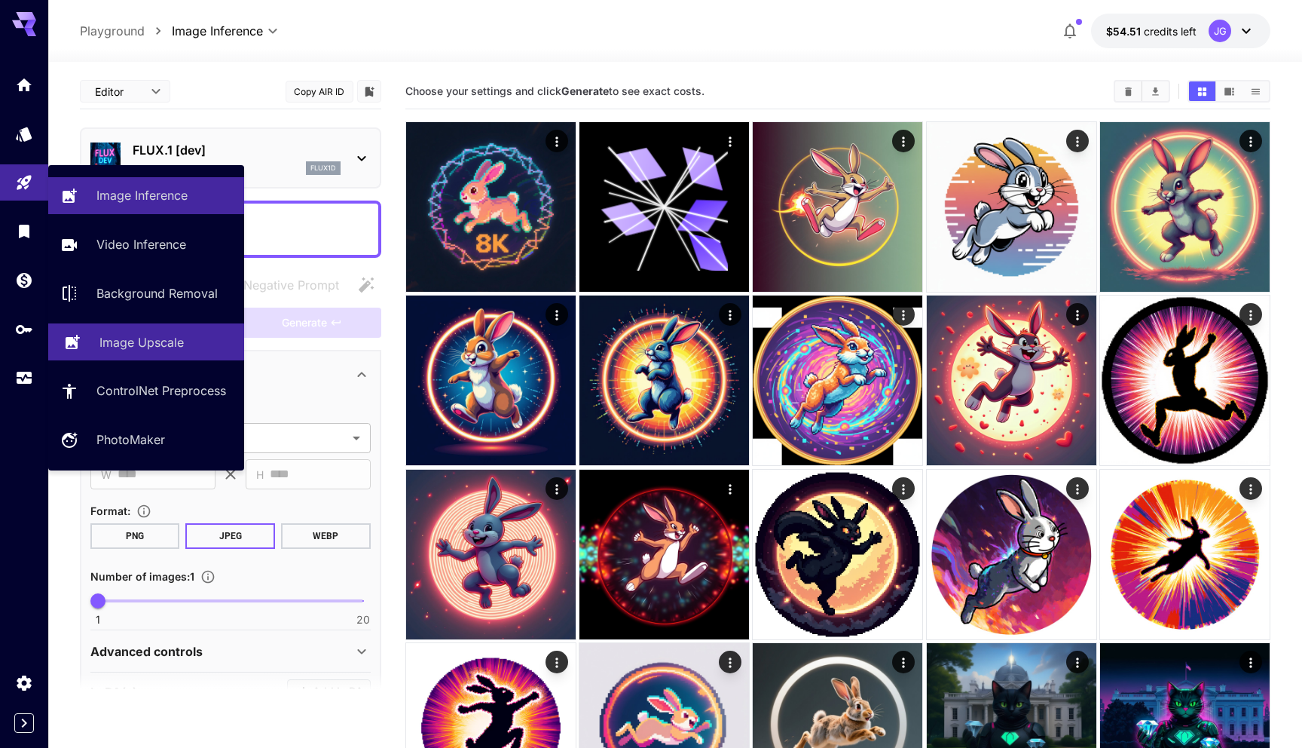
click at [131, 344] on p "Image Upscale" at bounding box center [141, 342] width 84 height 18
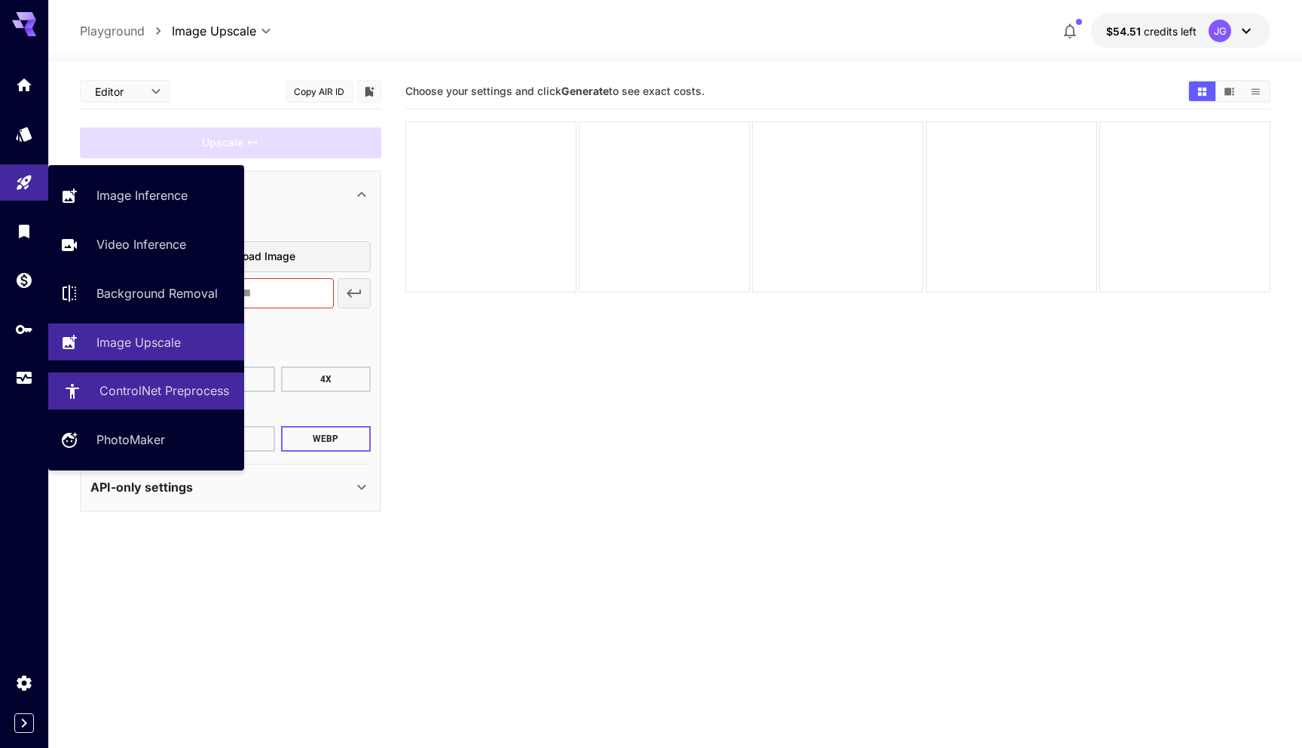
click at [153, 396] on p "ControlNet Preprocess" at bounding box center [164, 390] width 130 height 18
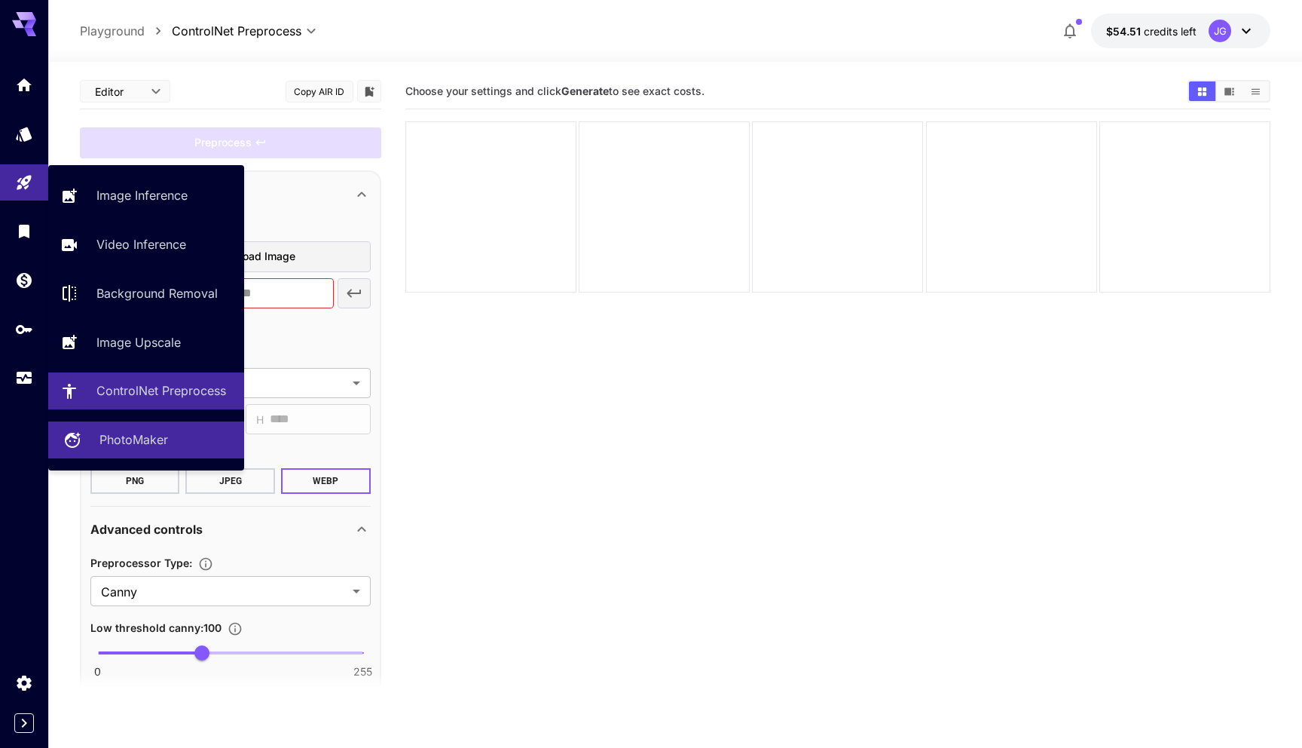
click at [135, 445] on p "PhotoMaker" at bounding box center [133, 439] width 69 height 18
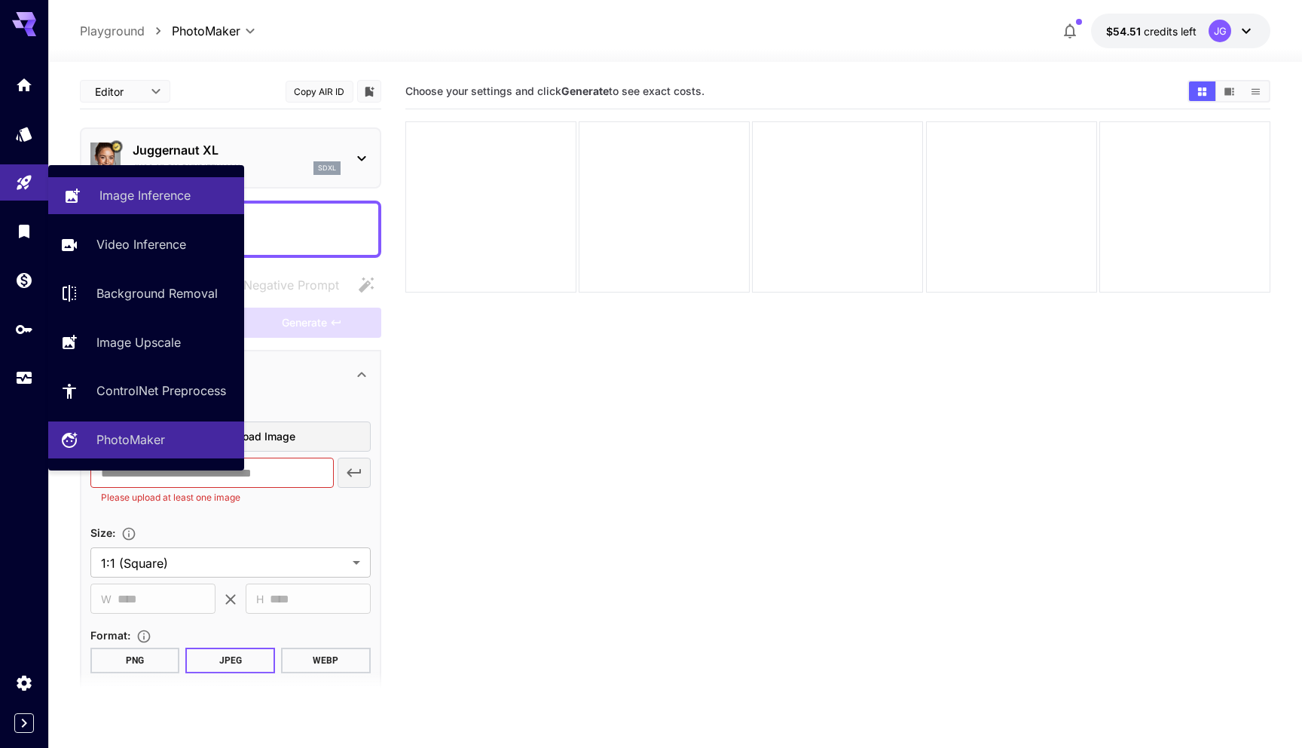
click at [128, 201] on p "Image Inference" at bounding box center [144, 195] width 91 height 18
type input "**********"
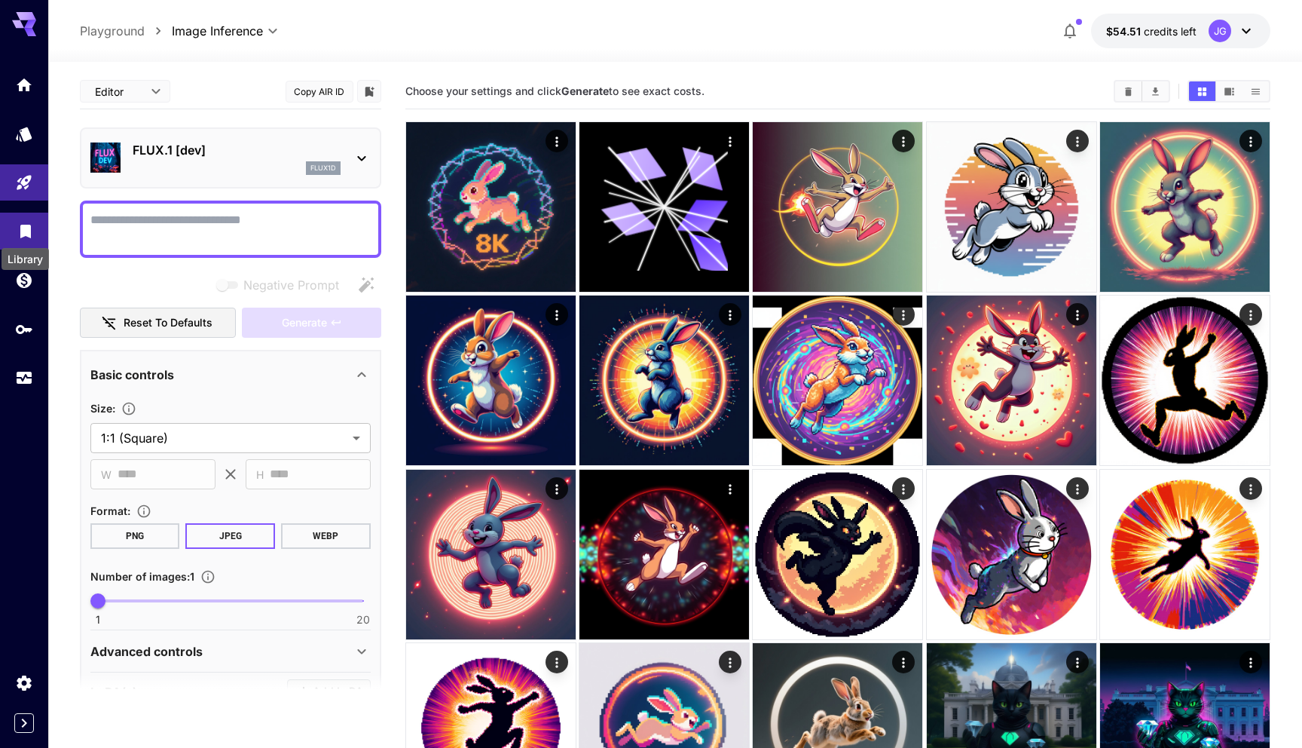
click at [26, 229] on icon "Library" at bounding box center [25, 227] width 11 height 14
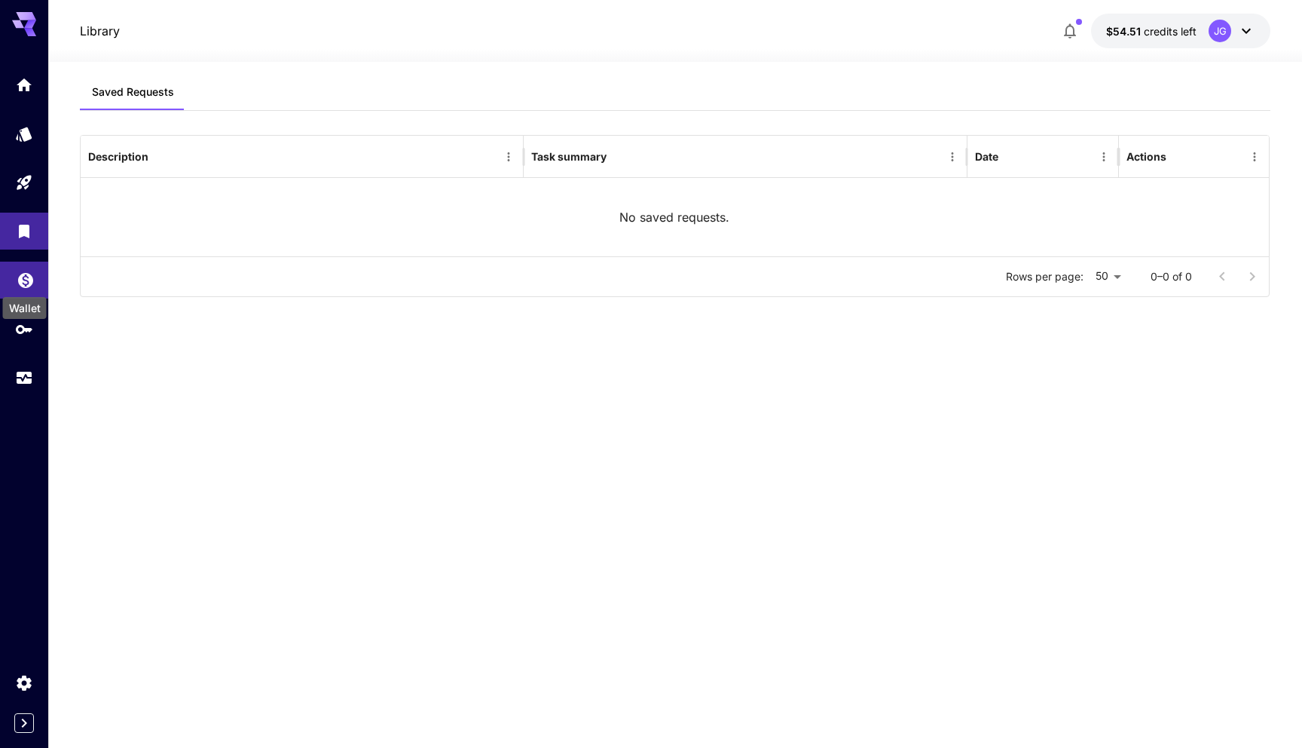
click at [26, 283] on icon "Wallet" at bounding box center [25, 275] width 15 height 15
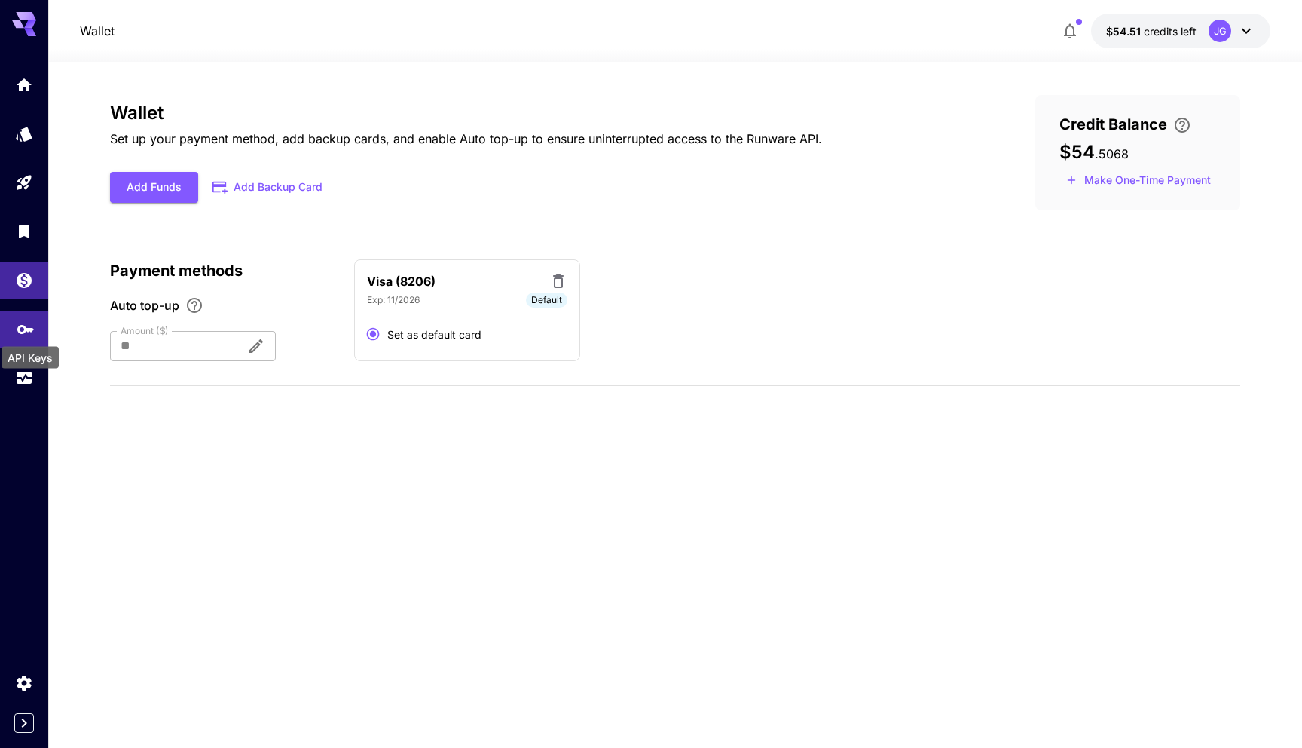
click at [22, 328] on icon "API Keys" at bounding box center [26, 324] width 18 height 18
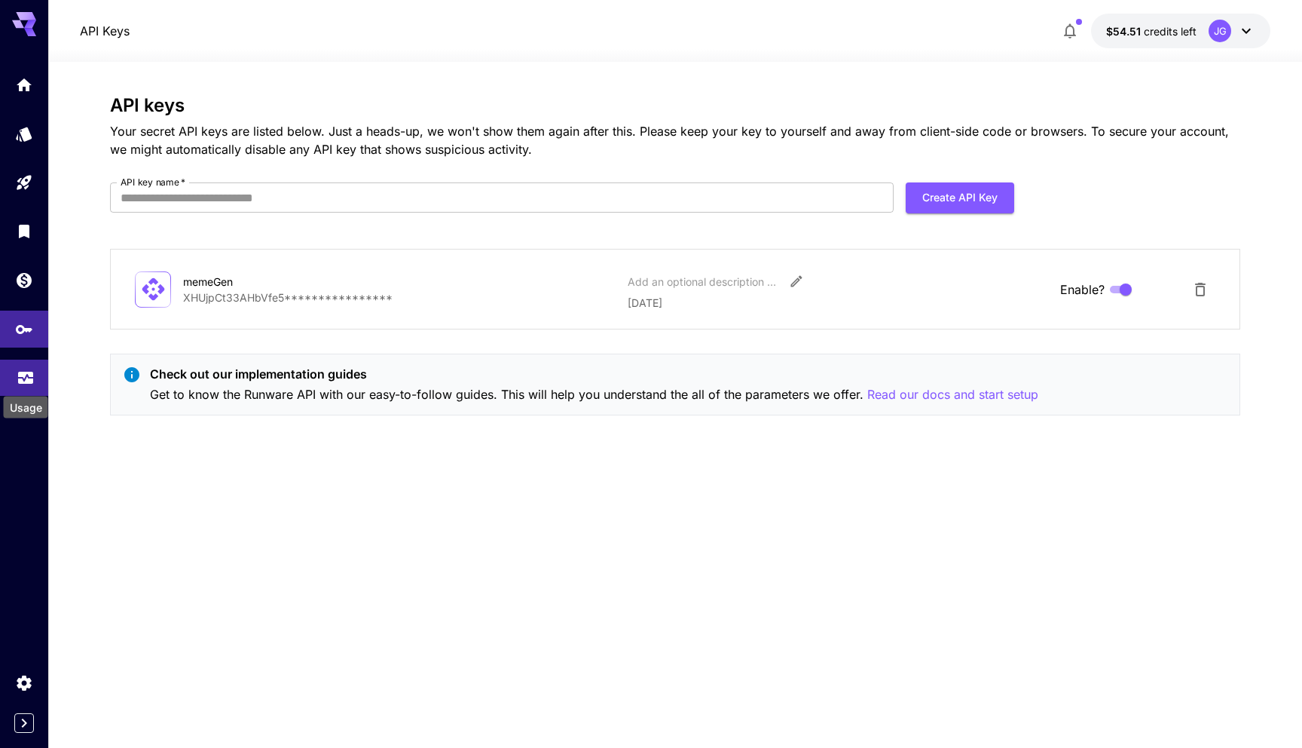
click at [21, 379] on icon "Usage" at bounding box center [25, 375] width 15 height 8
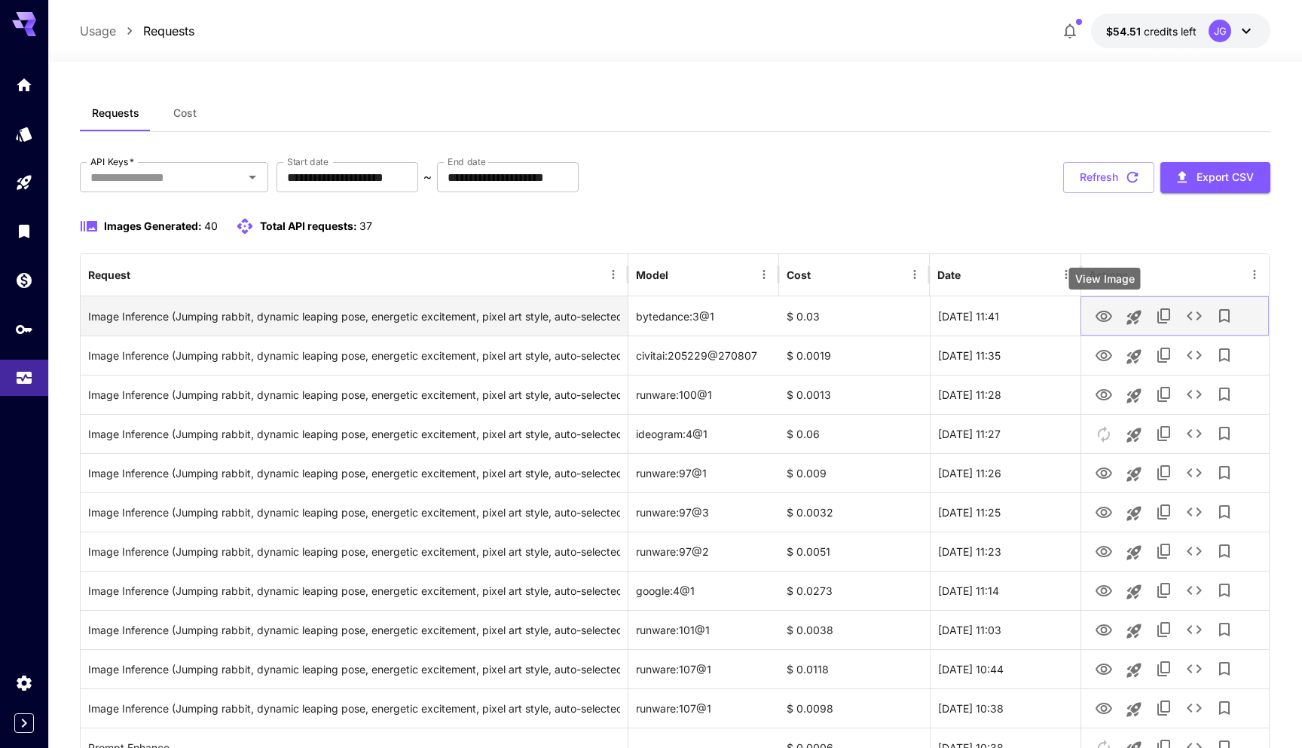
click at [1099, 316] on icon "View Image" at bounding box center [1104, 316] width 18 height 18
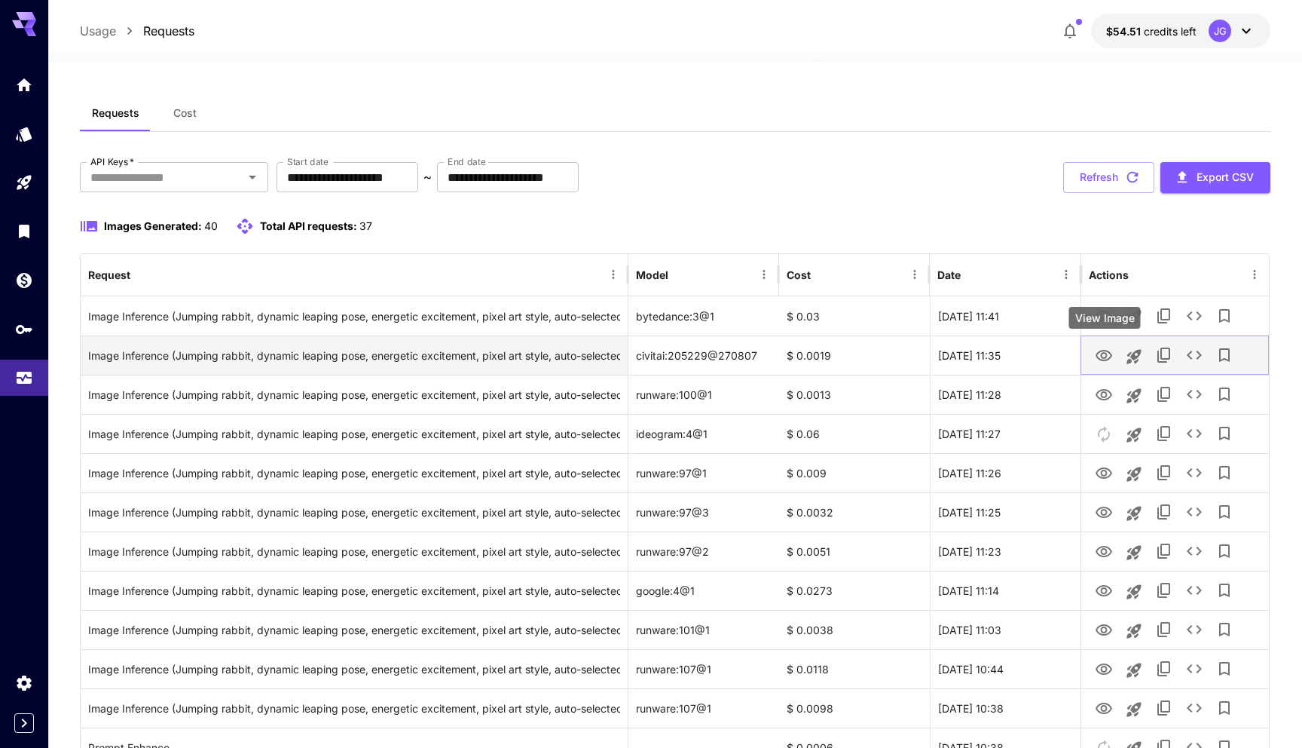
click at [1099, 353] on icon "View Image" at bounding box center [1104, 356] width 18 height 18
click at [1102, 356] on icon "View Image" at bounding box center [1104, 355] width 17 height 11
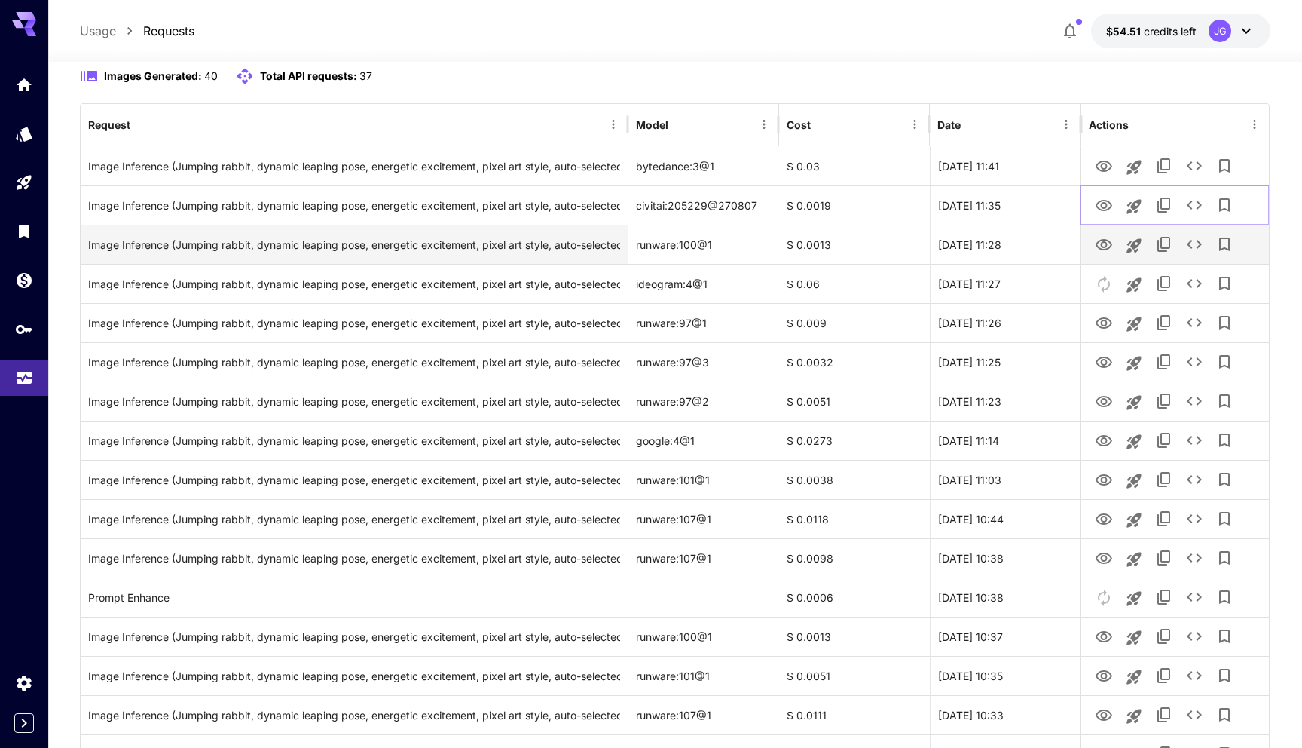
scroll to position [151, 0]
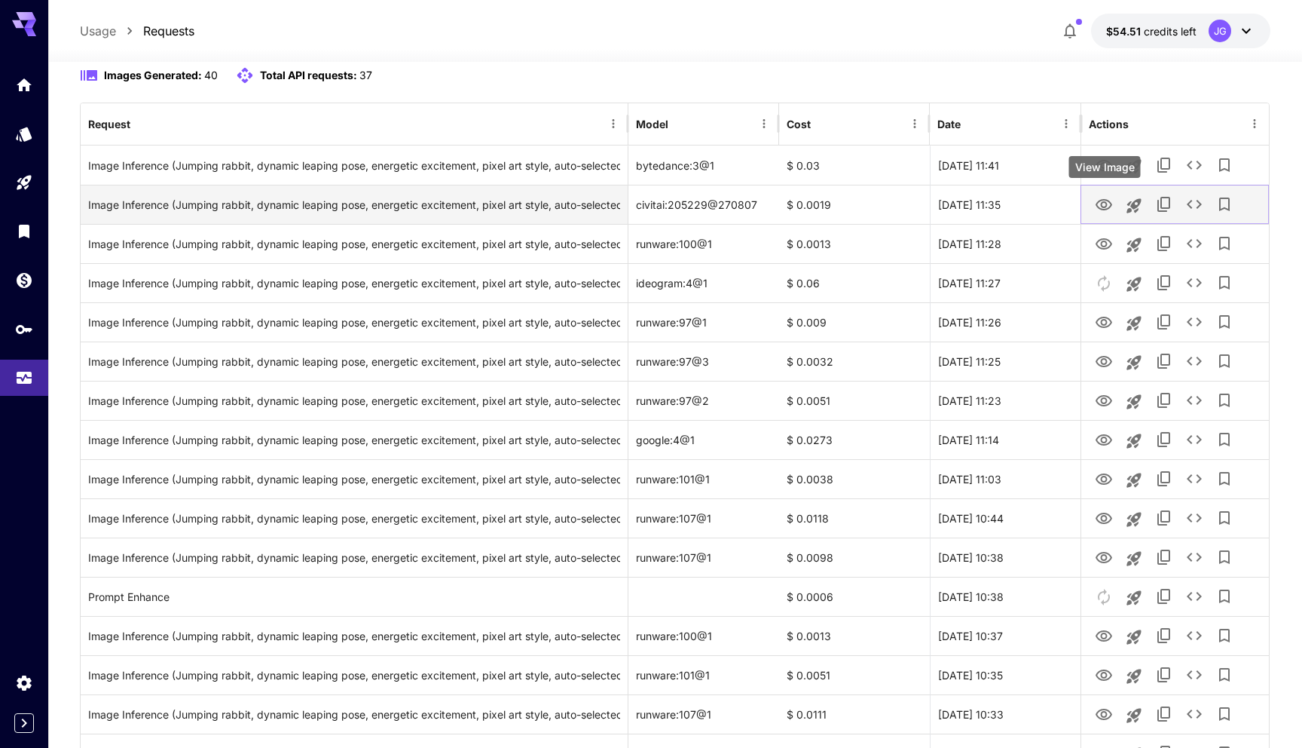
click at [1102, 204] on icon "View Image" at bounding box center [1104, 205] width 18 height 18
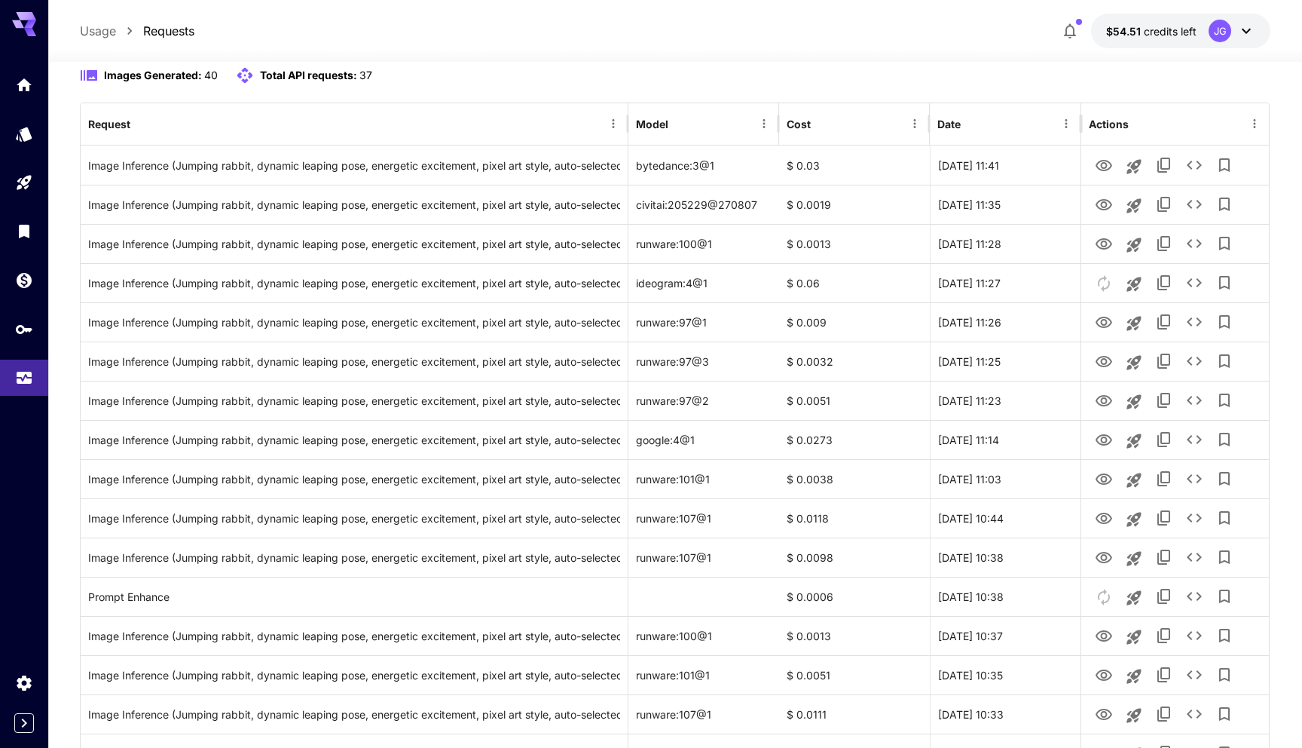
click at [760, 82] on div "Images Generated: 40 Total API requests: 37" at bounding box center [675, 75] width 1191 height 18
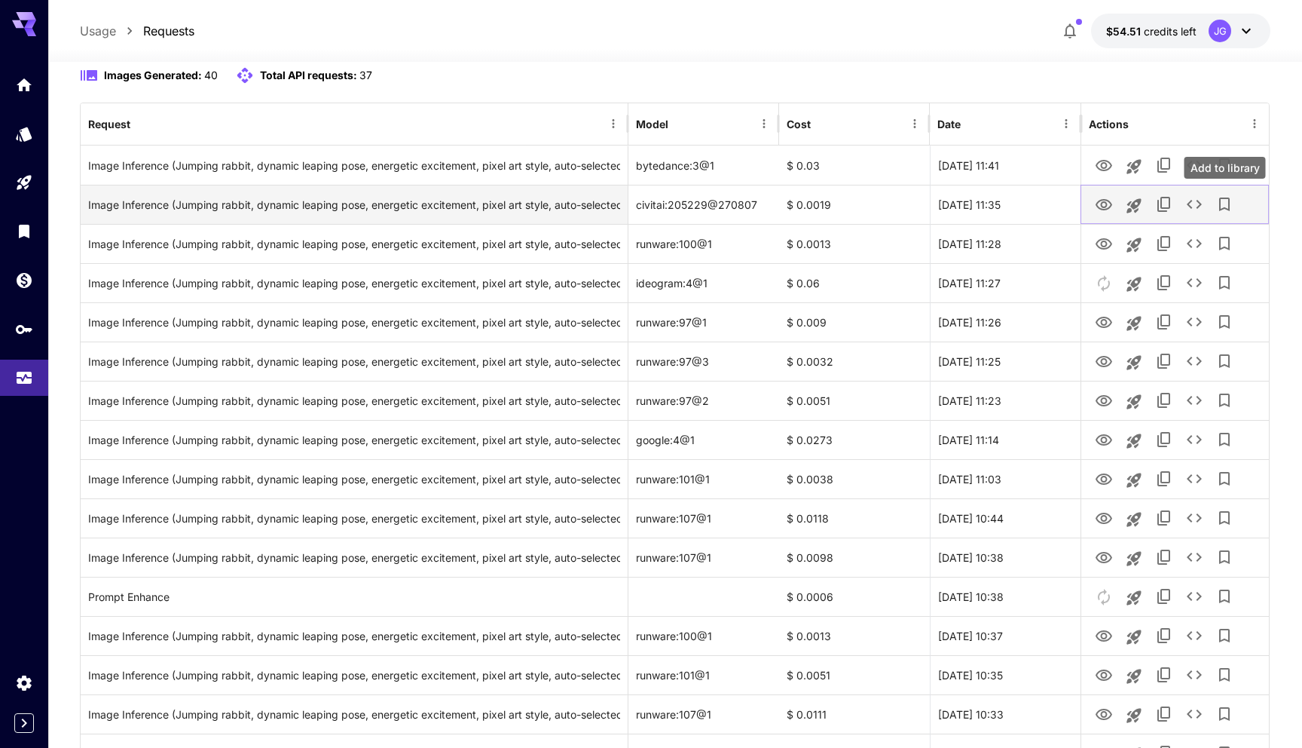
click at [1224, 203] on icon "Add to library" at bounding box center [1224, 204] width 18 height 18
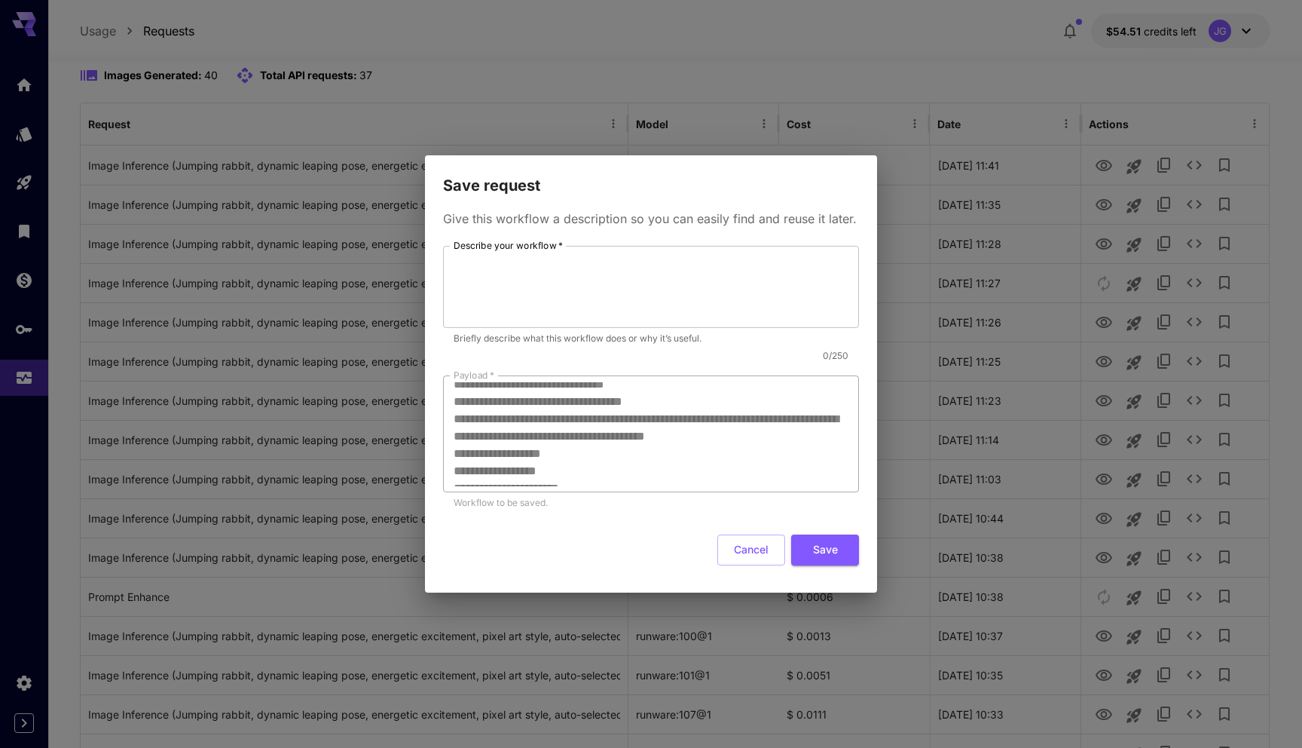
scroll to position [57, 0]
click at [576, 285] on textarea "Describe your workflow   *" at bounding box center [651, 286] width 395 height 69
type textarea "*"
type textarea "********"
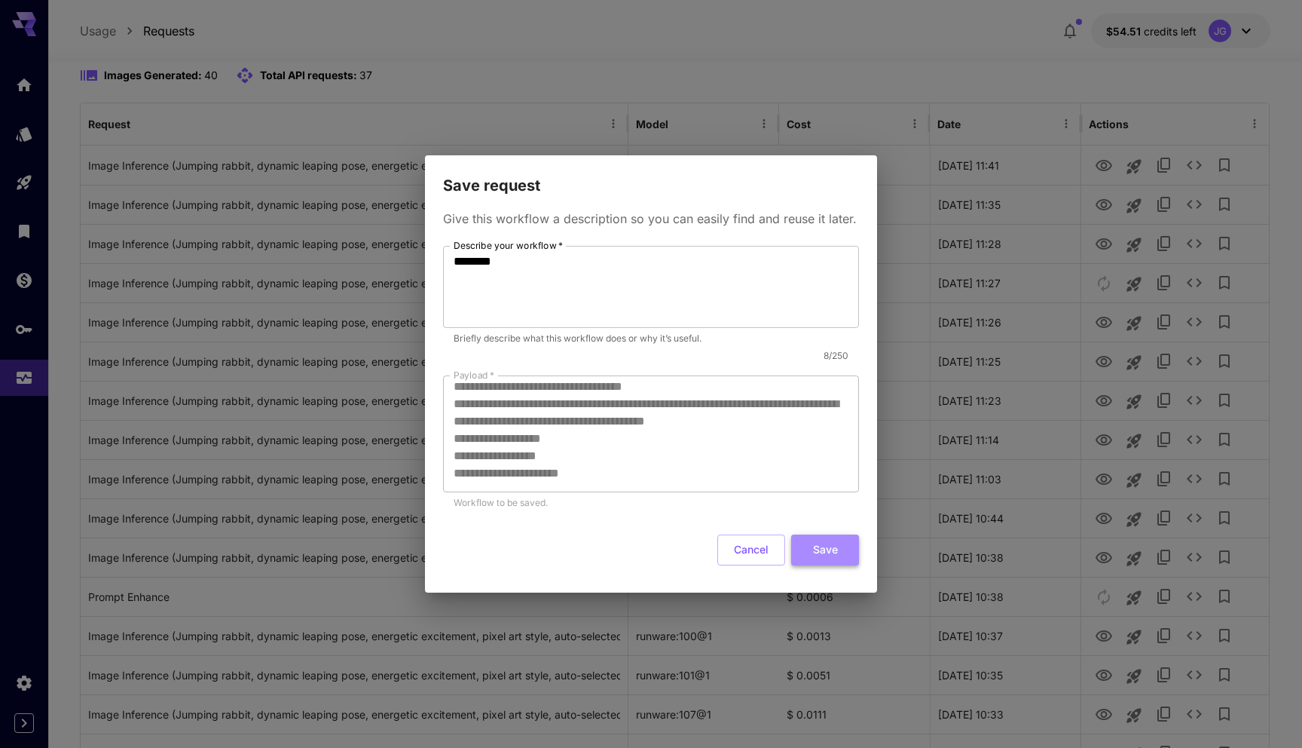
click at [826, 552] on button "Save" at bounding box center [825, 549] width 68 height 31
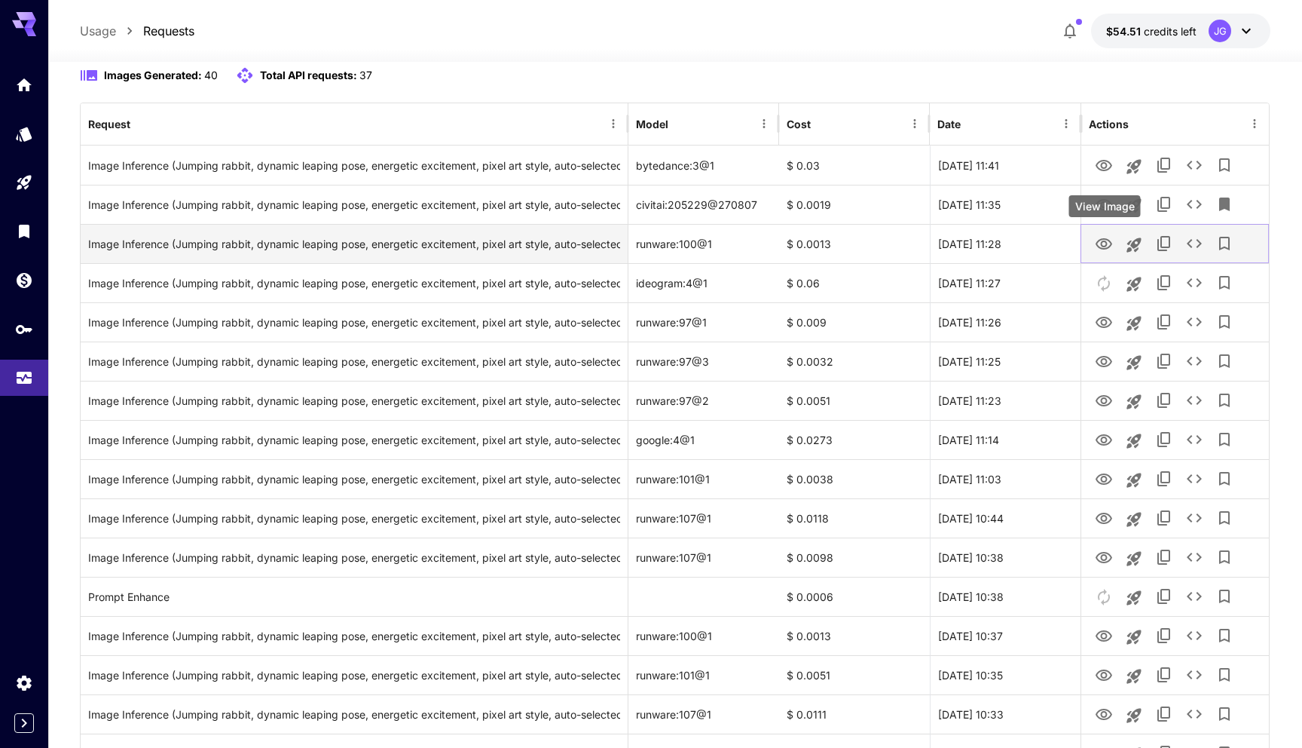
click at [1101, 238] on icon "View Image" at bounding box center [1104, 243] width 17 height 11
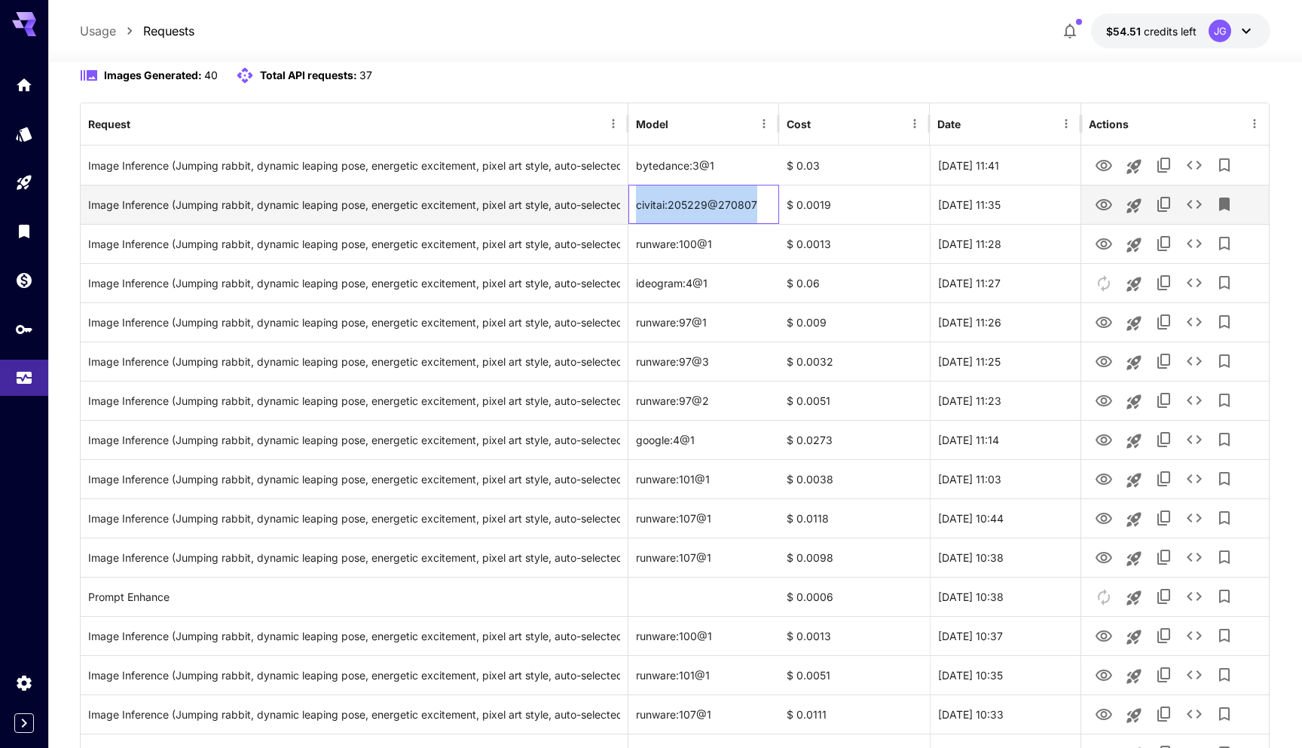
copy div "civitai:205229@270807"
drag, startPoint x: 636, startPoint y: 204, endPoint x: 771, endPoint y: 204, distance: 134.9
click at [771, 204] on div "civitai:205229@270807" at bounding box center [703, 204] width 151 height 39
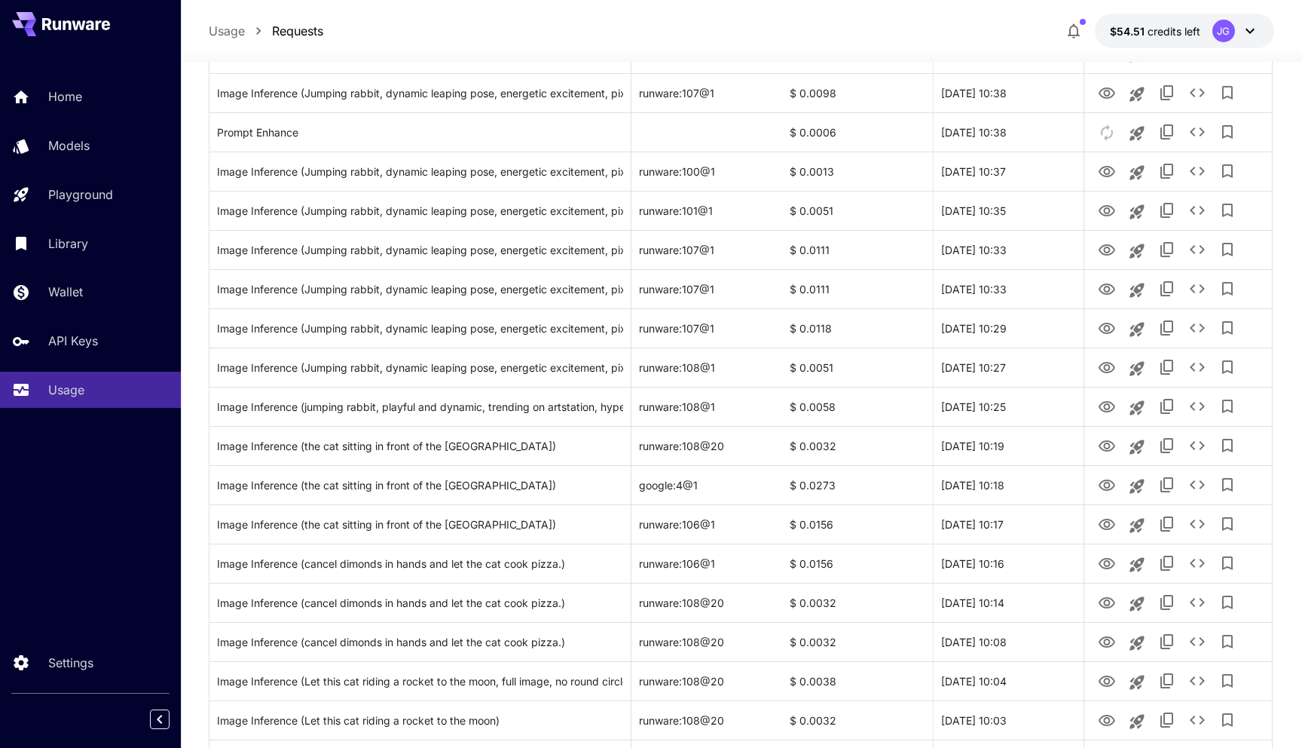
scroll to position [657, 0]
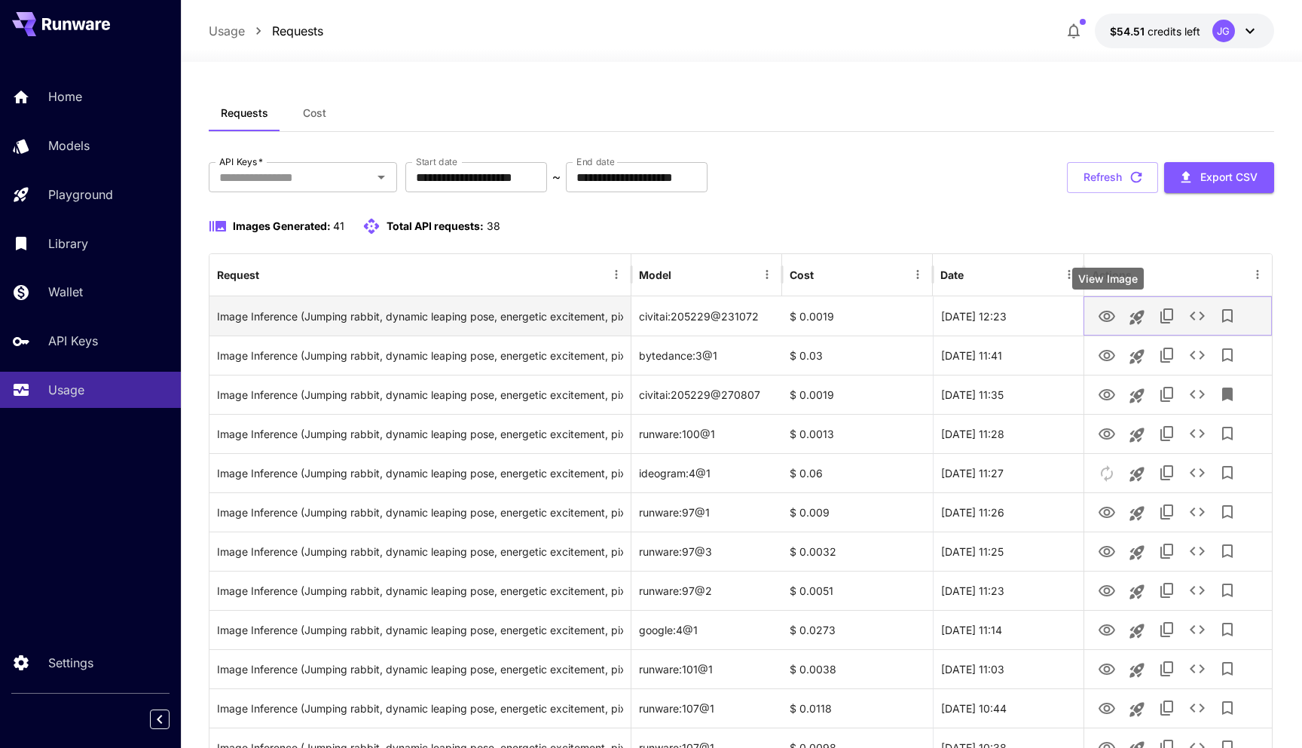
click at [1106, 314] on icon "View Image" at bounding box center [1107, 316] width 18 height 18
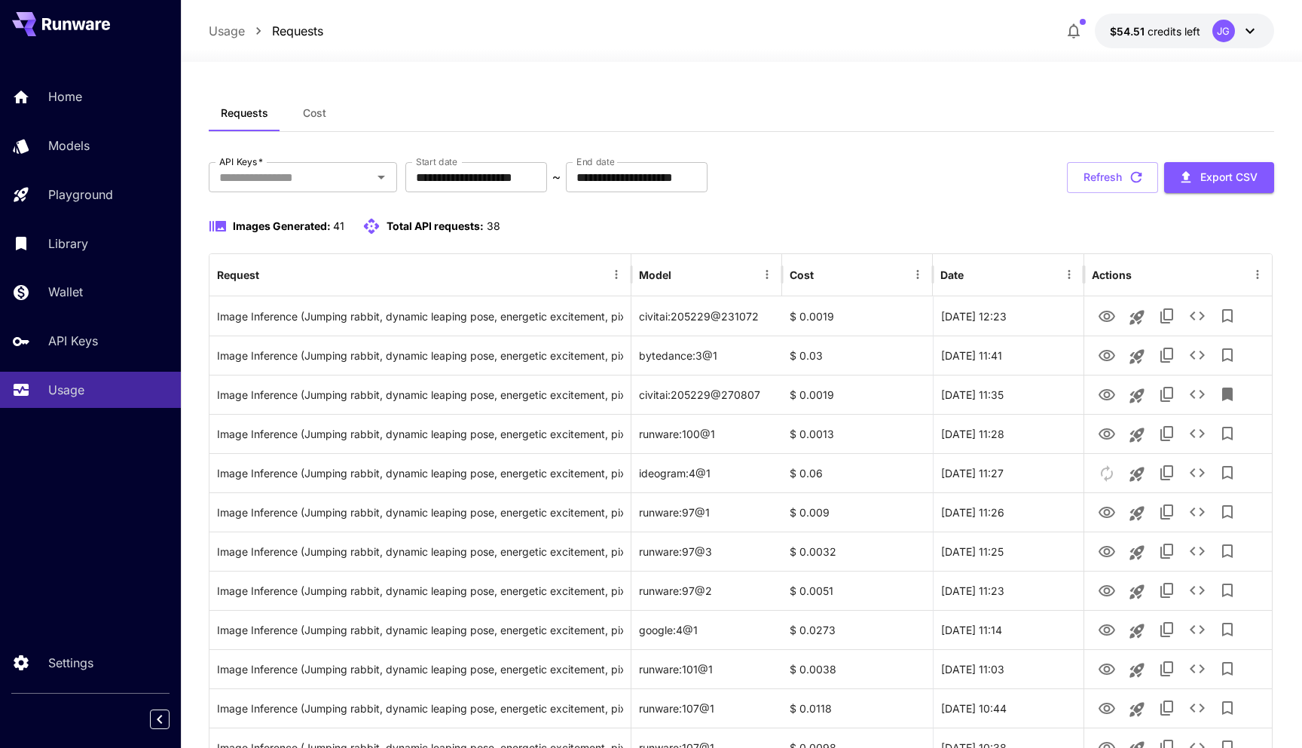
click at [554, 223] on div "Images Generated: 41 Total API requests: 38" at bounding box center [741, 226] width 1065 height 18
click at [74, 97] on p "Home" at bounding box center [68, 96] width 34 height 18
